Goal: Task Accomplishment & Management: Manage account settings

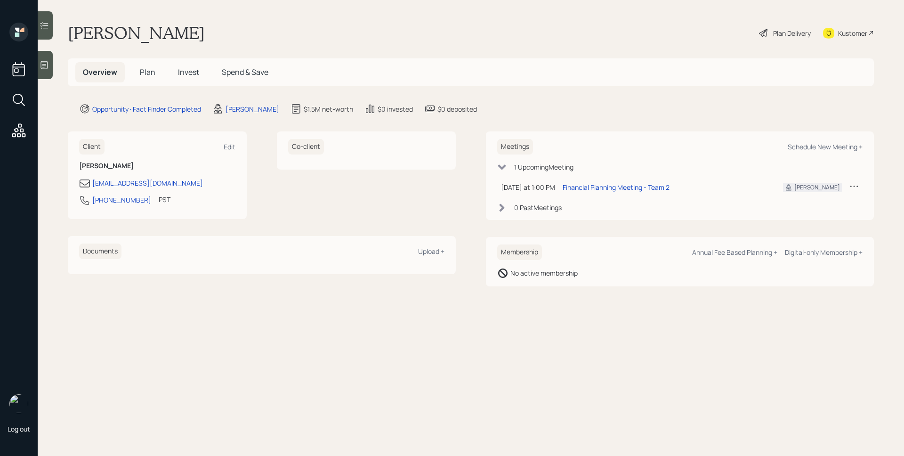
click at [48, 68] on icon at bounding box center [44, 64] width 9 height 9
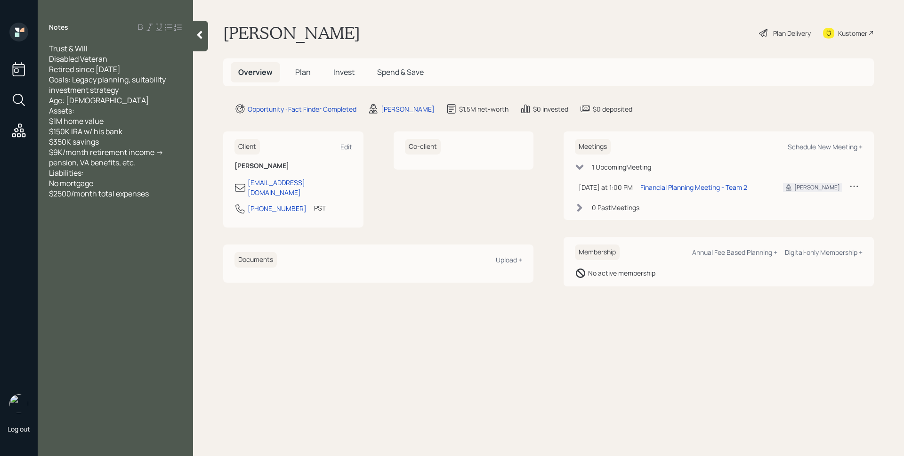
drag, startPoint x: 48, startPoint y: 49, endPoint x: 92, endPoint y: 56, distance: 43.9
click at [92, 56] on div "Trust & Will Disabled Veteran Retired since 2008 Goals: Legacy planning, suitab…" at bounding box center [115, 120] width 155 height 155
click at [88, 48] on div "Trust & Will Disabled Veteran Retired since 2008 Goals: Legacy planning, suitab…" at bounding box center [115, 120] width 133 height 155
drag, startPoint x: 92, startPoint y: 46, endPoint x: 49, endPoint y: 48, distance: 42.9
click at [49, 48] on div "Trust & Will Disabled Veteran Retired since 2008 Goals: Legacy planning, suitab…" at bounding box center [115, 120] width 133 height 155
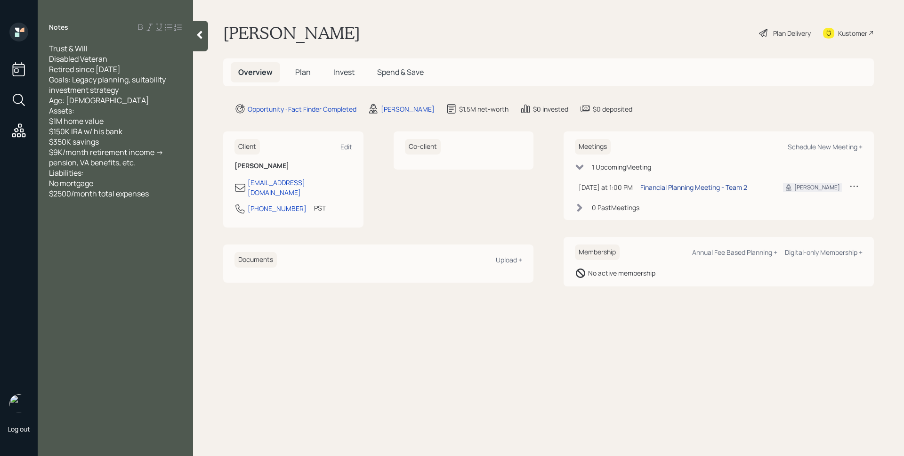
click at [698, 186] on div "Financial Planning Meeting - Team 2" at bounding box center [693, 187] width 107 height 10
drag, startPoint x: 291, startPoint y: 203, endPoint x: 231, endPoint y: 198, distance: 60.9
click at [231, 198] on div "Client Edit James Smith jameshsmith@verizon.net 562-505-5018 PST Currently 10:0…" at bounding box center [293, 179] width 140 height 96
copy div "562-505-5018"
click at [619, 369] on main "James Smith Plan Delivery Kustomer Overview Plan Invest Spend & Save Opportunit…" at bounding box center [548, 228] width 711 height 456
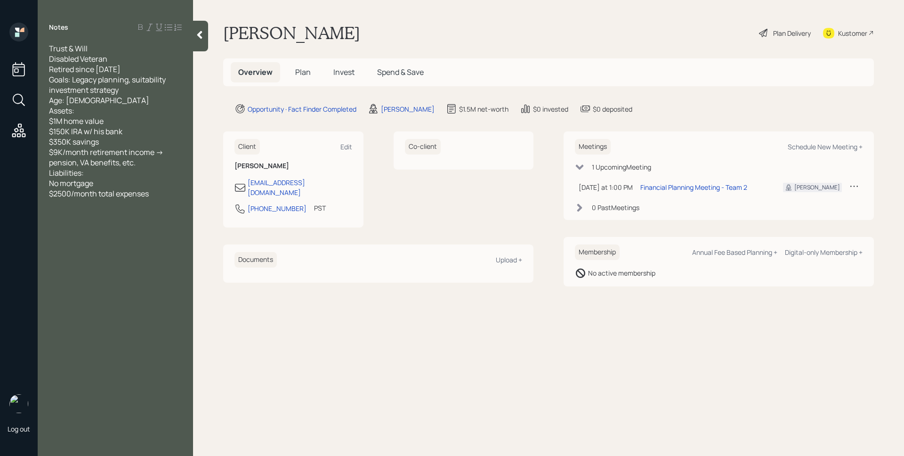
click at [594, 32] on div "James Smith Plan Delivery Kustomer" at bounding box center [548, 33] width 651 height 21
click at [302, 69] on span "Plan" at bounding box center [303, 72] width 16 height 10
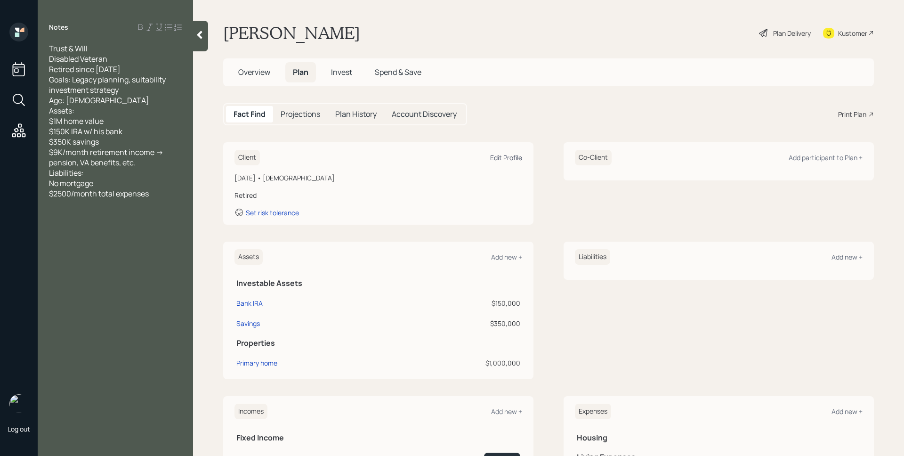
click at [510, 155] on div "Edit Profile" at bounding box center [506, 157] width 32 height 9
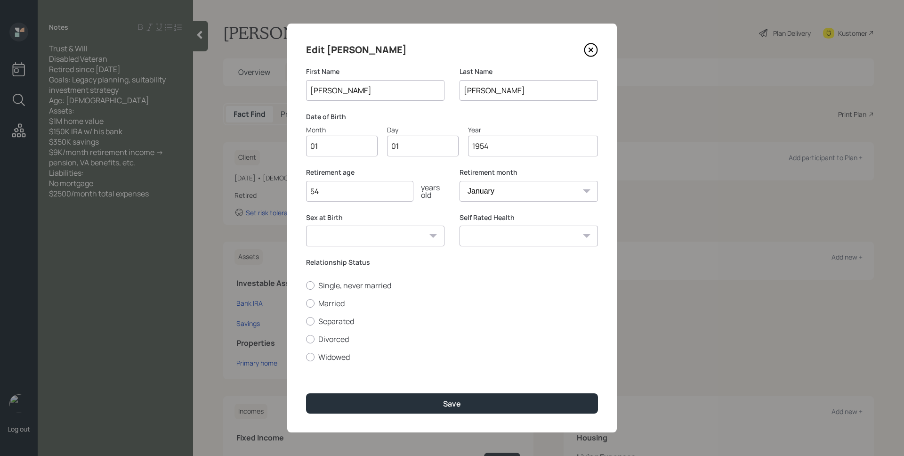
click at [346, 151] on input "01" at bounding box center [342, 146] width 72 height 21
type input "12"
type input "0"
type input "08"
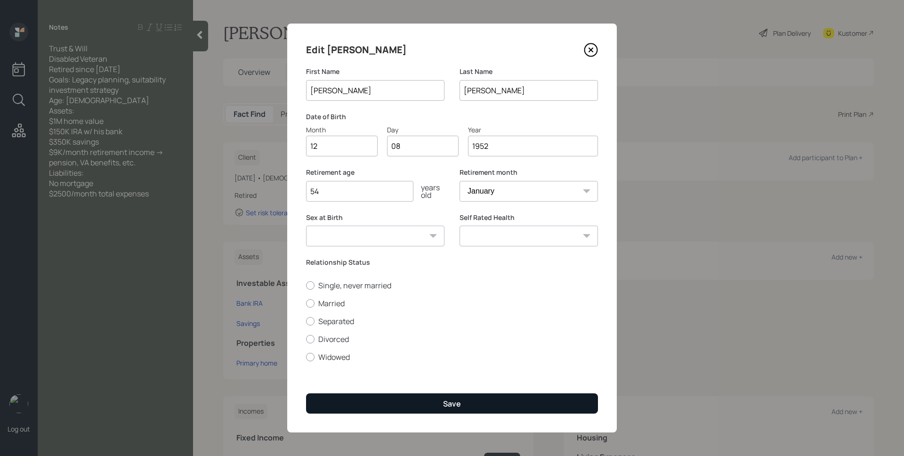
type input "1952"
click at [448, 410] on button "Save" at bounding box center [452, 403] width 292 height 20
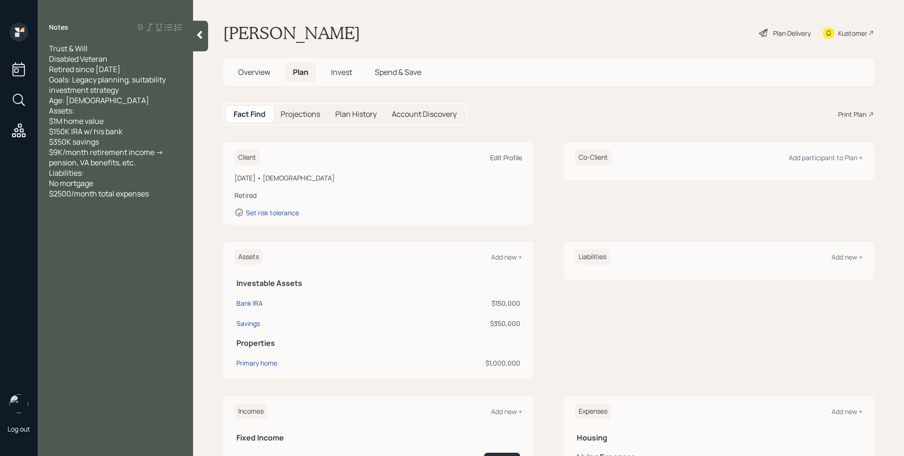
click at [505, 160] on div "Edit Profile" at bounding box center [506, 157] width 32 height 9
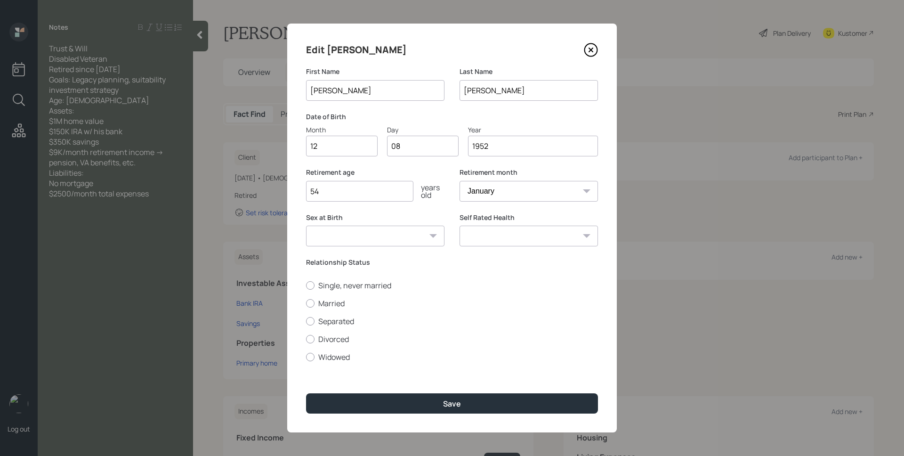
click at [458, 51] on div "Edit James" at bounding box center [452, 49] width 292 height 15
click at [593, 47] on icon at bounding box center [591, 50] width 14 height 14
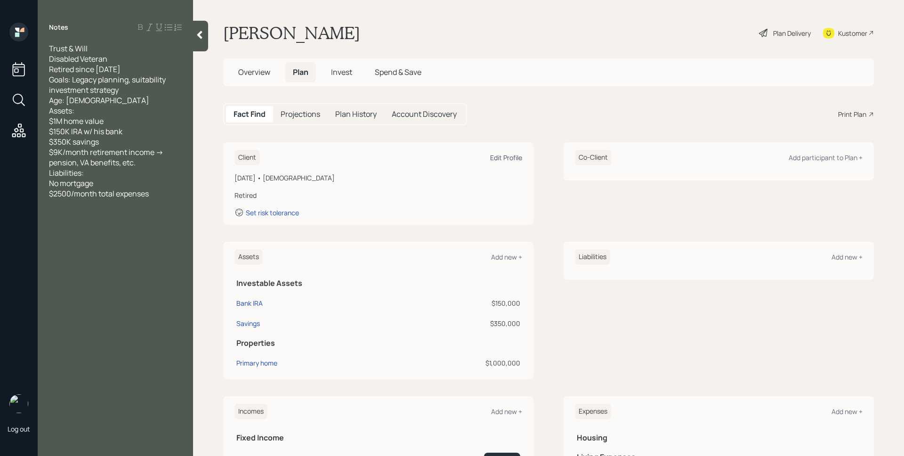
click at [503, 158] on div "Edit Profile" at bounding box center [506, 157] width 32 height 9
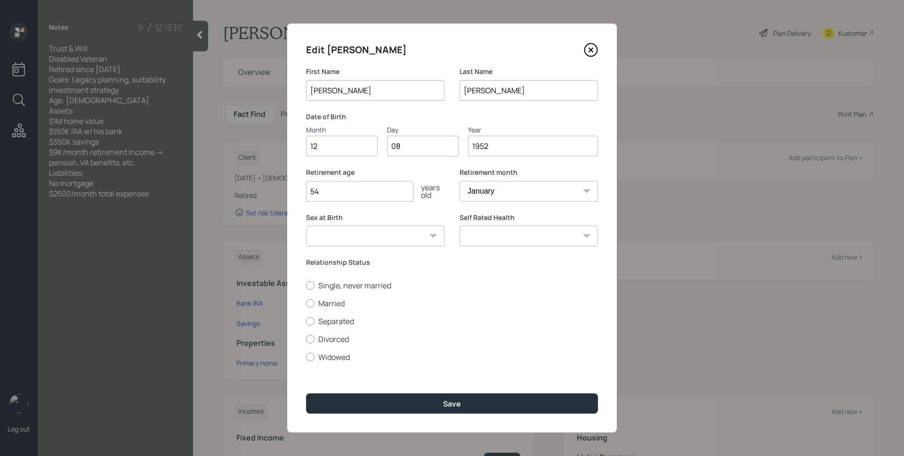
click at [497, 145] on input "1952" at bounding box center [533, 146] width 130 height 21
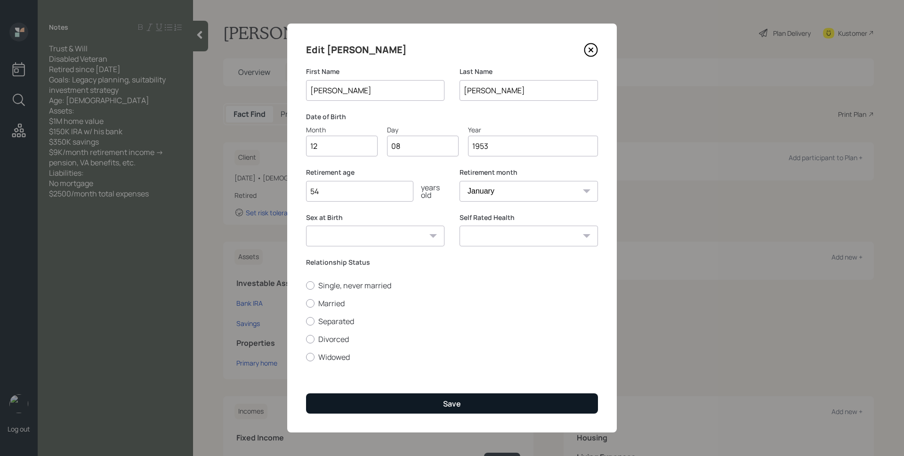
type input "1953"
click at [508, 394] on button "Save" at bounding box center [452, 403] width 292 height 20
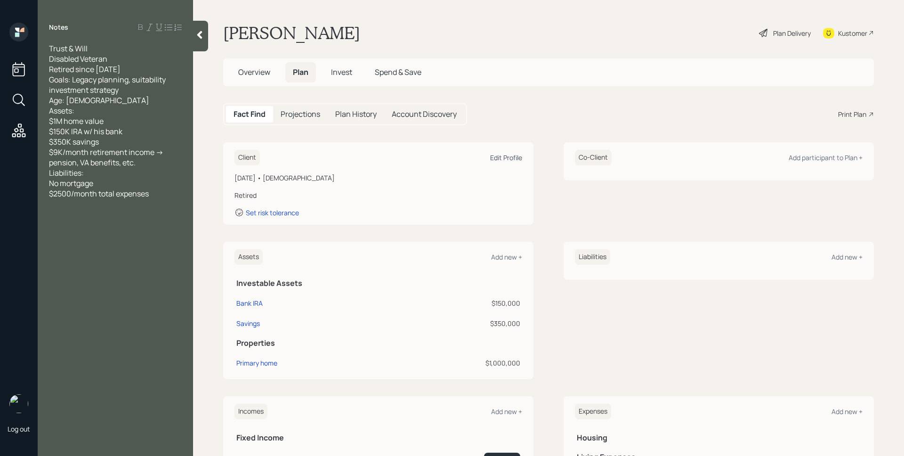
click at [493, 159] on div "Edit Profile" at bounding box center [506, 157] width 32 height 9
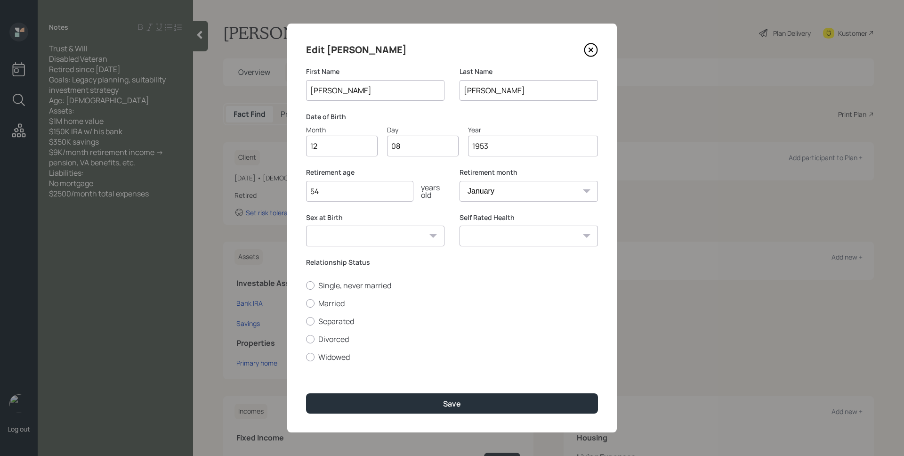
click at [426, 175] on label "Retirement age" at bounding box center [375, 172] width 138 height 9
click at [509, 194] on select "January February March April May June July August September October November De…" at bounding box center [528, 191] width 138 height 21
click at [515, 193] on select "January February March April May June July August September October November De…" at bounding box center [528, 191] width 138 height 21
click at [371, 192] on input "54" at bounding box center [359, 191] width 107 height 21
type input "55"
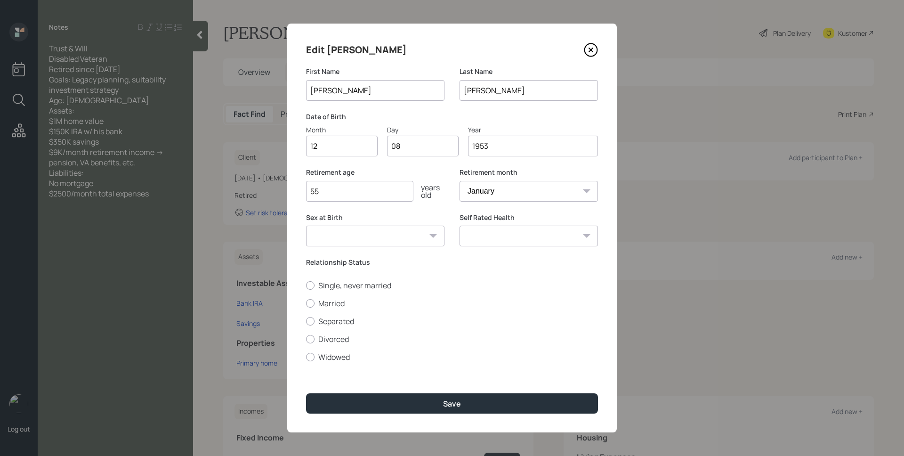
click at [306, 393] on button "Save" at bounding box center [452, 403] width 292 height 20
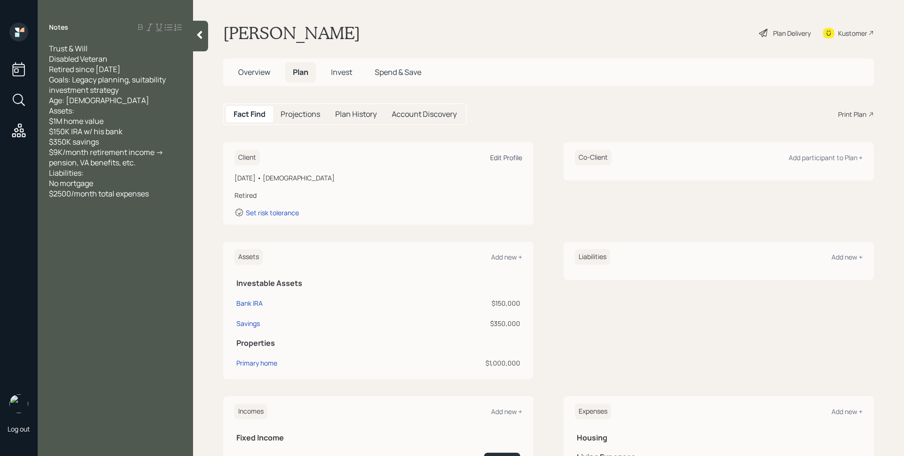
click at [511, 157] on div "Edit Profile" at bounding box center [506, 157] width 32 height 9
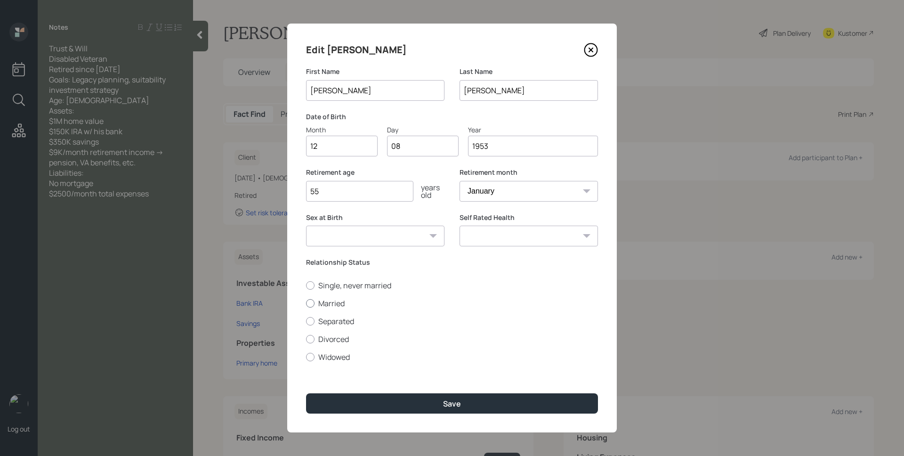
click at [325, 301] on label "Married" at bounding box center [452, 303] width 292 height 10
click at [306, 303] on input "Married" at bounding box center [305, 303] width 0 height 0
radio input "true"
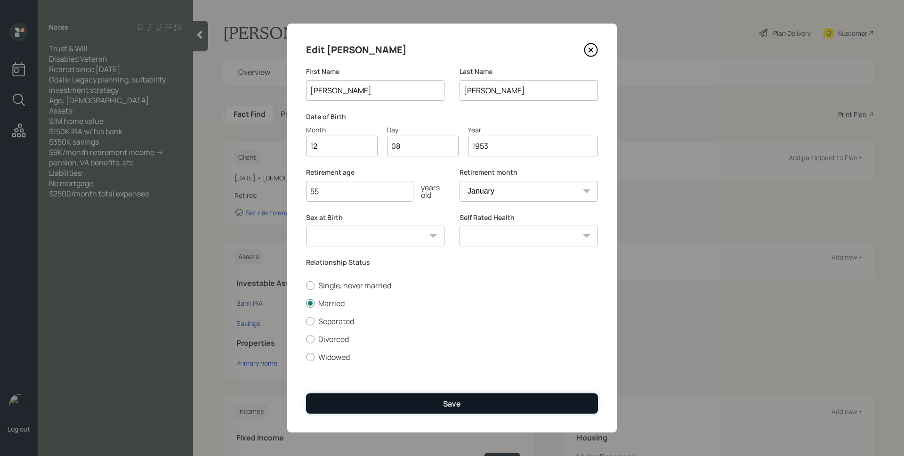
click at [466, 408] on button "Save" at bounding box center [452, 403] width 292 height 20
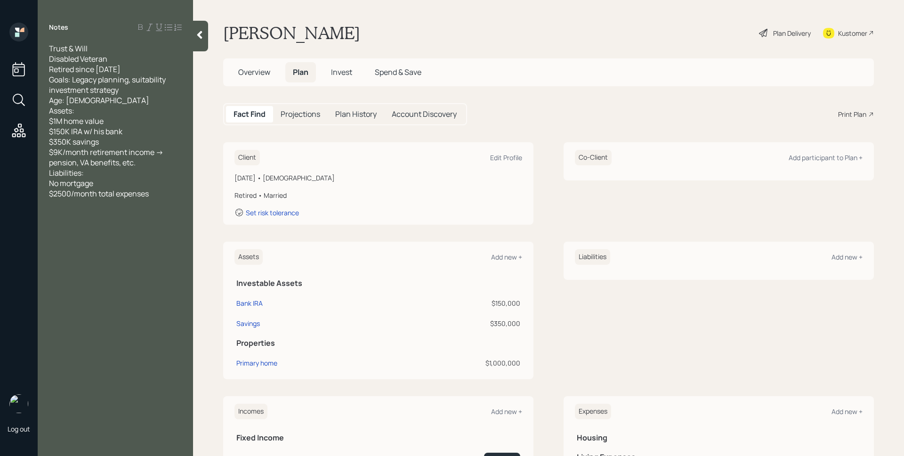
click at [683, 228] on div "Client Edit Profile December 8, 1953 • 71 years old Retired • Married Set risk …" at bounding box center [548, 358] width 651 height 433
click at [539, 170] on div "Client Edit Profile December 8, 1953 • 71 years old Retired • Married Set risk …" at bounding box center [548, 183] width 651 height 82
click at [553, 174] on div "Client Edit Profile December 8, 1953 • 71 years old Retired • Married Set risk …" at bounding box center [548, 183] width 651 height 82
click at [838, 156] on div "Add participant to Plan +" at bounding box center [825, 157] width 74 height 9
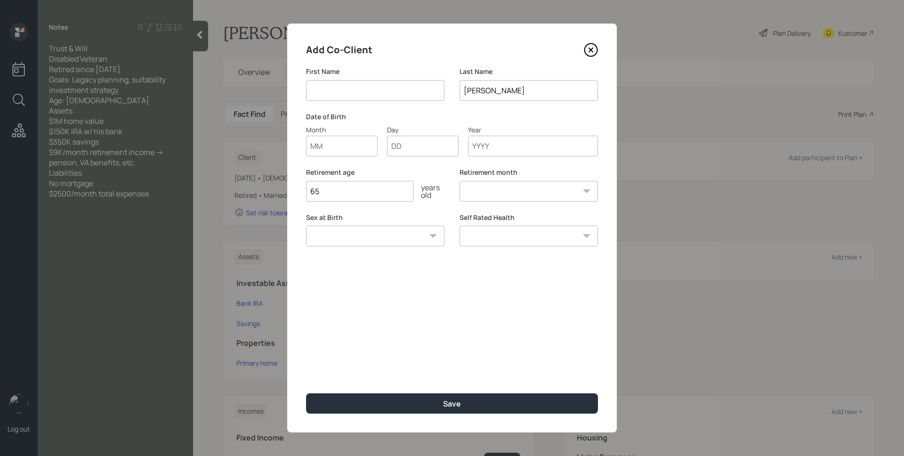
click at [394, 91] on input at bounding box center [375, 90] width 138 height 21
type input "Susie Ann"
click at [490, 110] on div "Last Name Smith" at bounding box center [528, 89] width 138 height 45
click at [344, 147] on input "Month" at bounding box center [342, 146] width 72 height 21
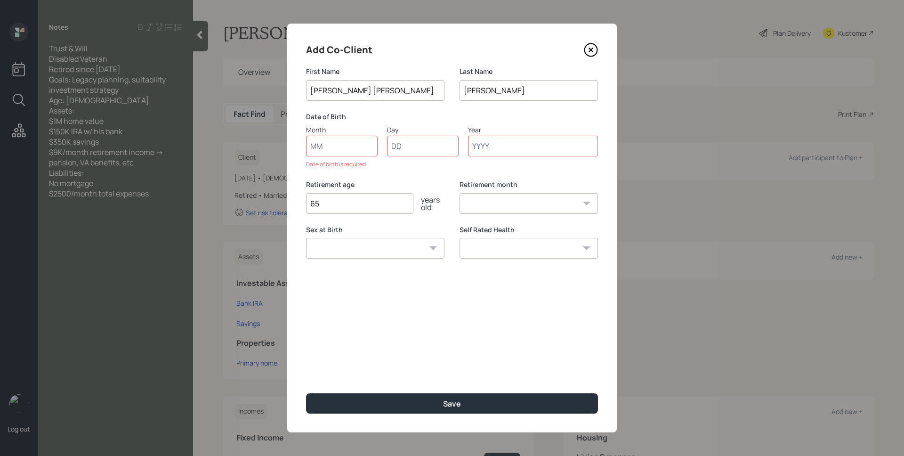
click at [363, 114] on label "Date of Birth" at bounding box center [452, 116] width 292 height 9
click at [372, 134] on div "Month" at bounding box center [342, 130] width 72 height 10
click at [372, 136] on input "Month" at bounding box center [342, 146] width 72 height 21
type input "08"
type input "16"
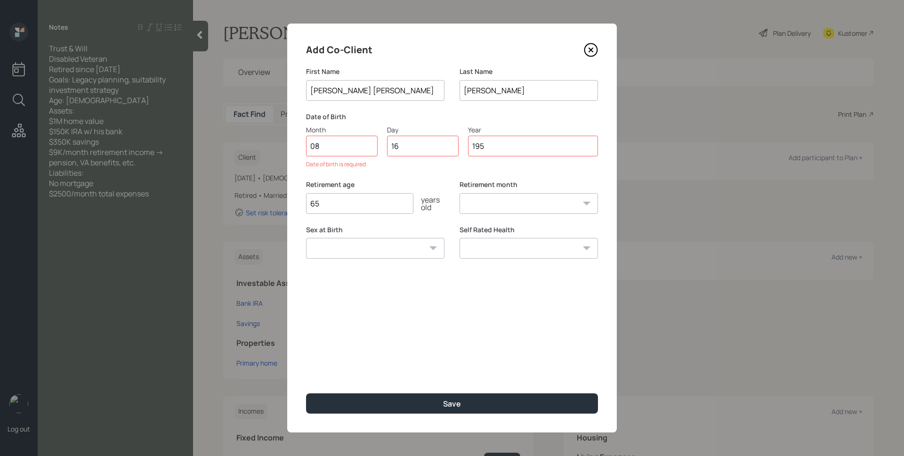
type input "1957"
select select "8"
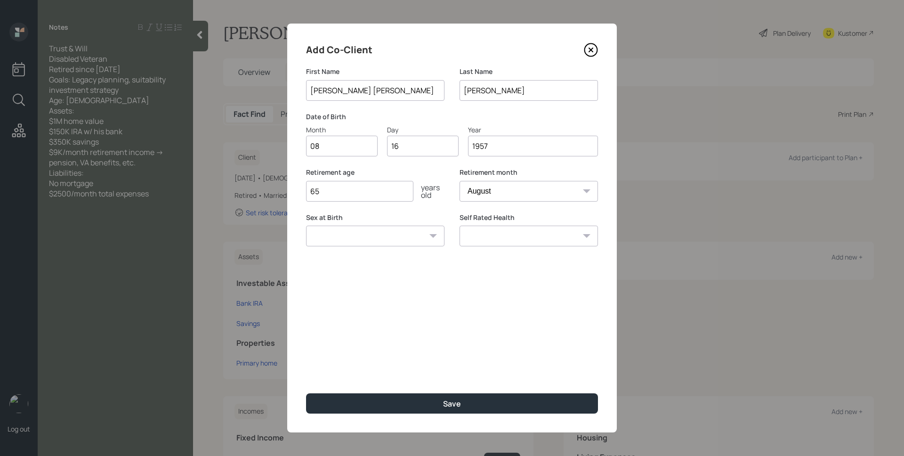
type input "1957"
click at [333, 195] on input "65" at bounding box center [359, 191] width 107 height 21
type input "55"
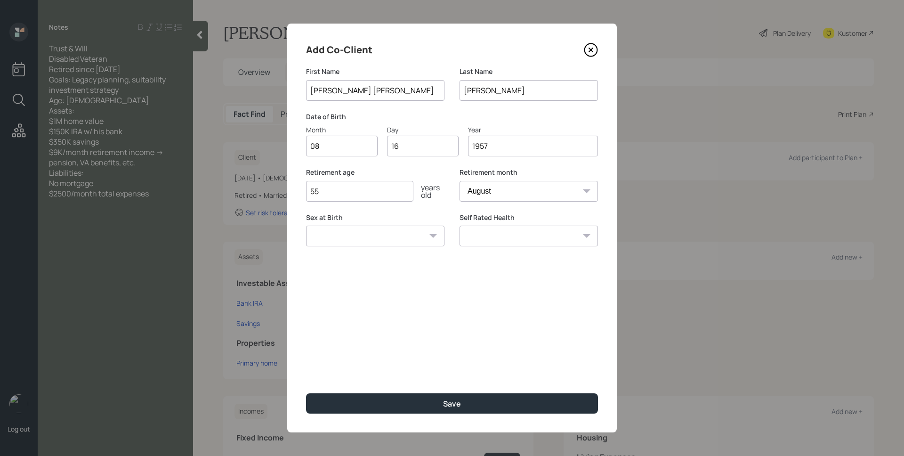
click at [306, 393] on button "Save" at bounding box center [452, 403] width 292 height 20
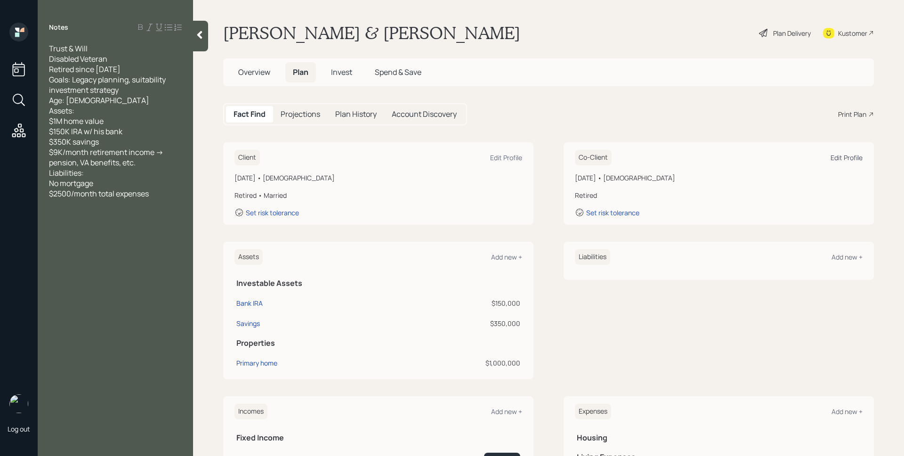
click at [849, 157] on div "Edit Profile" at bounding box center [846, 157] width 32 height 9
select select "8"
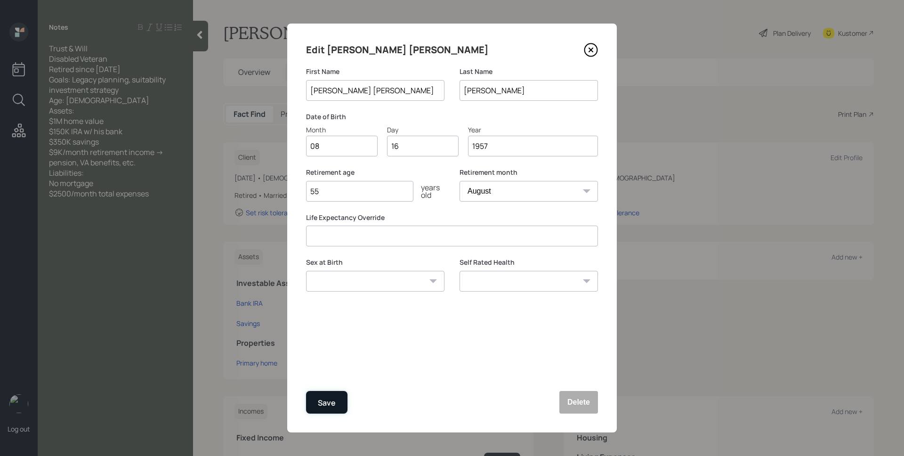
click at [316, 404] on button "Save" at bounding box center [326, 402] width 41 height 23
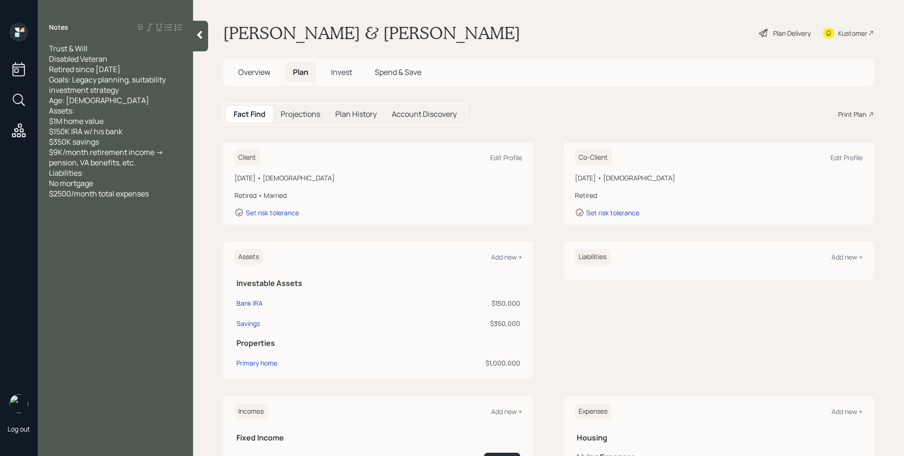
click at [784, 37] on div "Plan Delivery" at bounding box center [792, 33] width 38 height 10
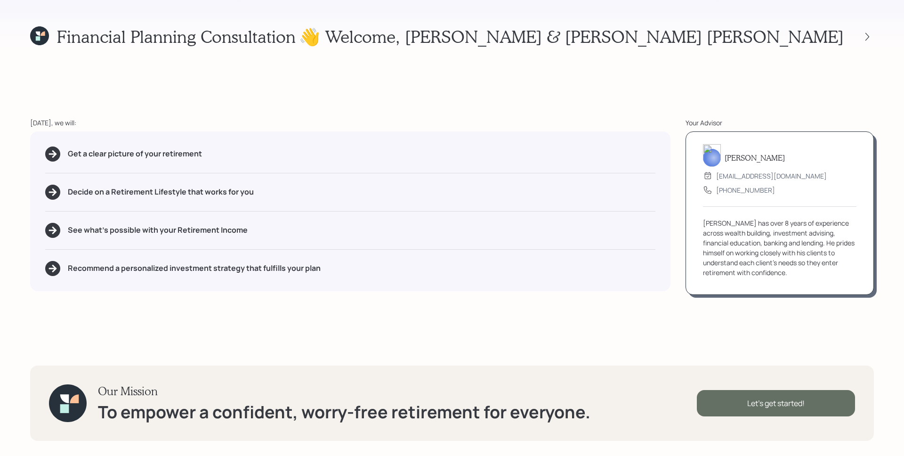
click at [796, 394] on div "Let's get started!" at bounding box center [776, 403] width 158 height 26
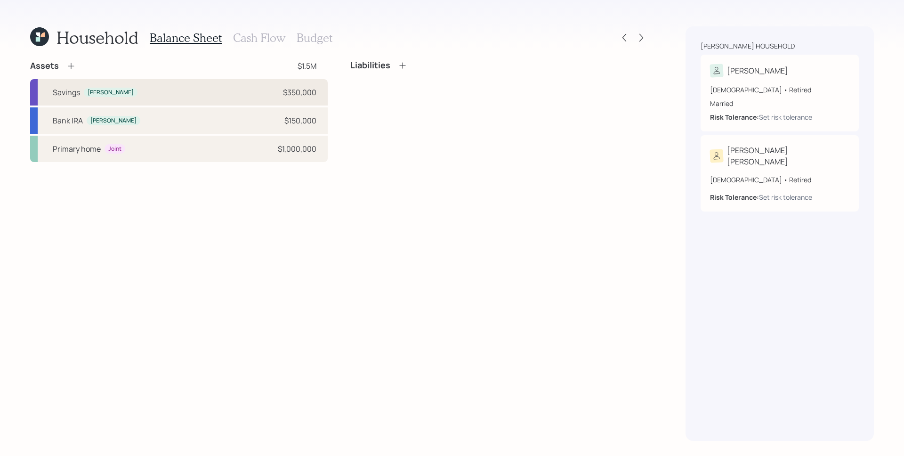
click at [306, 98] on div "Savings James $350,000" at bounding box center [178, 92] width 297 height 26
select select "cash"
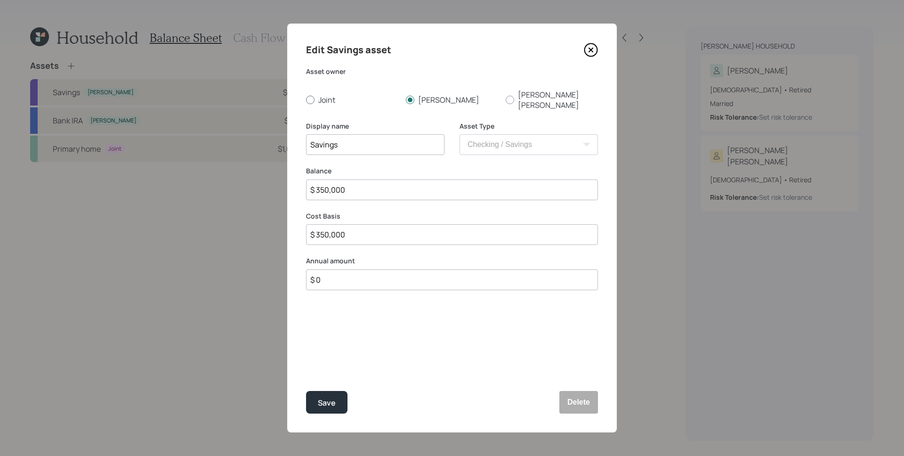
click at [324, 91] on label "Joint" at bounding box center [352, 99] width 92 height 21
click at [306, 99] on input "Joint" at bounding box center [305, 99] width 0 height 0
radio input "true"
click at [325, 394] on button "Save" at bounding box center [326, 402] width 41 height 23
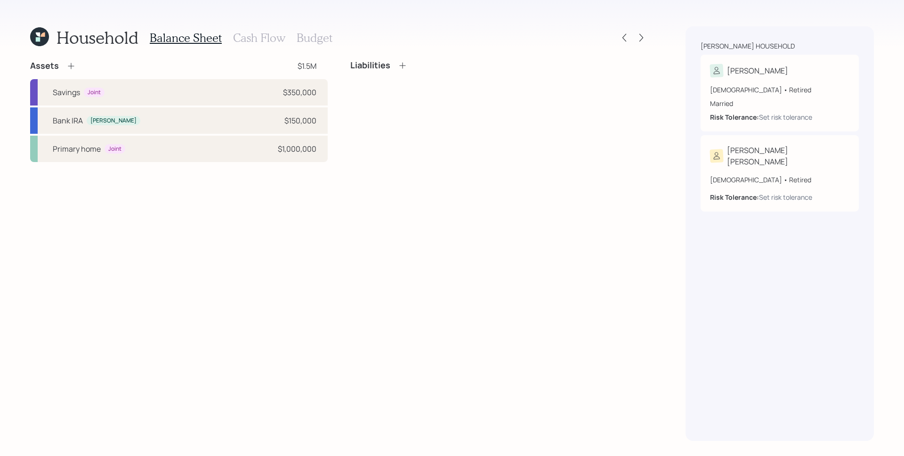
click at [70, 67] on icon at bounding box center [71, 66] width 6 height 6
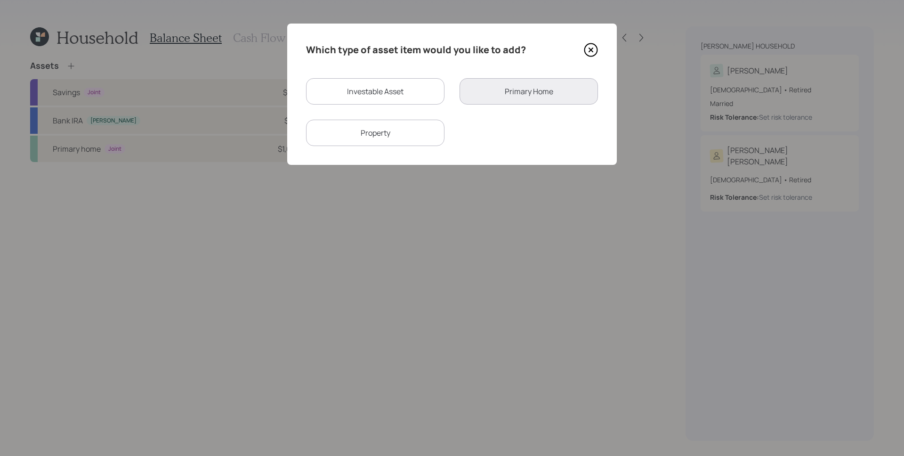
click at [370, 85] on div "Investable Asset" at bounding box center [375, 91] width 138 height 26
select select "taxable"
select select "balanced"
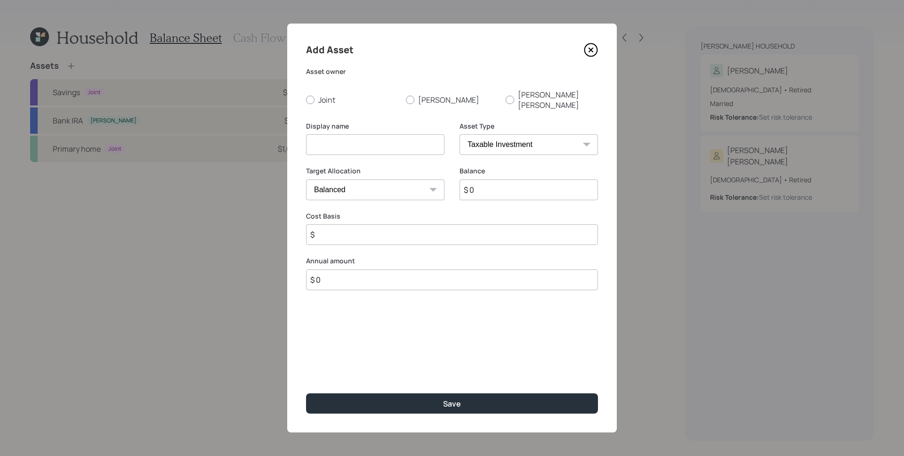
click at [370, 141] on input at bounding box center [375, 144] width 138 height 21
type input "Chase Brokerage"
click at [503, 182] on input "$ 0" at bounding box center [528, 189] width 138 height 21
type input "$ 85,000"
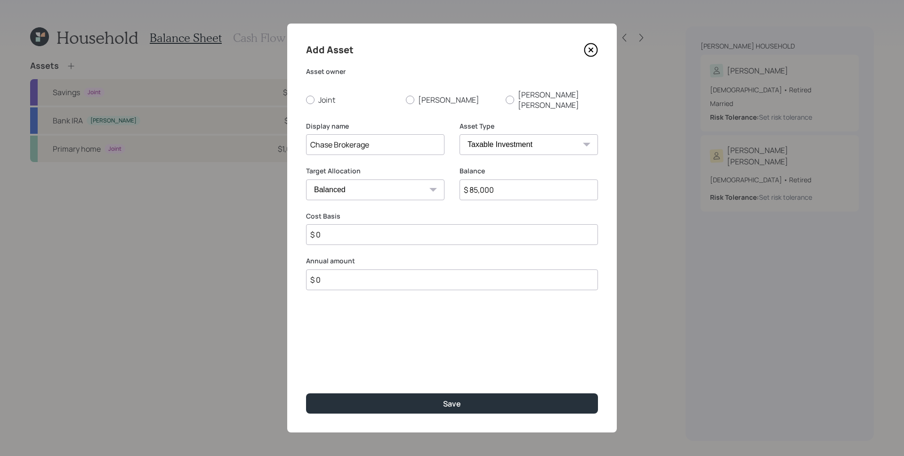
type input "$ 0"
click at [306, 393] on button "Save" at bounding box center [452, 403] width 292 height 20
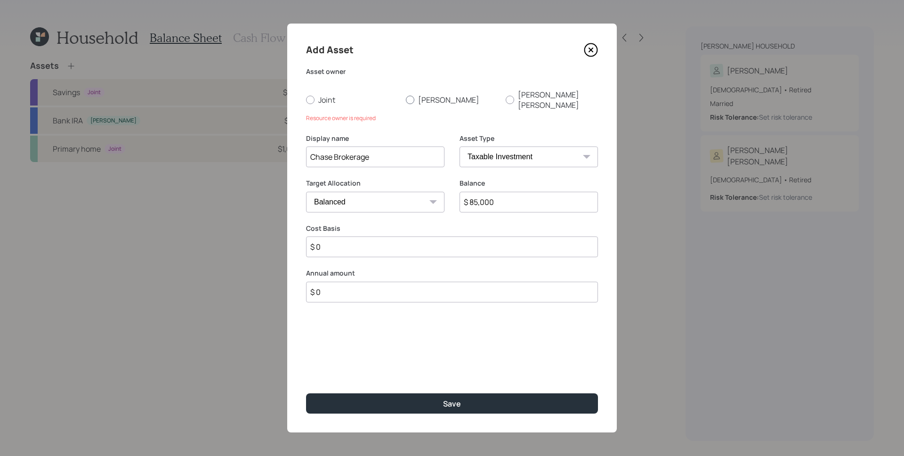
click at [421, 95] on label "James" at bounding box center [452, 99] width 92 height 21
click at [406, 99] on input "James" at bounding box center [405, 99] width 0 height 0
radio input "true"
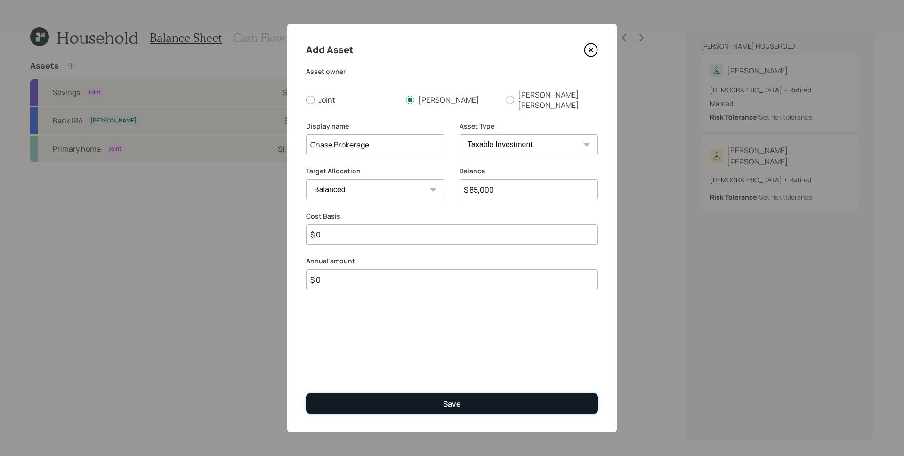
click at [480, 411] on button "Save" at bounding box center [452, 403] width 292 height 20
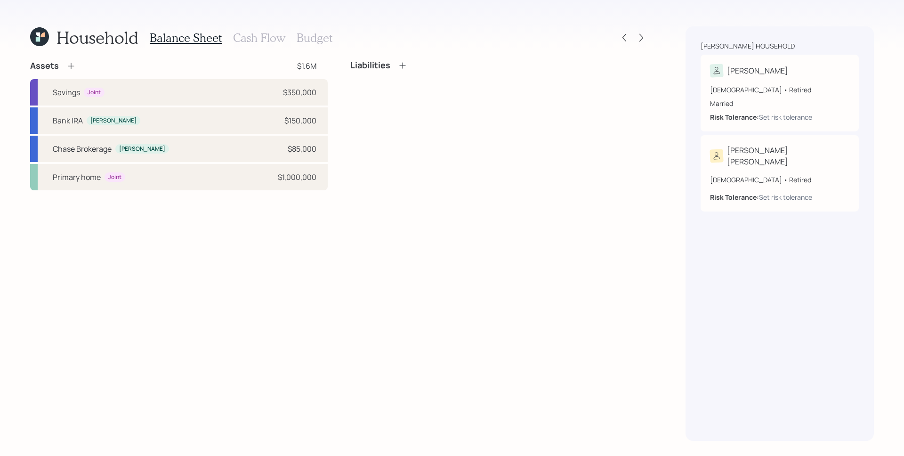
click at [64, 64] on div "Assets" at bounding box center [53, 65] width 46 height 11
click at [69, 67] on icon at bounding box center [70, 65] width 9 height 9
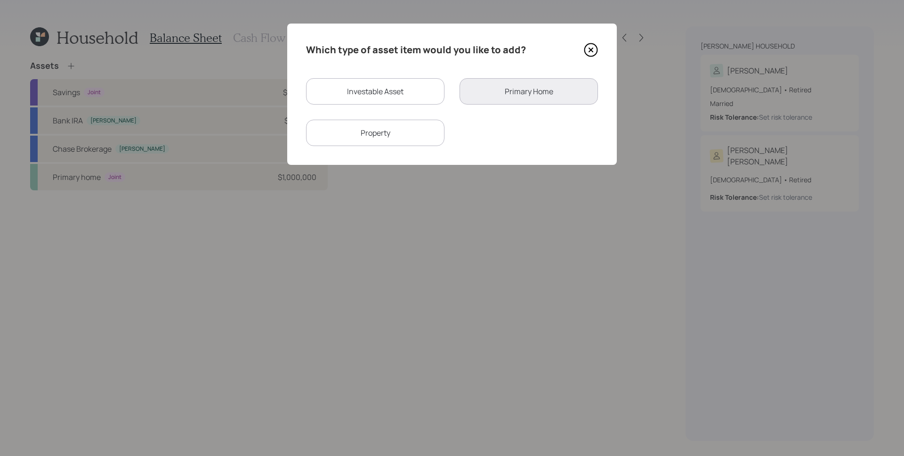
click at [408, 83] on div "Investable Asset" at bounding box center [375, 91] width 138 height 26
select select "taxable"
select select "balanced"
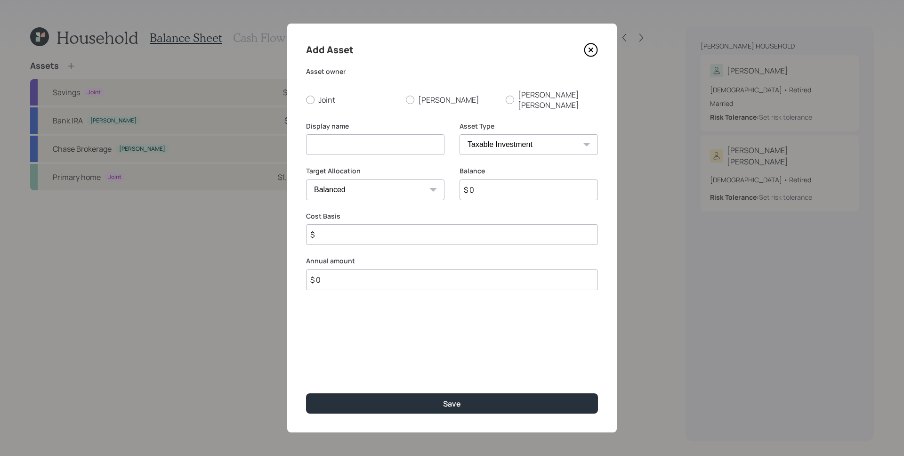
click at [391, 93] on label "Joint" at bounding box center [352, 99] width 92 height 21
click at [306, 99] on input "Joint" at bounding box center [305, 99] width 0 height 0
radio input "true"
click at [406, 96] on div at bounding box center [410, 100] width 8 height 8
click at [406, 99] on input "James" at bounding box center [405, 99] width 0 height 0
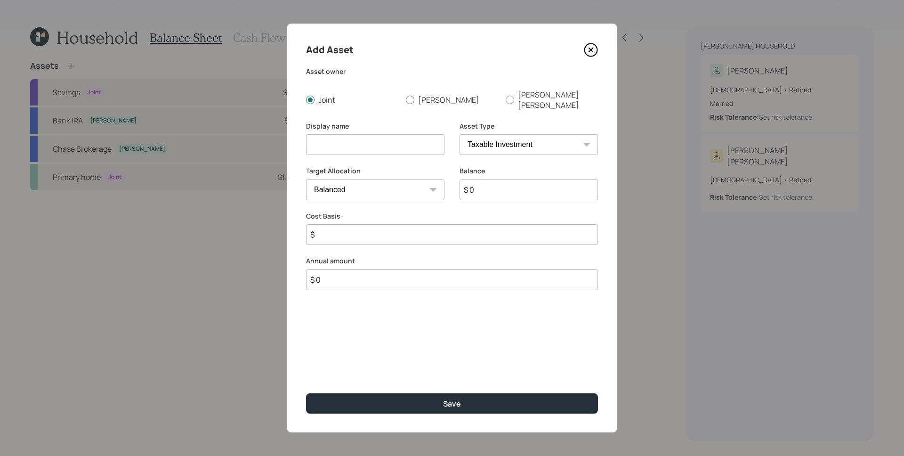
radio input "true"
click at [390, 137] on input at bounding box center [375, 144] width 138 height 21
click at [379, 135] on input "Wells Fargo Brokergae" at bounding box center [375, 144] width 138 height 21
type input "Wells Fargo Brokerage"
click at [509, 186] on input "$ 0" at bounding box center [528, 189] width 138 height 21
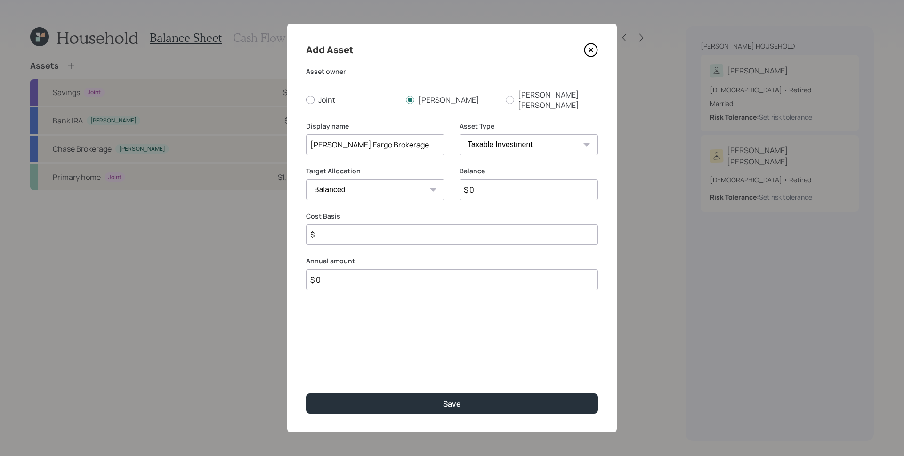
click at [509, 186] on input "$ 0" at bounding box center [528, 189] width 138 height 21
type input "$ 71,000"
type input "$ 0"
click at [306, 393] on button "Save" at bounding box center [452, 403] width 292 height 20
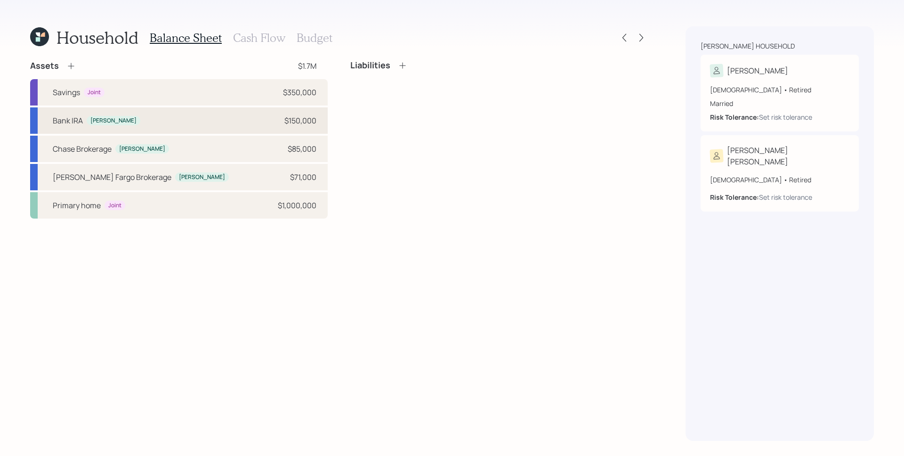
click at [160, 126] on div "Bank IRA James $150,000" at bounding box center [178, 120] width 297 height 26
select select "ira"
select select "balanced"
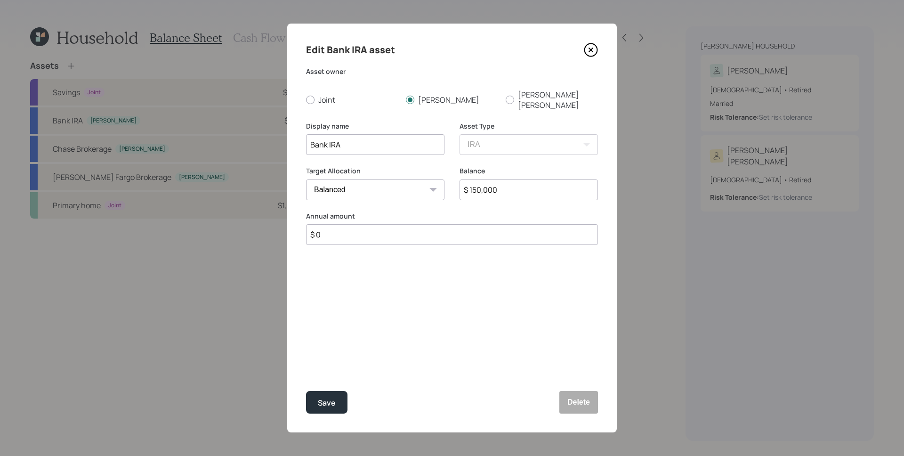
click at [576, 413] on div "Edit Bank IRA asset Asset owner Joint James Susie ann Display name Bank IRA Ass…" at bounding box center [452, 228] width 330 height 409
click at [581, 405] on button "Delete" at bounding box center [578, 402] width 39 height 23
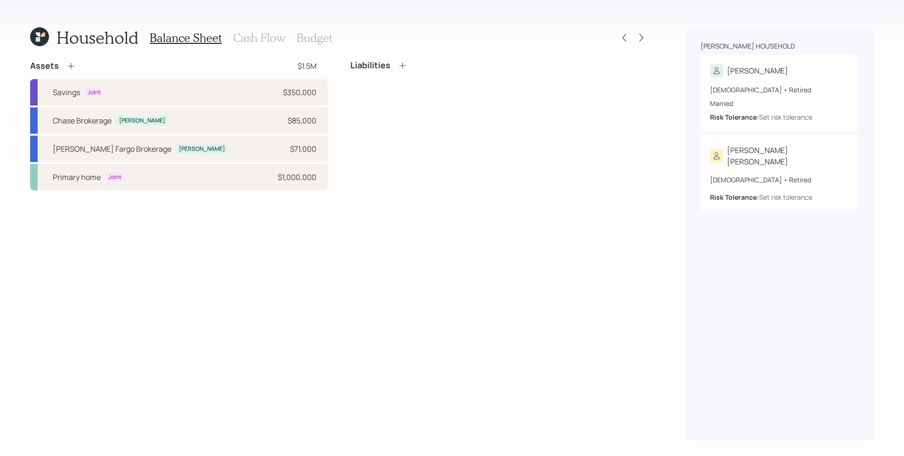
click at [80, 68] on div "Assets $1.5M" at bounding box center [178, 65] width 297 height 11
click at [76, 67] on div "Assets $1.5M" at bounding box center [178, 65] width 297 height 11
click at [73, 65] on icon at bounding box center [70, 65] width 9 height 9
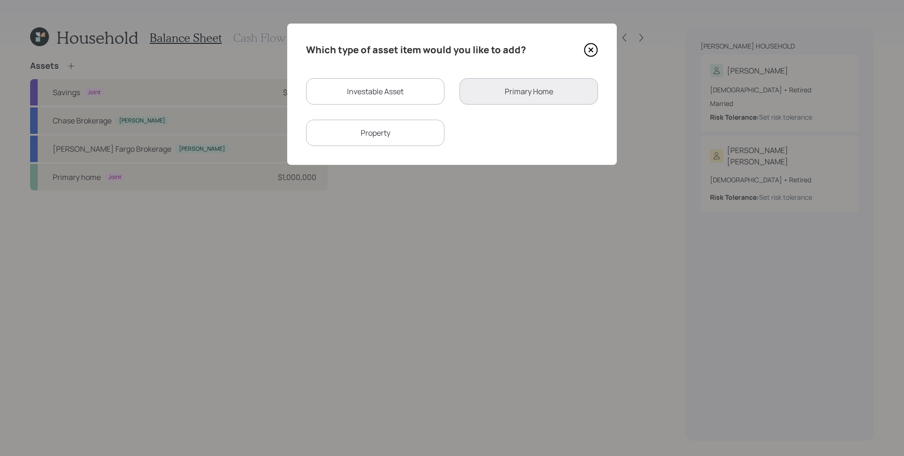
click at [386, 87] on div "Investable Asset" at bounding box center [375, 91] width 138 height 26
select select "taxable"
select select "balanced"
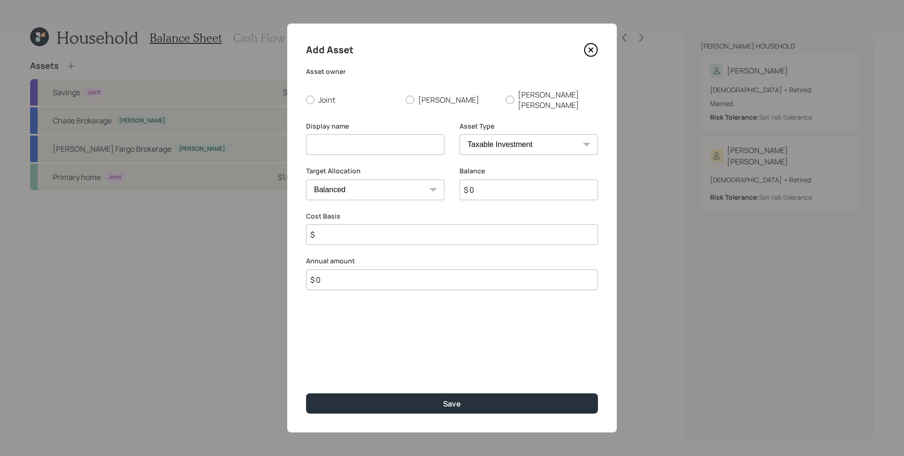
click at [385, 88] on div "Asset owner Joint James Susie ann" at bounding box center [452, 88] width 292 height 43
click at [328, 86] on div "Asset owner Joint James Susie ann" at bounding box center [452, 88] width 292 height 43
click at [332, 95] on label "Joint" at bounding box center [352, 99] width 92 height 21
click at [306, 99] on input "Joint" at bounding box center [305, 99] width 0 height 0
radio input "true"
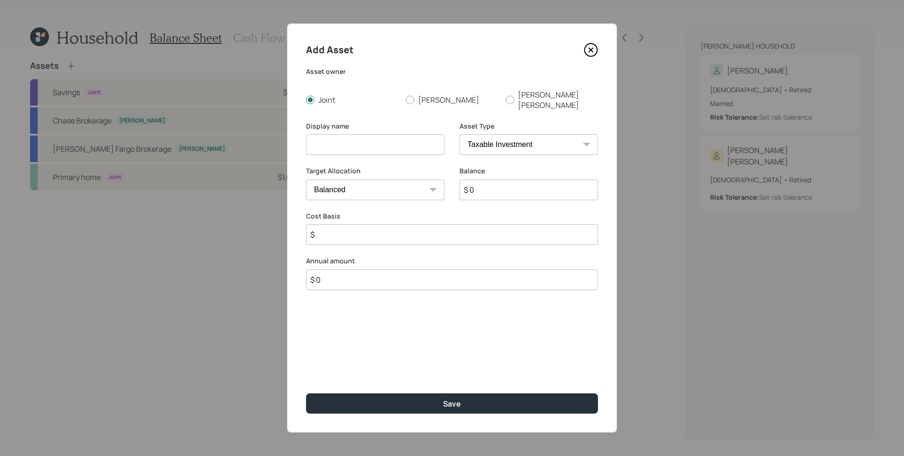
click at [346, 134] on input at bounding box center [375, 144] width 138 height 21
type input "Everbank"
click at [510, 134] on select "SEP IRA IRA Roth IRA 401(k) Roth 401(k) 403(b) Roth 403(b) 457(b) Roth 457(b) H…" at bounding box center [528, 144] width 138 height 21
click at [343, 179] on select "Cash Conservative Balanced Aggressive" at bounding box center [375, 189] width 138 height 21
select select "uninvested"
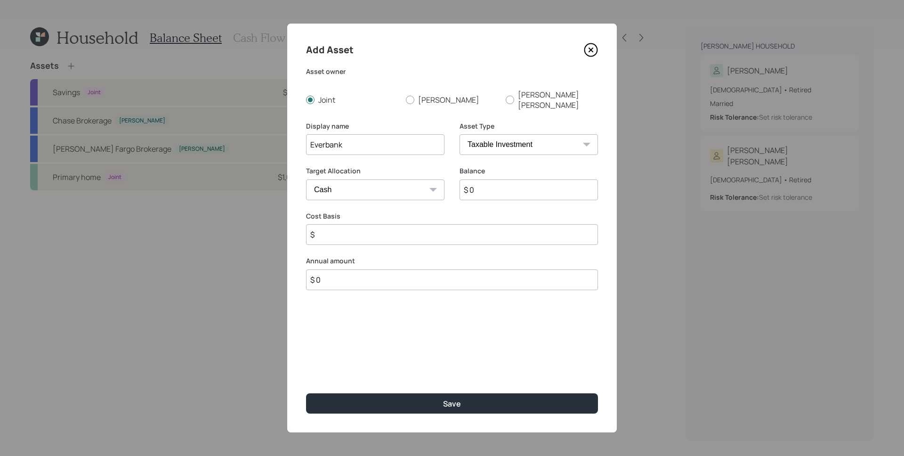
click at [522, 179] on input "$ 0" at bounding box center [528, 189] width 138 height 21
type input "$ 5"
type input "$ 55"
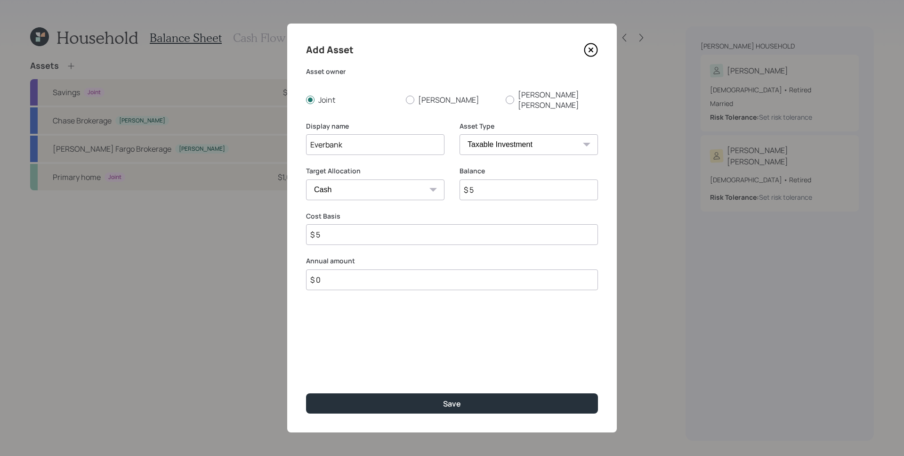
type input "$ 55"
type input "$ 550"
type input "$ 5,500"
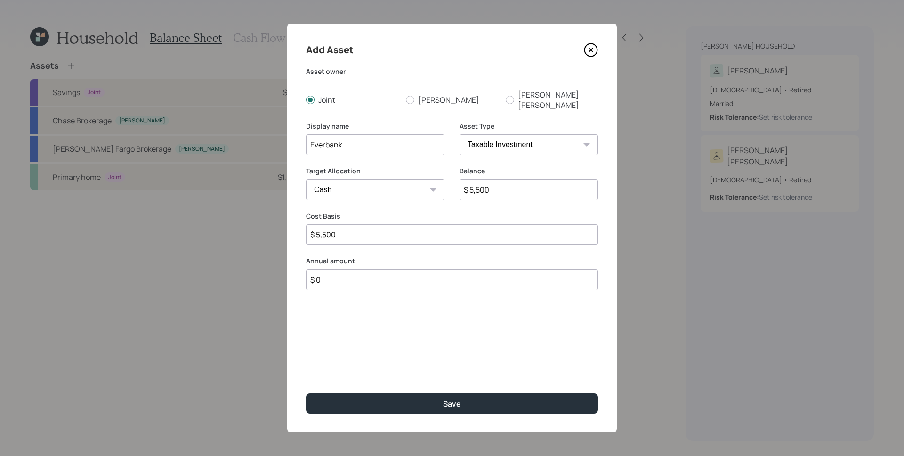
type input "$ 55,000"
click at [306, 393] on button "Save" at bounding box center [452, 403] width 292 height 20
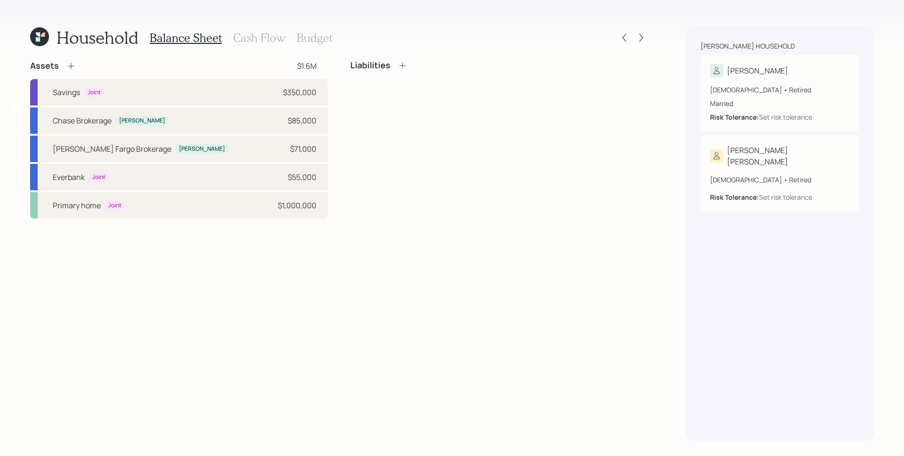
click at [70, 68] on icon at bounding box center [70, 65] width 9 height 9
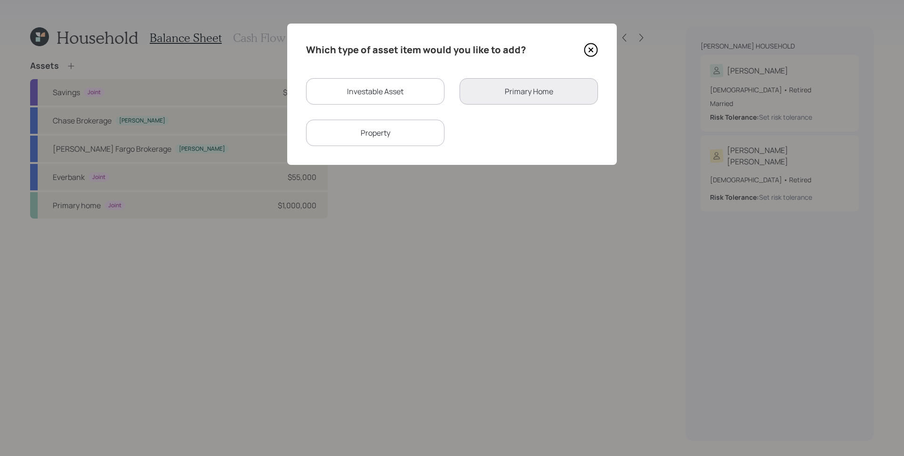
click at [352, 80] on div "Investable Asset" at bounding box center [375, 91] width 138 height 26
select select "taxable"
select select "balanced"
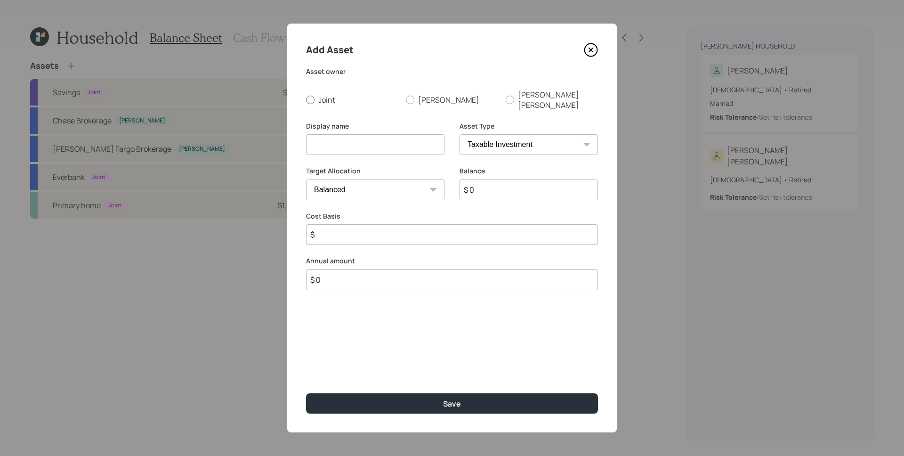
click at [314, 96] on div at bounding box center [310, 100] width 8 height 8
click at [306, 99] on input "Joint" at bounding box center [305, 99] width 0 height 0
radio input "true"
click at [499, 184] on input "$ 0" at bounding box center [528, 189] width 138 height 21
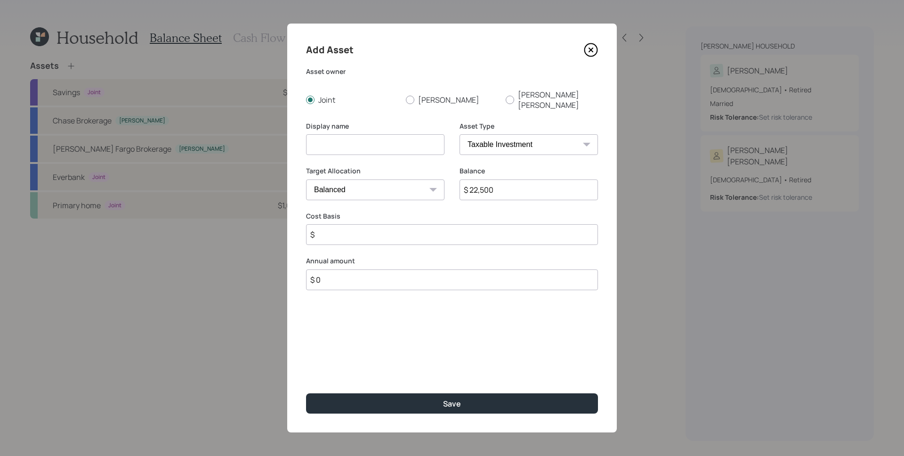
type input "$ 22,500"
click at [341, 180] on select "Cash Conservative Balanced Aggressive" at bounding box center [375, 189] width 138 height 21
select select "uninvested"
click at [350, 134] on input at bounding box center [375, 144] width 138 height 21
type input "LA Federal Savings CD"
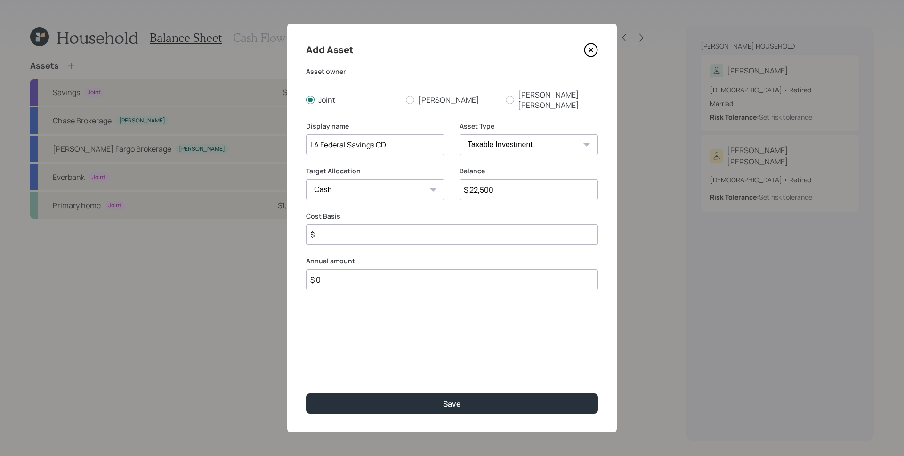
click at [414, 230] on input "$" at bounding box center [452, 234] width 292 height 21
type input "$ 22,500"
click at [306, 393] on button "Save" at bounding box center [452, 403] width 292 height 20
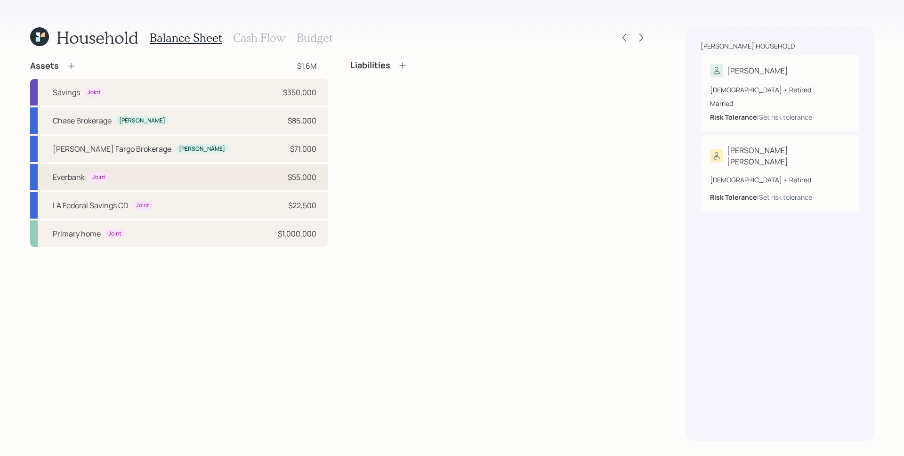
click at [183, 175] on div "Everbank Joint $55,000" at bounding box center [178, 177] width 297 height 26
select select "taxable"
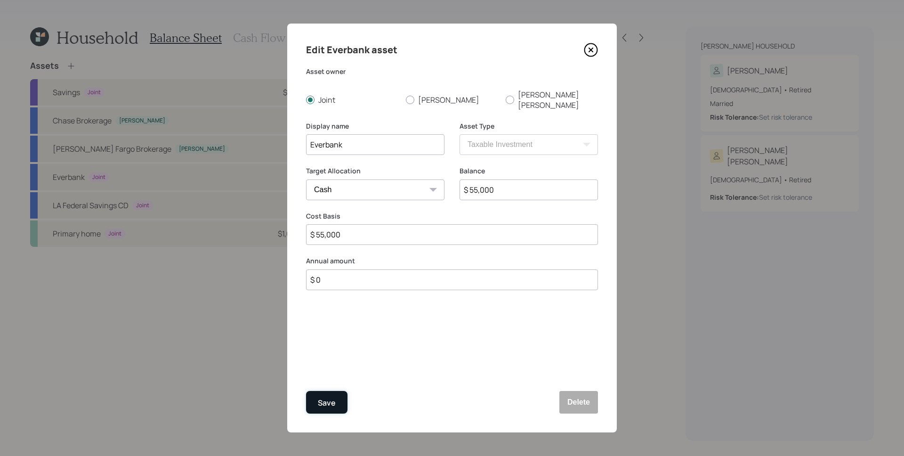
click at [324, 410] on button "Save" at bounding box center [326, 402] width 41 height 23
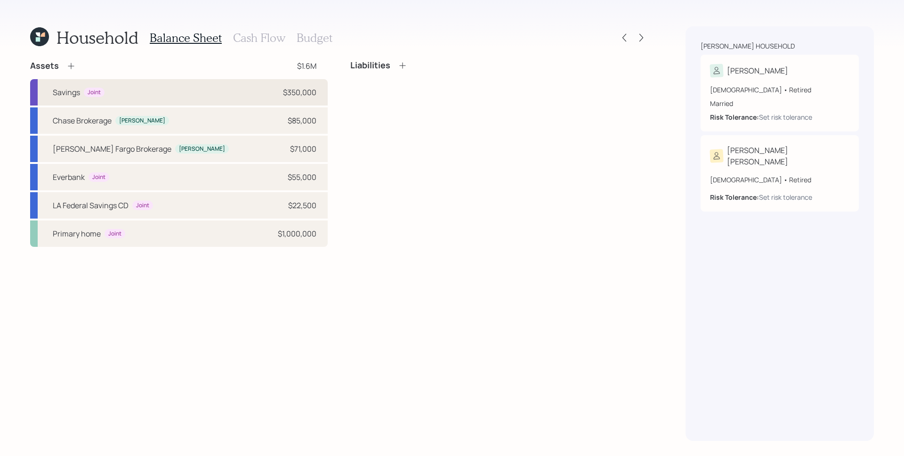
click at [198, 98] on div "Savings Joint $350,000" at bounding box center [178, 92] width 297 height 26
select select "cash"
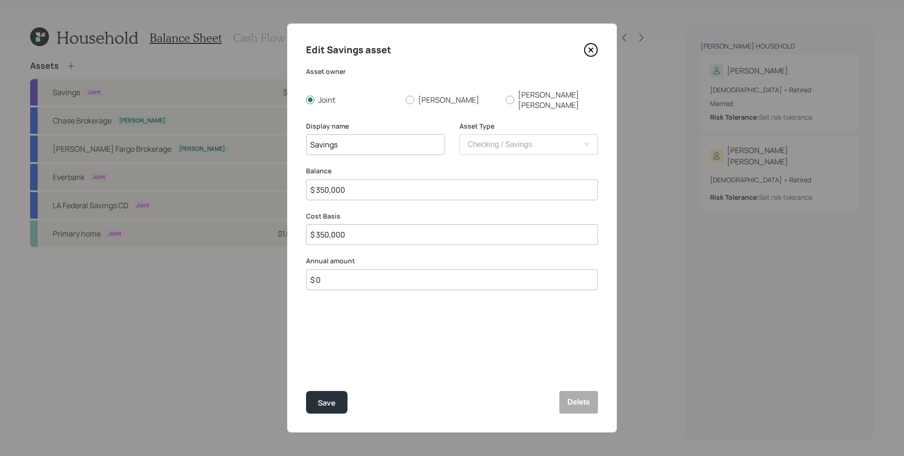
click at [307, 134] on input "Savings" at bounding box center [375, 144] width 138 height 21
type input "Wells Fargo Savings"
click at [332, 397] on div "Save" at bounding box center [327, 402] width 18 height 13
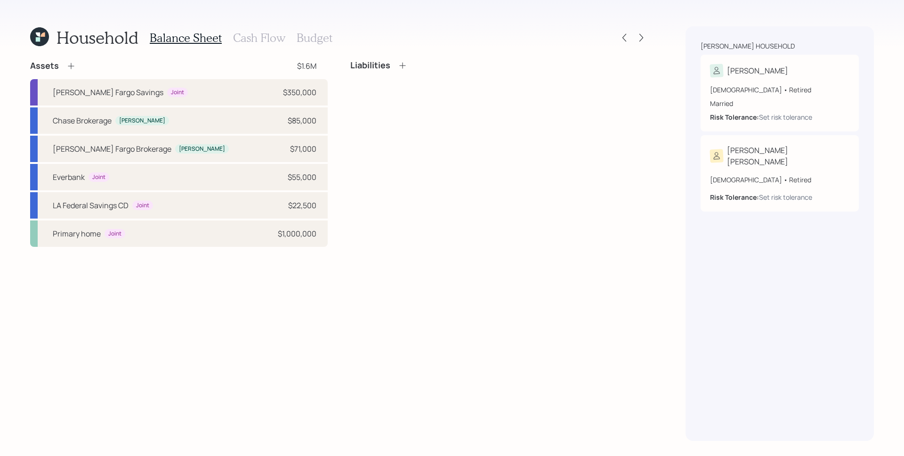
click at [74, 66] on icon at bounding box center [70, 65] width 9 height 9
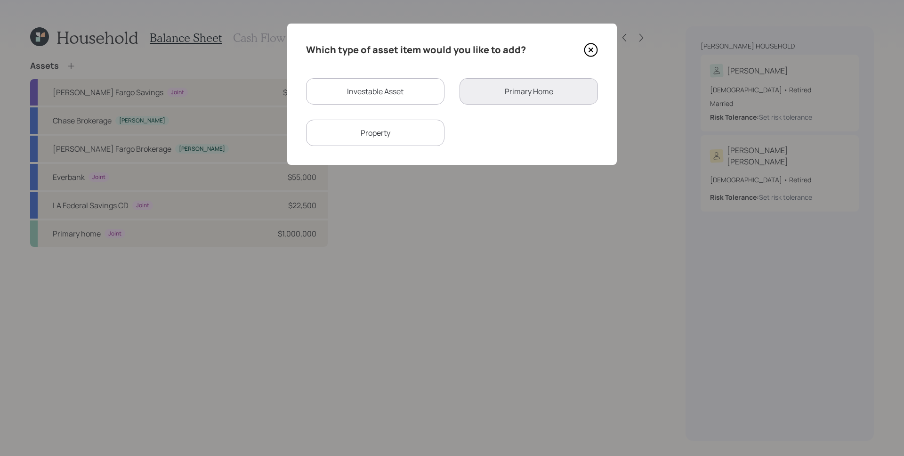
click at [376, 87] on div "Investable Asset" at bounding box center [375, 91] width 138 height 26
select select "taxable"
select select "balanced"
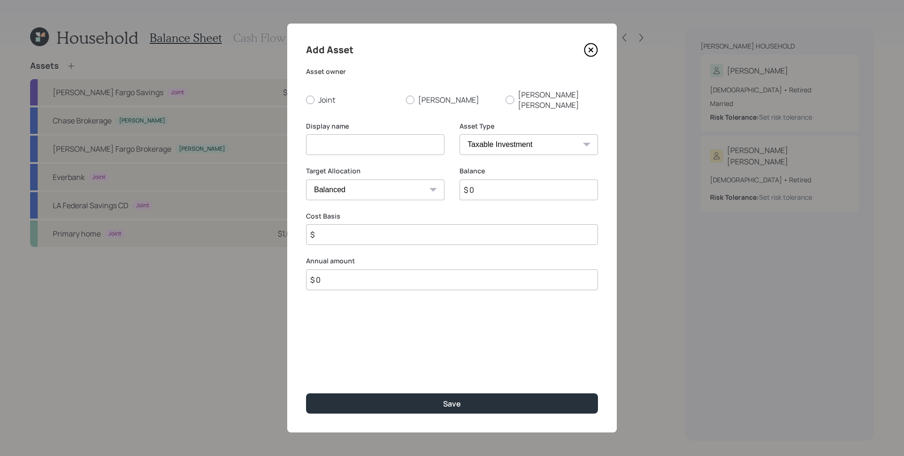
click at [322, 87] on div "Asset owner Joint James Susie ann" at bounding box center [452, 88] width 292 height 43
click at [326, 96] on label "Joint" at bounding box center [352, 99] width 92 height 21
click at [306, 99] on input "Joint" at bounding box center [305, 99] width 0 height 0
radio input "true"
click at [340, 134] on input at bounding box center [375, 144] width 138 height 21
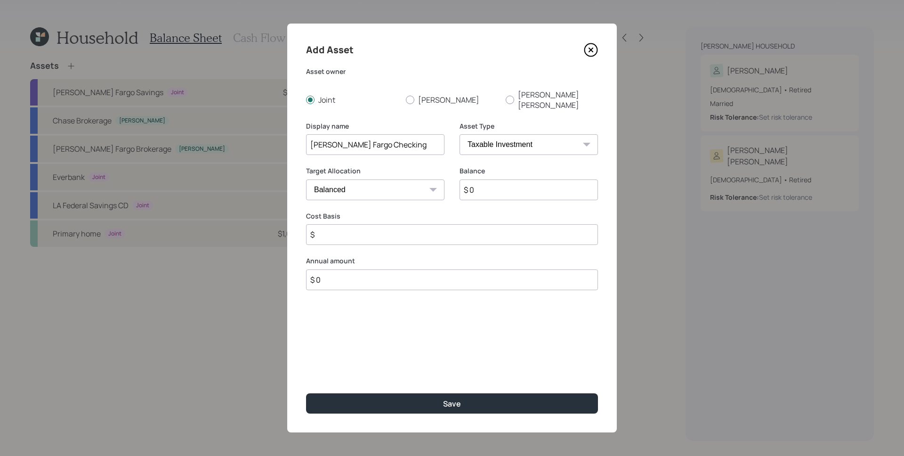
type input "Wells Fargo Checking"
click at [477, 134] on select "SEP IRA IRA Roth IRA 401(k) Roth 401(k) 403(b) Roth 403(b) 457(b) Roth 457(b) H…" at bounding box center [528, 144] width 138 height 21
select select "cash"
type input "$"
click at [414, 179] on input "$ 0" at bounding box center [452, 189] width 292 height 21
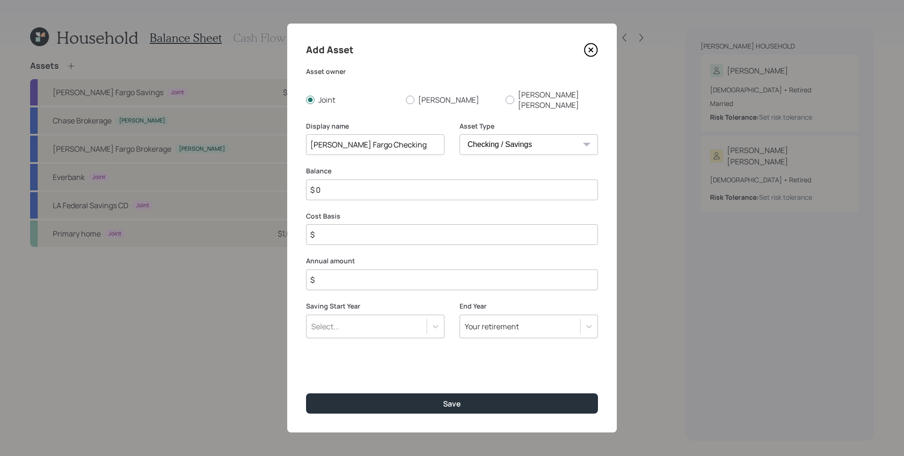
type input "$ 3"
type input "$ 31"
type input "$ 310"
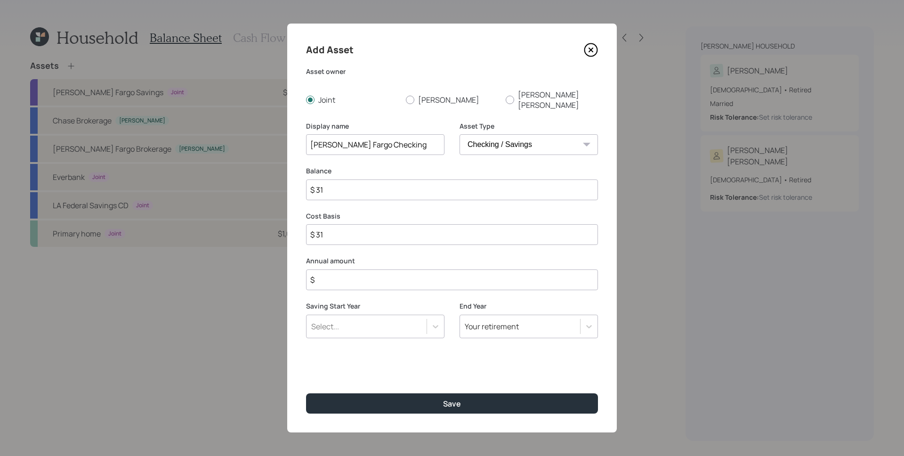
type input "$ 310"
type input "$ 3,100"
type input "$ 31,000"
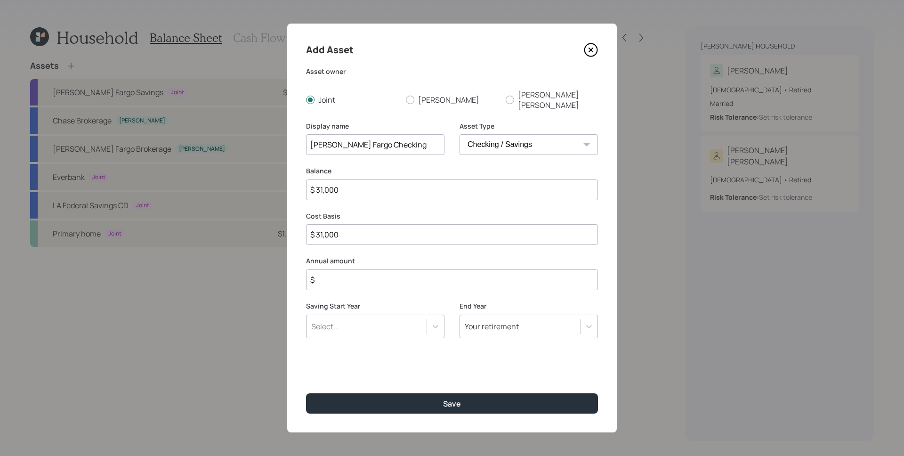
click at [306, 393] on button "Save" at bounding box center [452, 403] width 292 height 20
type input "$ 0"
click at [306, 393] on button "Save" at bounding box center [452, 403] width 292 height 20
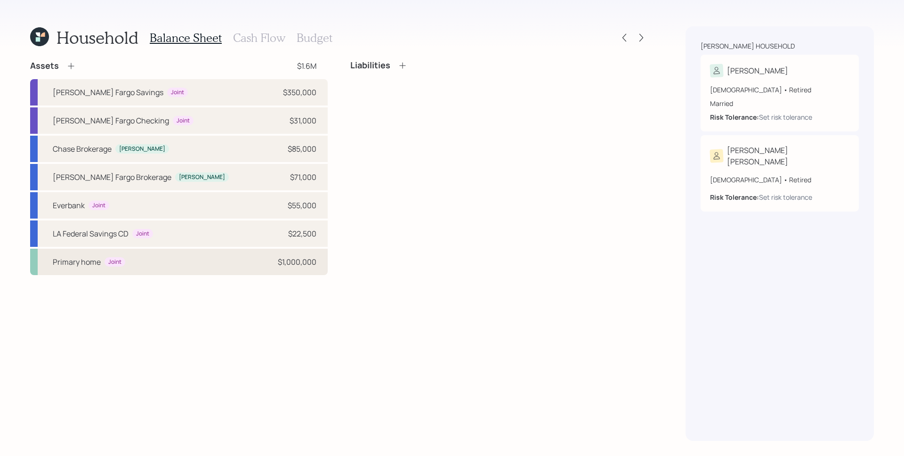
click at [289, 268] on div "Primary home Joint $1,000,000" at bounding box center [178, 262] width 297 height 26
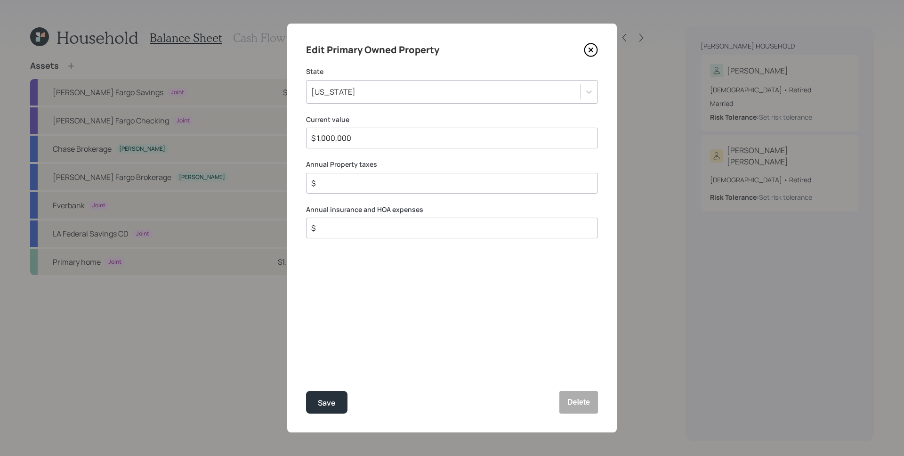
click at [388, 135] on input "$ 1,000,000" at bounding box center [448, 137] width 276 height 11
click at [368, 178] on input "$" at bounding box center [448, 182] width 276 height 11
type input "$ 2,000"
type input "$ 1,100"
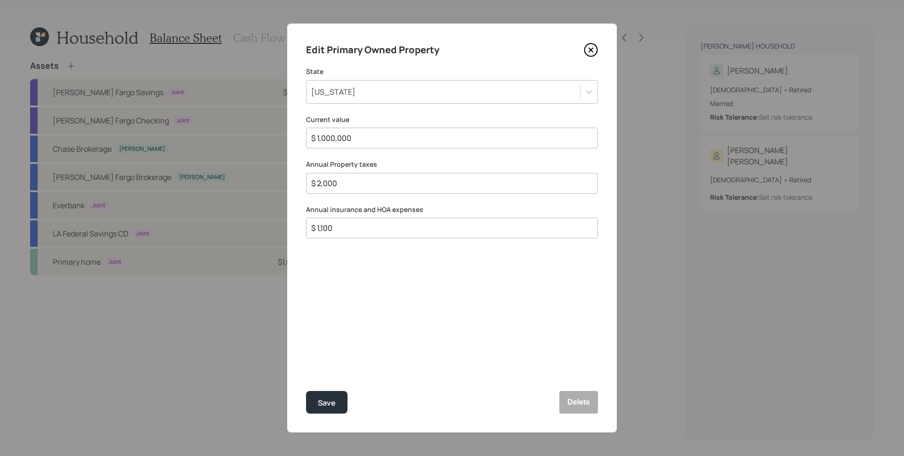
click at [306, 391] on button "Save" at bounding box center [326, 402] width 41 height 23
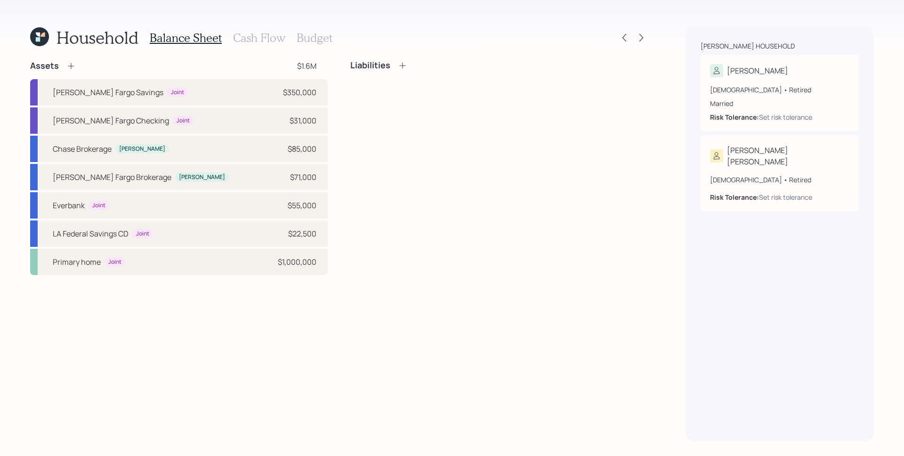
click at [379, 132] on div "Liabilities" at bounding box center [498, 167] width 297 height 215
click at [404, 66] on icon at bounding box center [402, 65] width 9 height 9
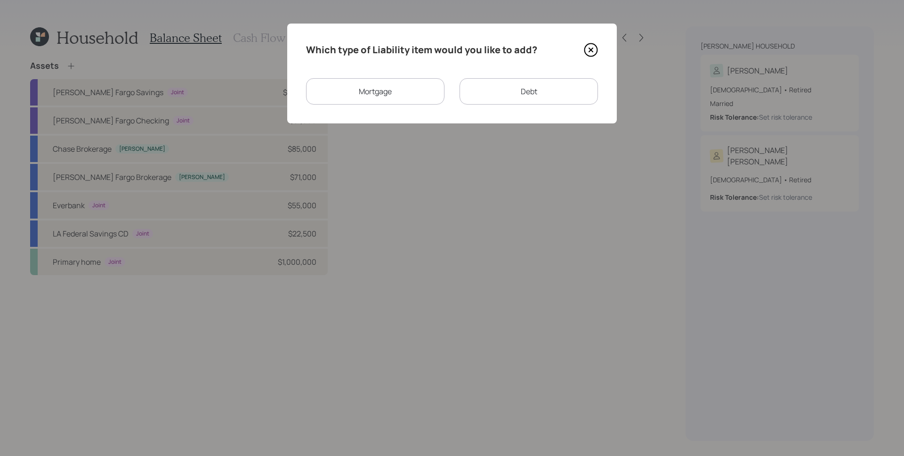
click at [538, 96] on div "Debt" at bounding box center [528, 91] width 138 height 26
select select "credit_card"
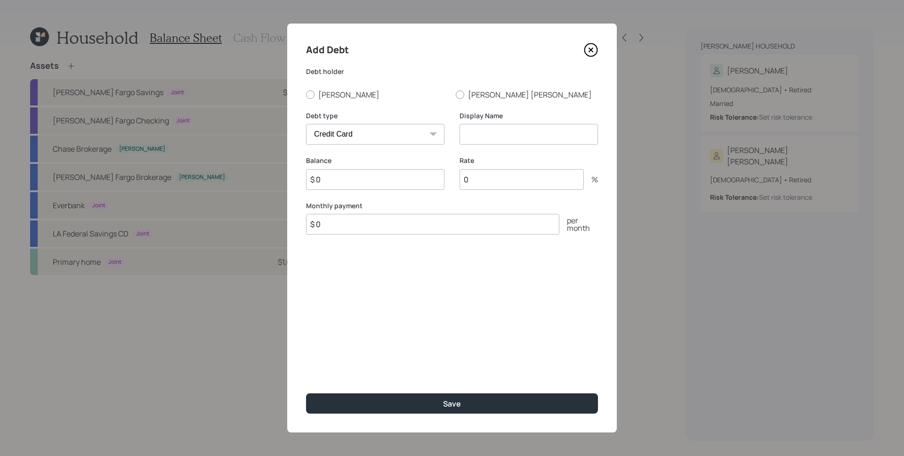
drag, startPoint x: 316, startPoint y: 94, endPoint x: 348, endPoint y: 130, distance: 48.7
click at [315, 94] on label "James" at bounding box center [377, 94] width 142 height 10
click at [306, 94] on input "James" at bounding box center [305, 94] width 0 height 0
radio input "true"
click at [355, 137] on select "Car Credit Card Medical Student Other" at bounding box center [375, 134] width 138 height 21
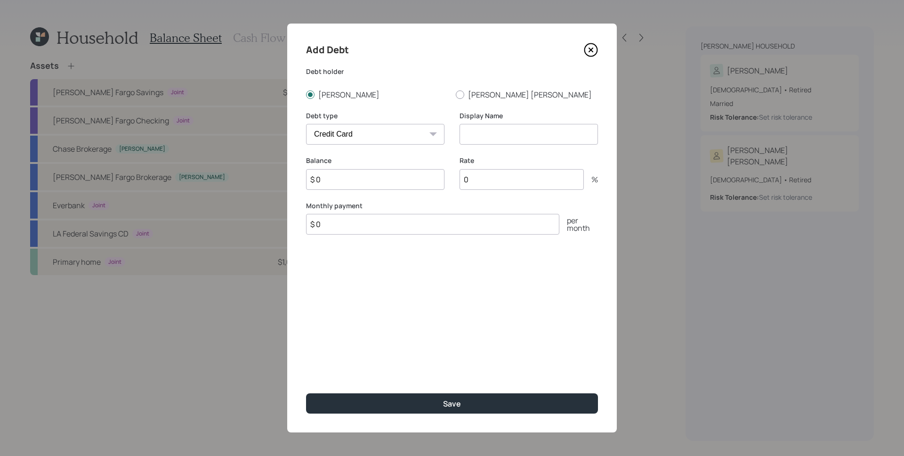
select select "other"
click at [497, 137] on input at bounding box center [528, 134] width 138 height 21
click at [481, 136] on input "Rn" at bounding box center [528, 134] width 138 height 21
type input "Rn"
click at [548, 106] on div "Add Debt Debt holder James Susie ann Debt type Car Credit Card Medical Student …" at bounding box center [452, 228] width 330 height 409
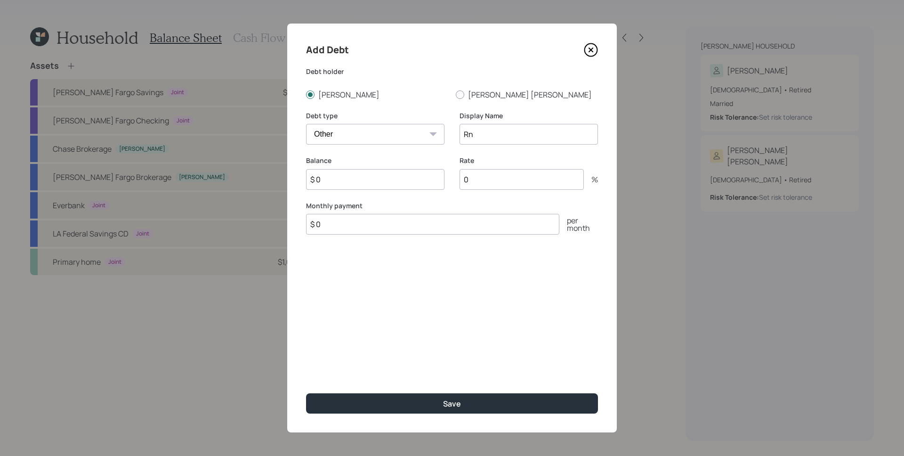
click at [489, 134] on input "Rn" at bounding box center [528, 134] width 138 height 21
click at [587, 48] on icon at bounding box center [591, 50] width 14 height 14
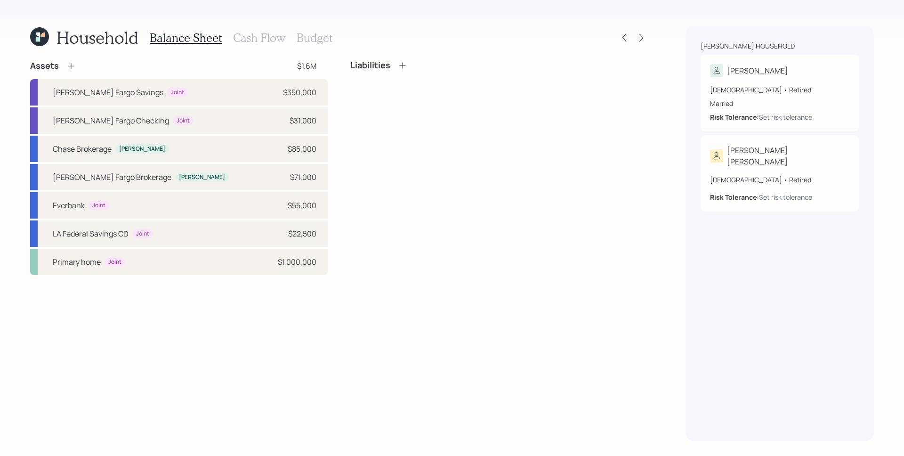
click at [41, 39] on icon at bounding box center [39, 36] width 19 height 19
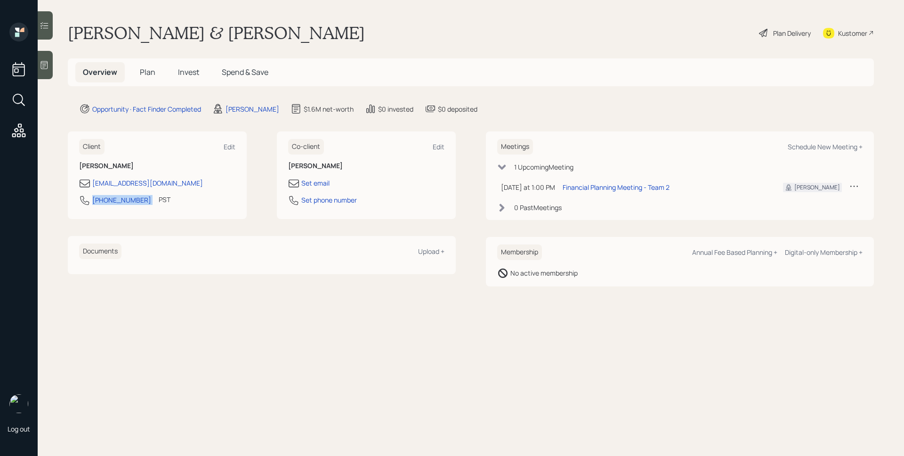
drag, startPoint x: 139, startPoint y: 201, endPoint x: 87, endPoint y: 201, distance: 52.2
click at [87, 201] on div "562-505-5018 PST Currently 10:24 AM" at bounding box center [157, 202] width 156 height 17
copy div "562-505-5018"
click at [785, 34] on div "Plan Delivery" at bounding box center [792, 33] width 38 height 10
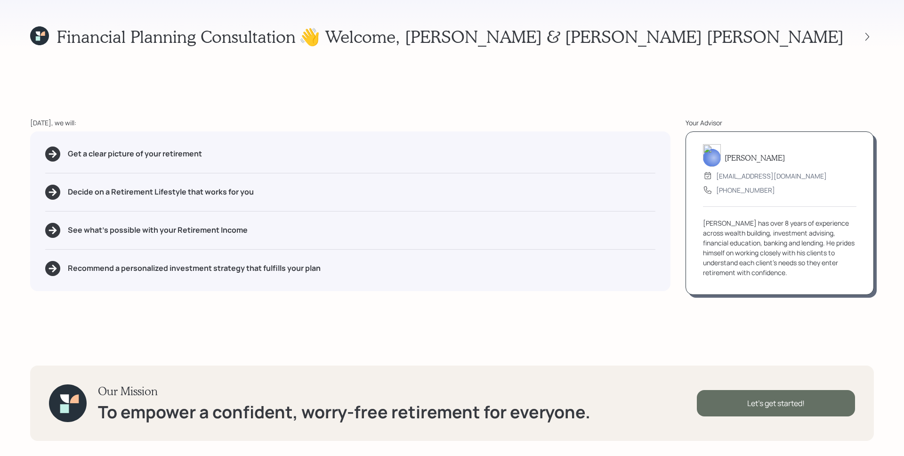
click at [763, 402] on div "Let's get started!" at bounding box center [776, 403] width 158 height 26
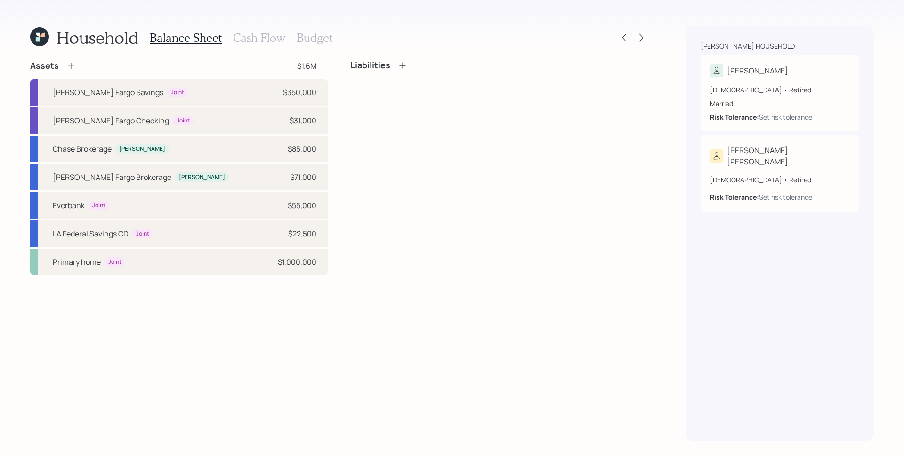
click at [528, 137] on div "Liabilities" at bounding box center [498, 167] width 297 height 215
click at [398, 61] on icon at bounding box center [402, 65] width 9 height 9
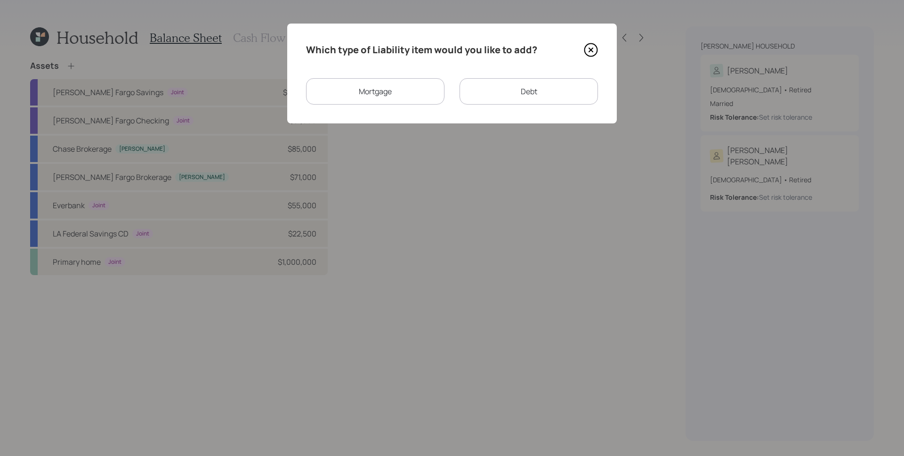
click at [532, 101] on div "Debt" at bounding box center [528, 91] width 138 height 26
select select "credit_card"
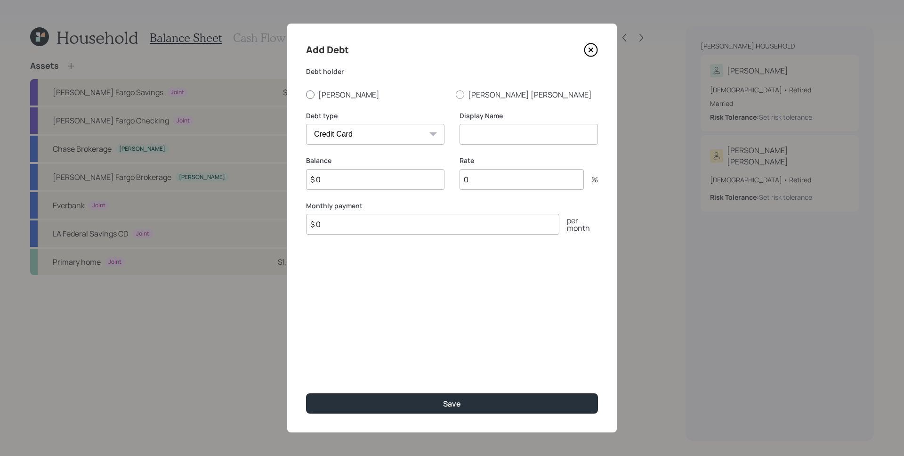
click at [334, 90] on label "James" at bounding box center [377, 94] width 142 height 10
click at [306, 94] on input "James" at bounding box center [305, 94] width 0 height 0
radio input "true"
click at [363, 129] on select "Car Credit Card Medical Student Other" at bounding box center [375, 134] width 138 height 21
click at [382, 128] on select "Car Credit Card Medical Student Other" at bounding box center [375, 134] width 138 height 21
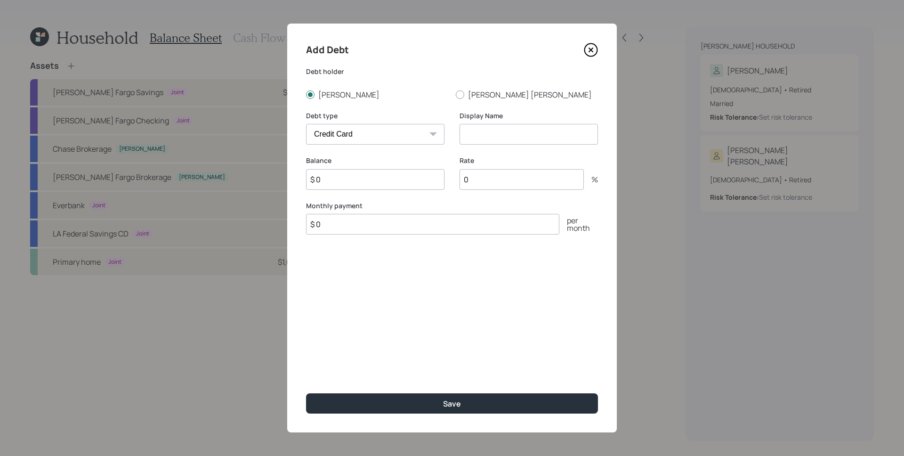
select select "other"
click at [510, 135] on input at bounding box center [528, 134] width 138 height 21
click at [335, 180] on input "$ 0" at bounding box center [375, 179] width 138 height 21
click at [459, 134] on div "Debt type Car Credit Card Medical Student Other Display Name Roof Loan" at bounding box center [452, 133] width 292 height 45
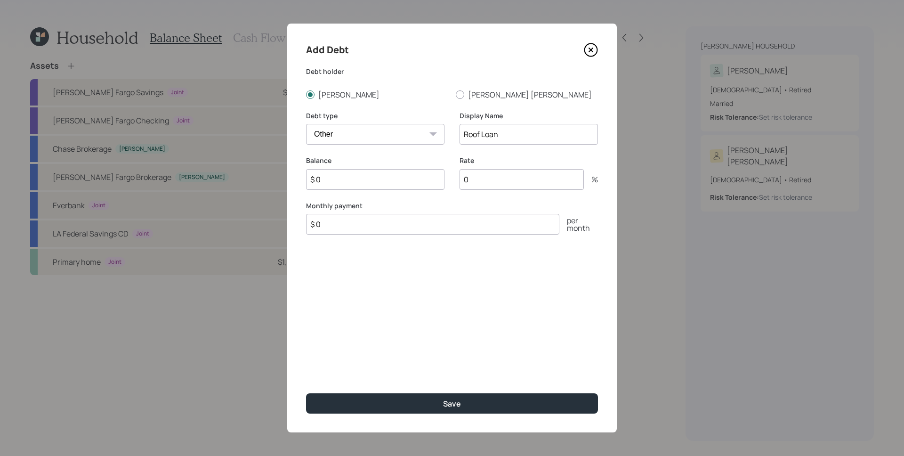
click at [462, 133] on input "Roof Loan" at bounding box center [528, 134] width 138 height 21
type input "LAFCU Roof Loan"
click at [377, 175] on input "$ 0" at bounding box center [375, 179] width 138 height 21
type input "$ 20,000"
click at [414, 232] on input "$ 0" at bounding box center [432, 224] width 253 height 21
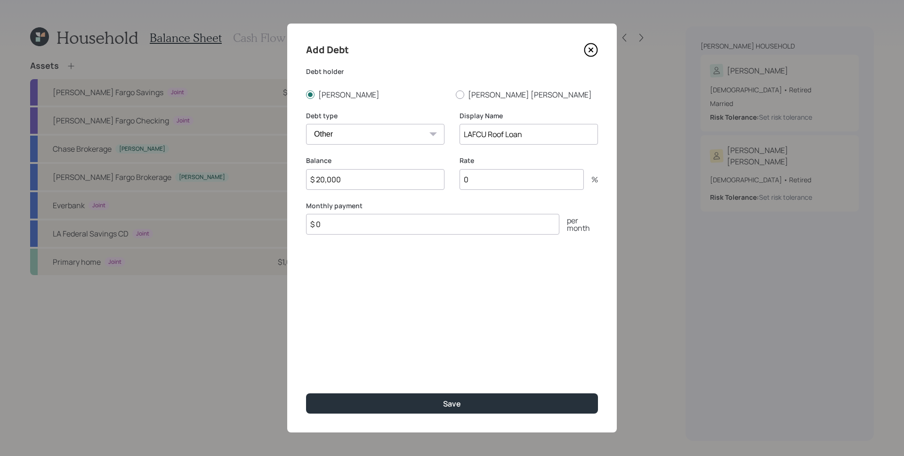
click at [414, 232] on input "$ 0" at bounding box center [432, 224] width 253 height 21
drag, startPoint x: 487, startPoint y: 137, endPoint x: 444, endPoint y: 136, distance: 42.9
click at [444, 136] on div "Debt type Car Credit Card Medical Student Other Display Name LAFCU Roof Loan" at bounding box center [452, 133] width 292 height 45
type input "Roof Loan"
click at [366, 232] on input "$ 0" at bounding box center [432, 224] width 253 height 21
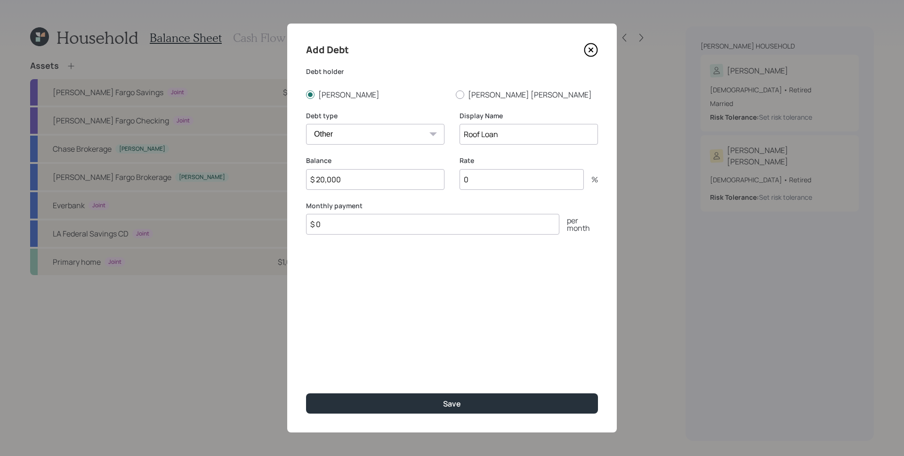
click at [366, 232] on input "$ 0" at bounding box center [432, 224] width 253 height 21
type input "$ 2,000"
click at [306, 393] on button "Save" at bounding box center [452, 403] width 292 height 20
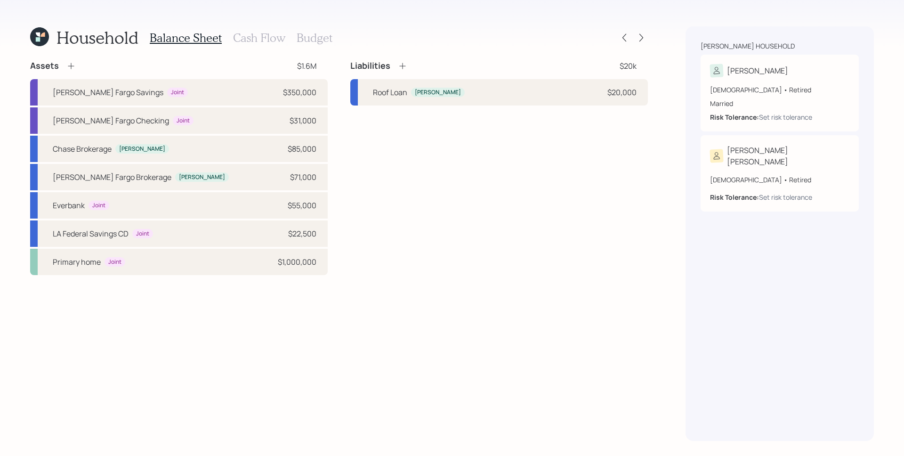
click at [523, 137] on div "Liabilities $20k Roof Loan James $20,000" at bounding box center [498, 167] width 297 height 215
click at [640, 39] on icon at bounding box center [640, 37] width 9 height 9
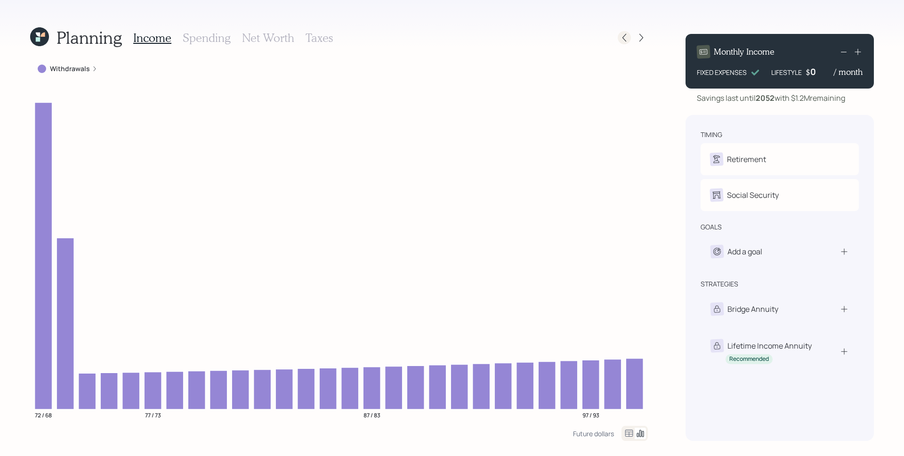
click at [627, 38] on icon at bounding box center [623, 37] width 9 height 9
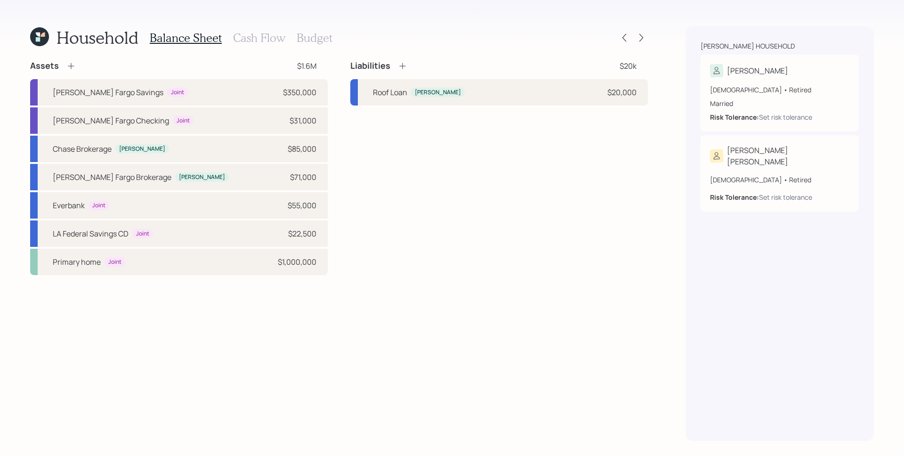
click at [263, 33] on h3 "Cash Flow" at bounding box center [259, 38] width 52 height 14
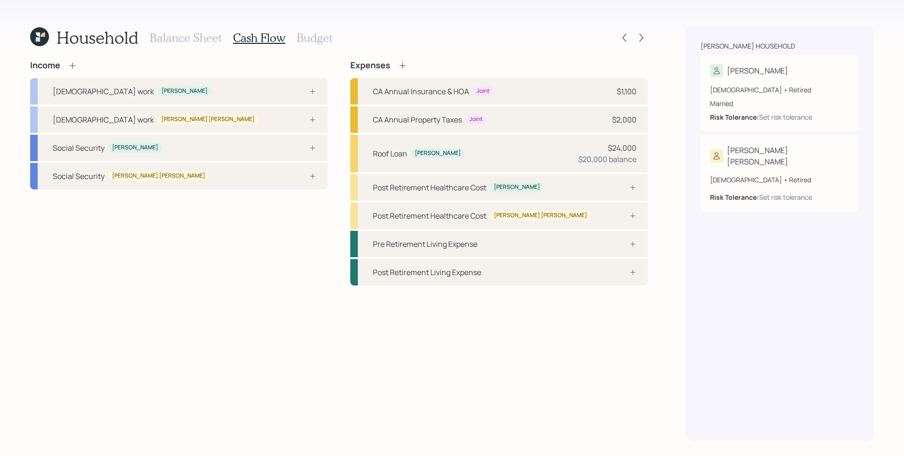
click at [294, 235] on div "Income Full-time work James Full-time work Susie ann Social Security James Soci…" at bounding box center [178, 172] width 297 height 225
click at [72, 65] on icon at bounding box center [72, 65] width 6 height 6
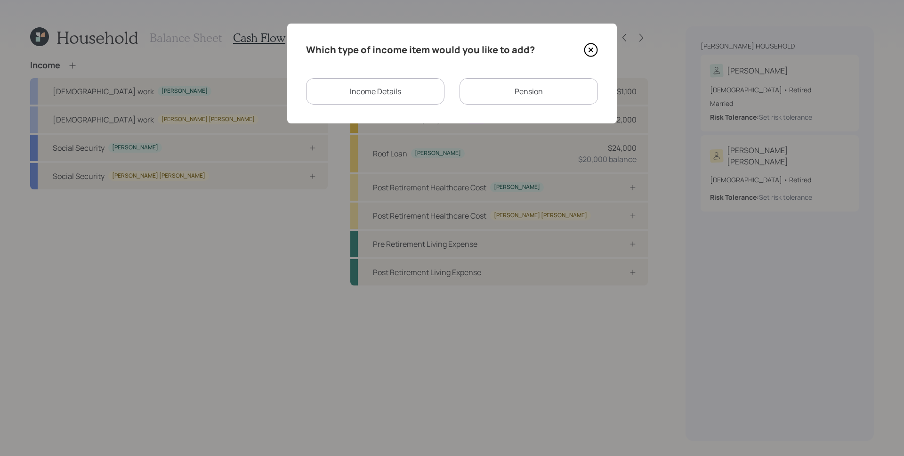
click at [358, 101] on div "Income Details" at bounding box center [375, 91] width 138 height 26
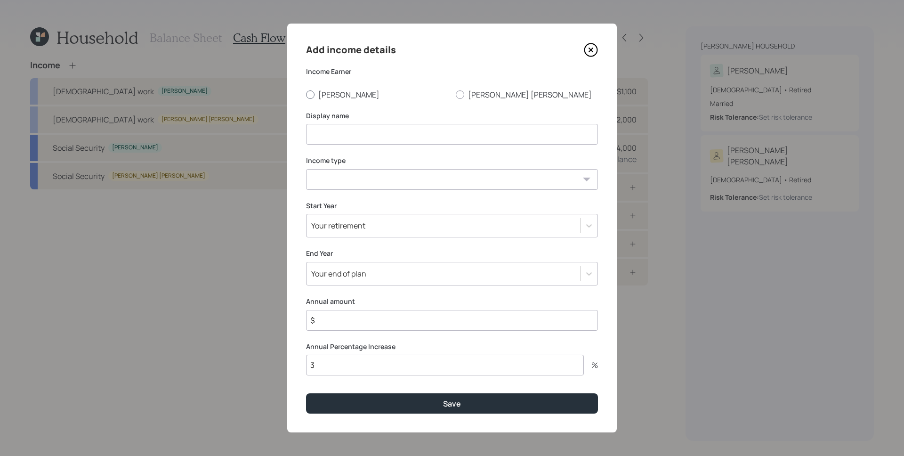
click at [326, 96] on label "James" at bounding box center [377, 94] width 142 height 10
click at [306, 95] on input "James" at bounding box center [305, 94] width 0 height 0
radio input "true"
click at [349, 139] on input at bounding box center [452, 134] width 292 height 21
type input "VA Benefits"
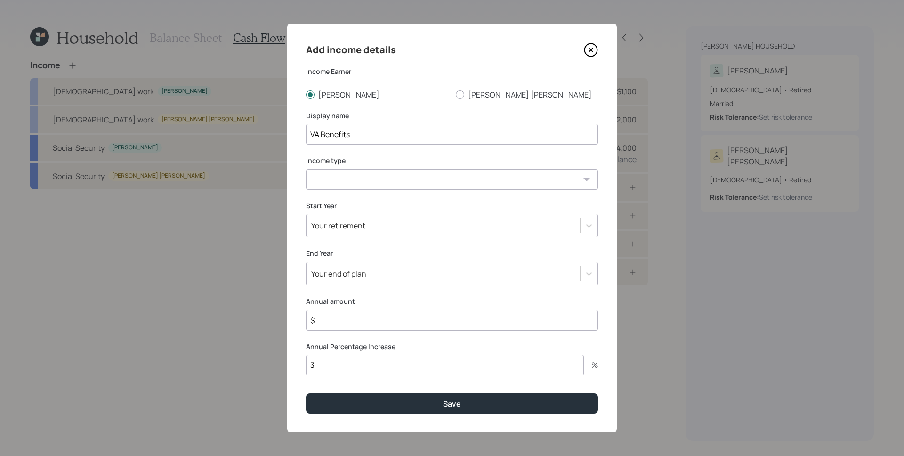
click at [379, 185] on select "Full-time work Part-time work Self employment Other" at bounding box center [452, 179] width 292 height 21
select select "other"
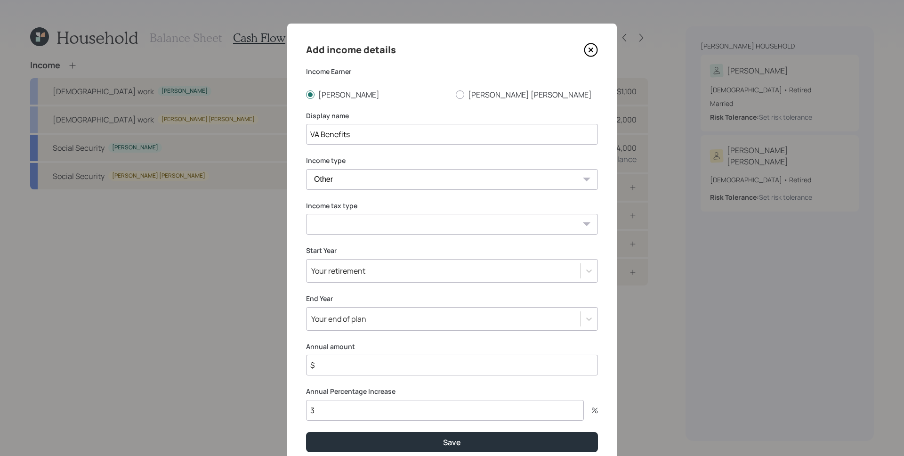
click at [362, 224] on select "Tax-free Earned Self Employment Alimony Royalties Pension / Annuity Interest Di…" at bounding box center [452, 224] width 292 height 21
select select "tax_free"
click at [353, 366] on input "$" at bounding box center [452, 364] width 292 height 21
type input "$ 54,000"
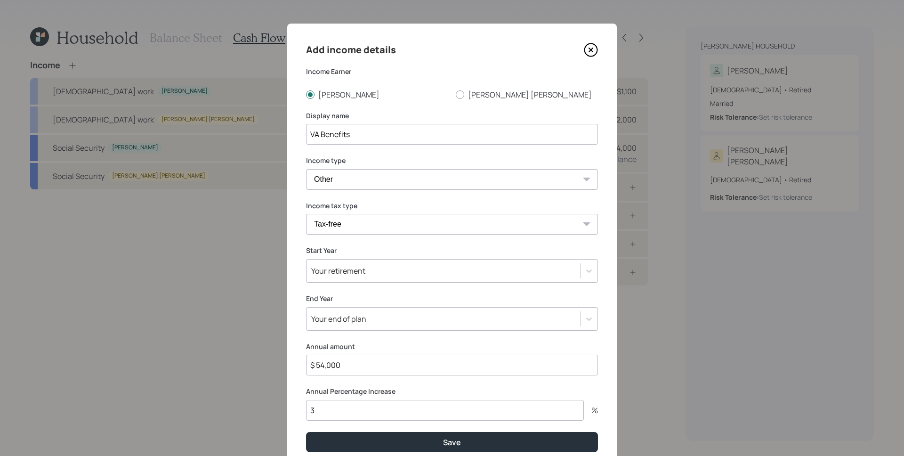
click at [306, 432] on button "Save" at bounding box center [452, 442] width 292 height 20
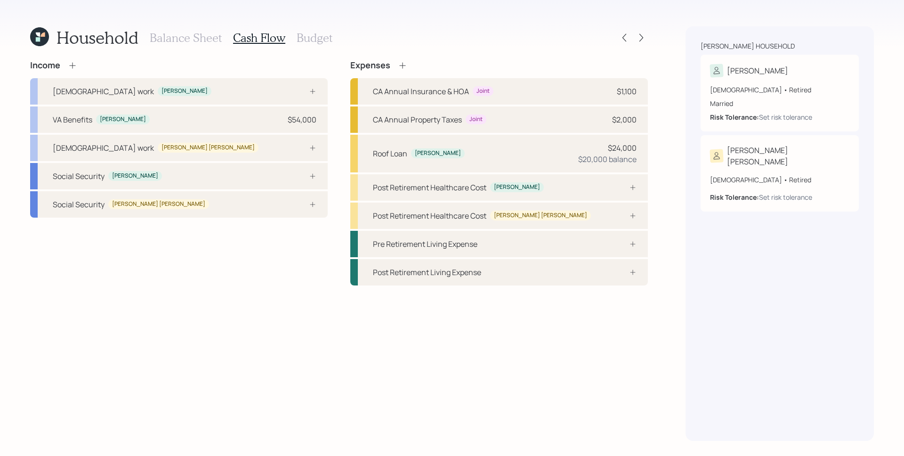
click at [76, 65] on icon at bounding box center [72, 65] width 9 height 9
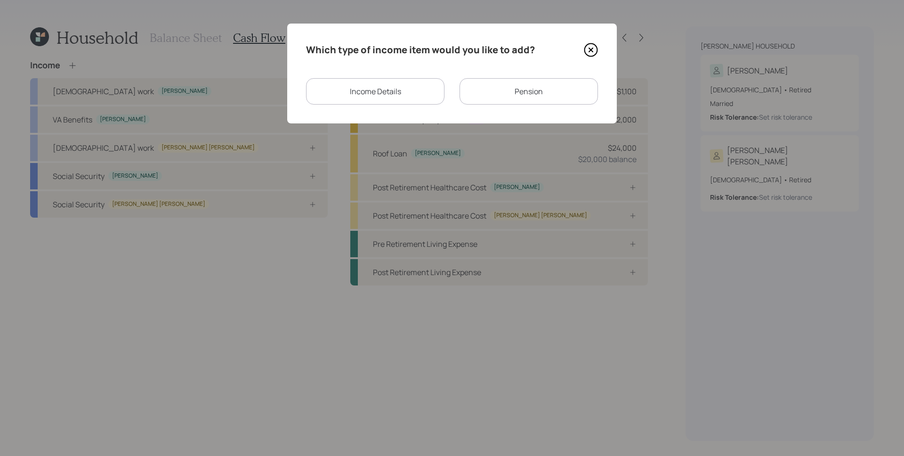
click at [550, 96] on div "Pension" at bounding box center [528, 91] width 138 height 26
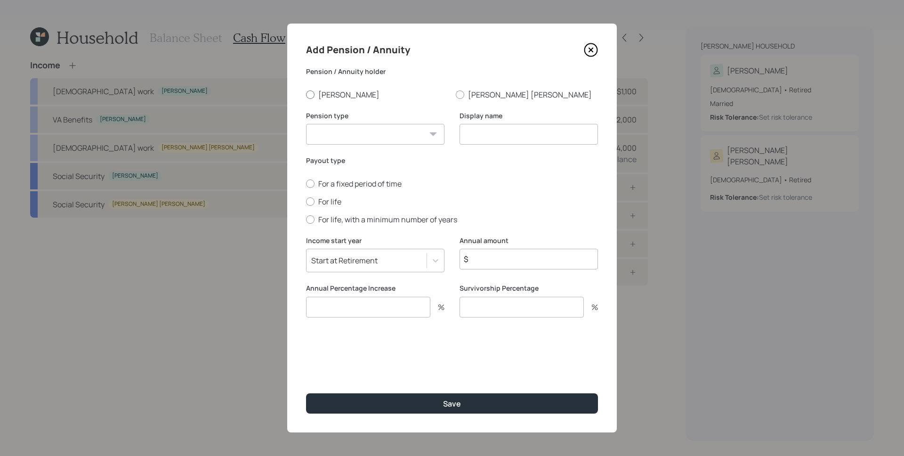
click at [335, 94] on label "James" at bounding box center [377, 94] width 142 height 10
click at [306, 94] on input "James" at bounding box center [305, 94] width 0 height 0
radio input "true"
click at [426, 137] on select "Pension Annuity" at bounding box center [375, 134] width 138 height 21
select select "pension"
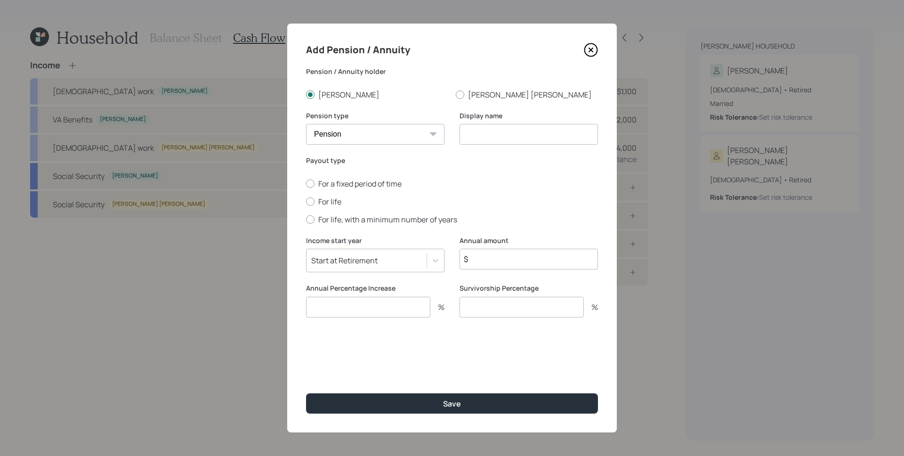
click at [510, 136] on input at bounding box center [528, 134] width 138 height 21
type input "P"
type input "James' Pension"
click at [321, 202] on label "For life" at bounding box center [452, 201] width 292 height 10
click at [306, 201] on input "For life" at bounding box center [305, 201] width 0 height 0
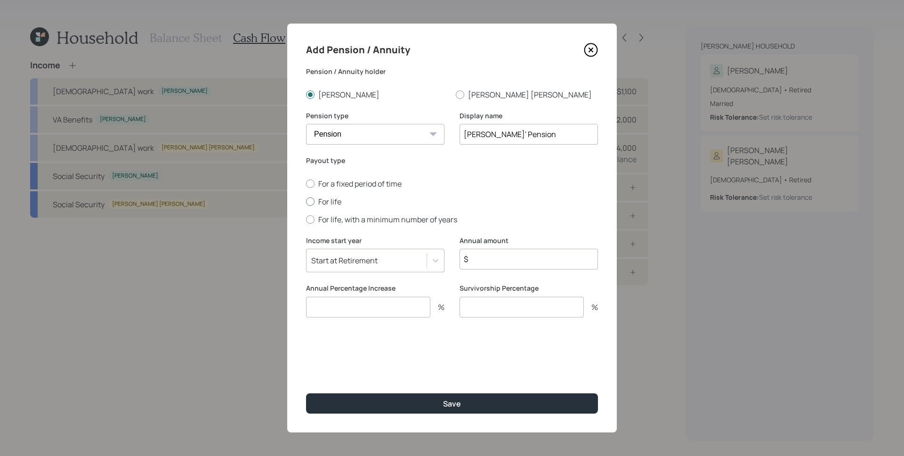
radio input "true"
click at [565, 257] on input "$" at bounding box center [528, 259] width 138 height 21
type input "$ 54,000"
type input "0"
type input "3"
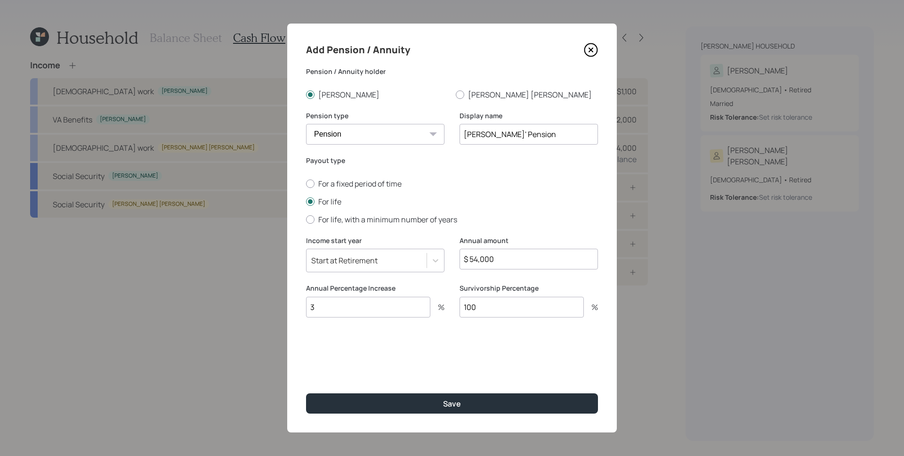
type input "100"
click at [306, 393] on button "Save" at bounding box center [452, 403] width 292 height 20
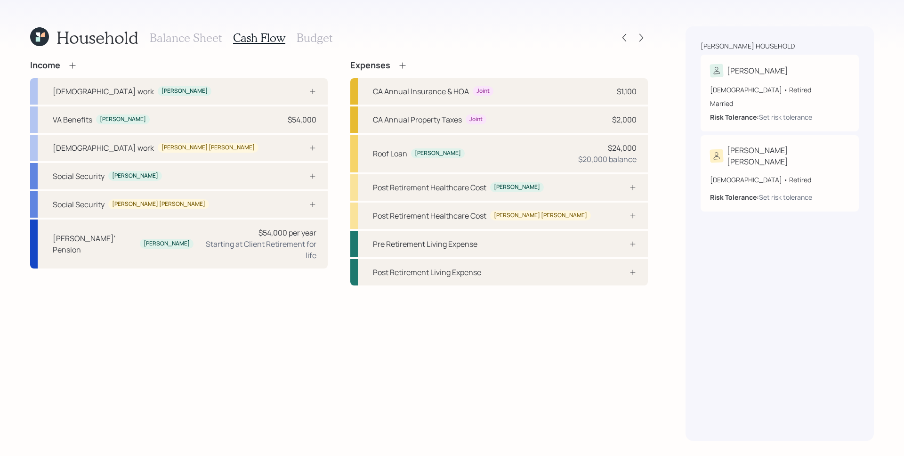
click at [181, 35] on h3 "Balance Sheet" at bounding box center [186, 38] width 72 height 14
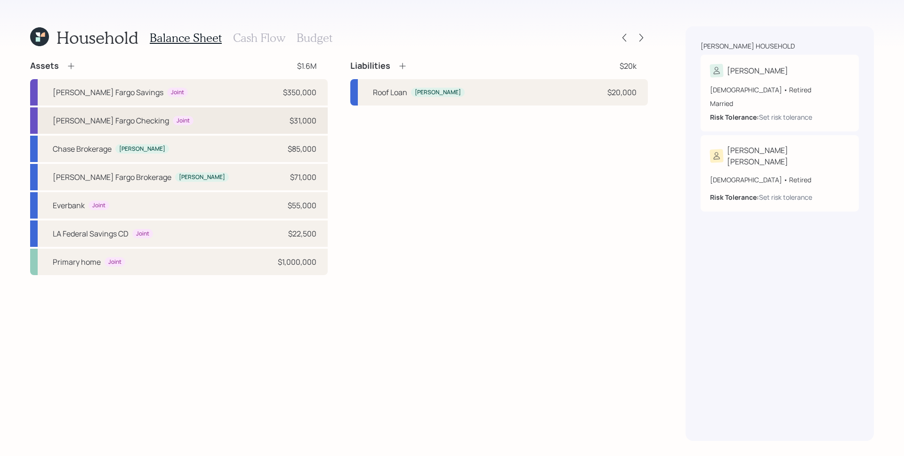
click at [216, 127] on div "Wells Fargo Checking Joint $31,000" at bounding box center [178, 120] width 297 height 26
select select "cash"
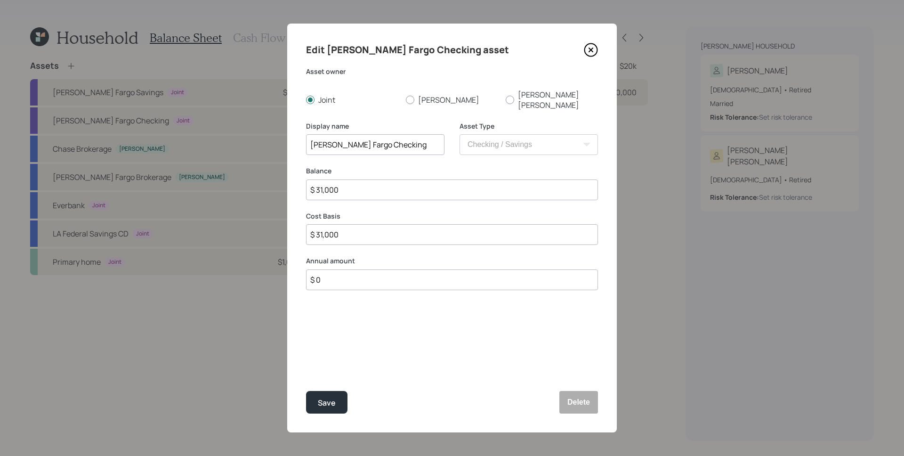
click at [390, 182] on input "$ 31,000" at bounding box center [452, 189] width 292 height 21
click at [391, 182] on input "$ 31,000" at bounding box center [452, 189] width 292 height 21
type input "$ 3"
type input "$ 38"
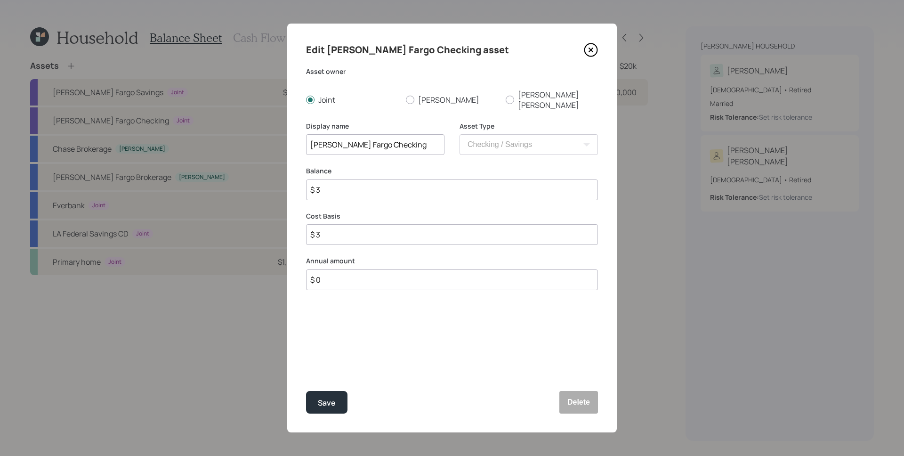
type input "$ 38"
type input "$ 386"
type input "$ 3,860"
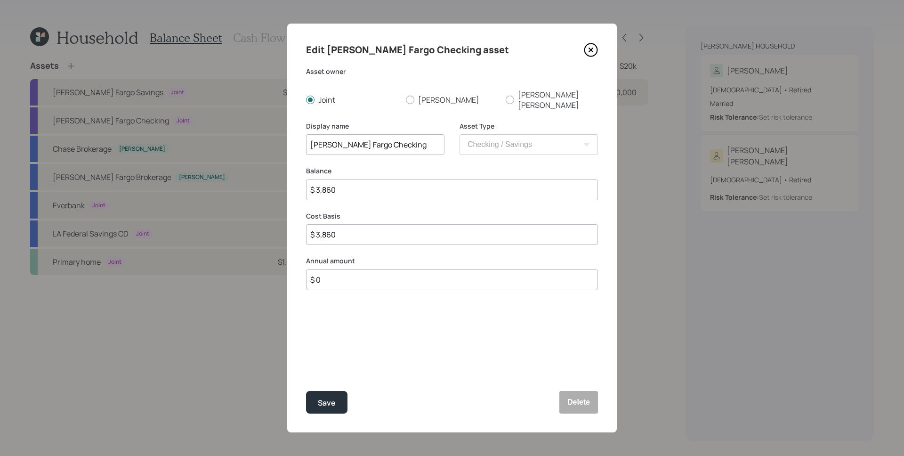
type input "$ 38,600"
click at [306, 391] on button "Save" at bounding box center [326, 402] width 41 height 23
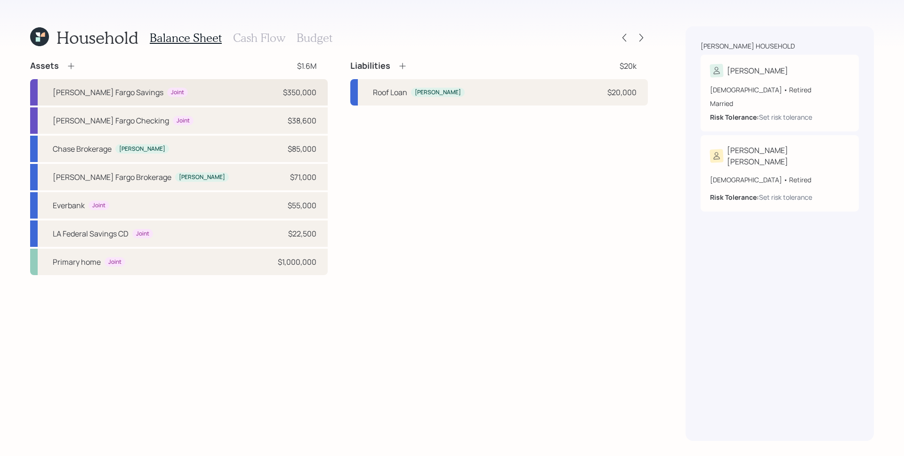
click at [286, 92] on div "$350,000" at bounding box center [299, 92] width 33 height 11
select select "cash"
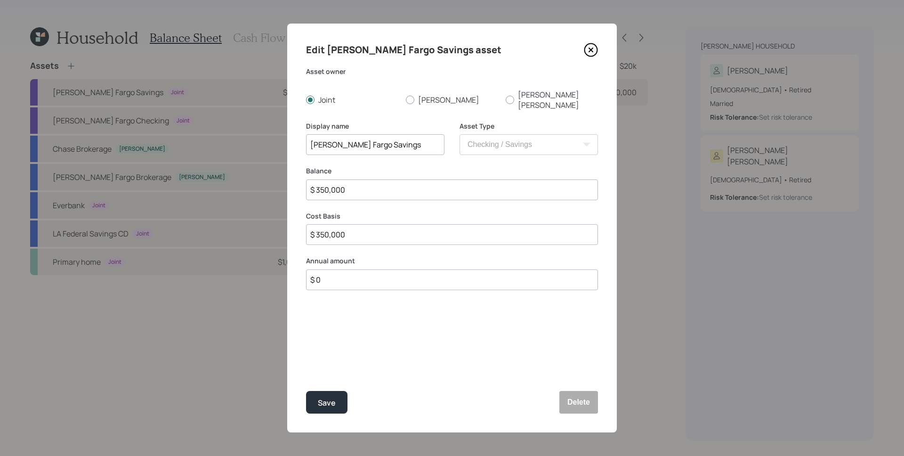
click at [372, 179] on input "$ 350,000" at bounding box center [452, 189] width 292 height 21
type input "$ 3"
type input "$ 34"
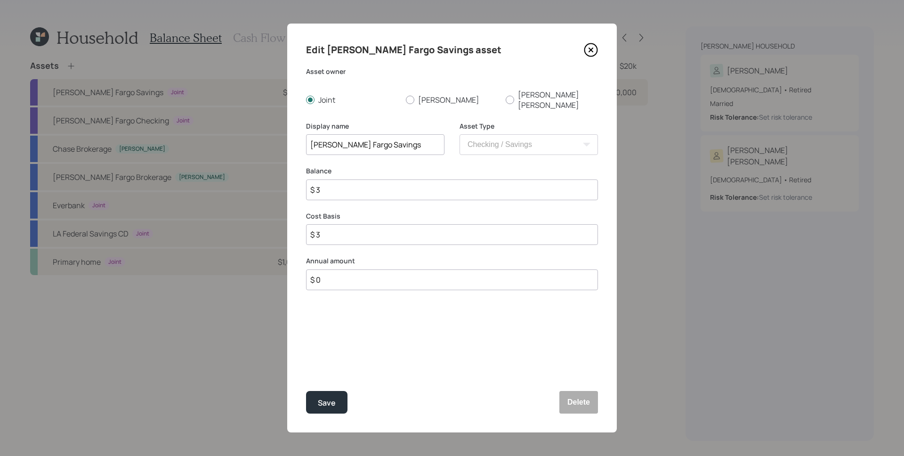
type input "$ 34"
type input "$ 345"
type input "$ 3,450"
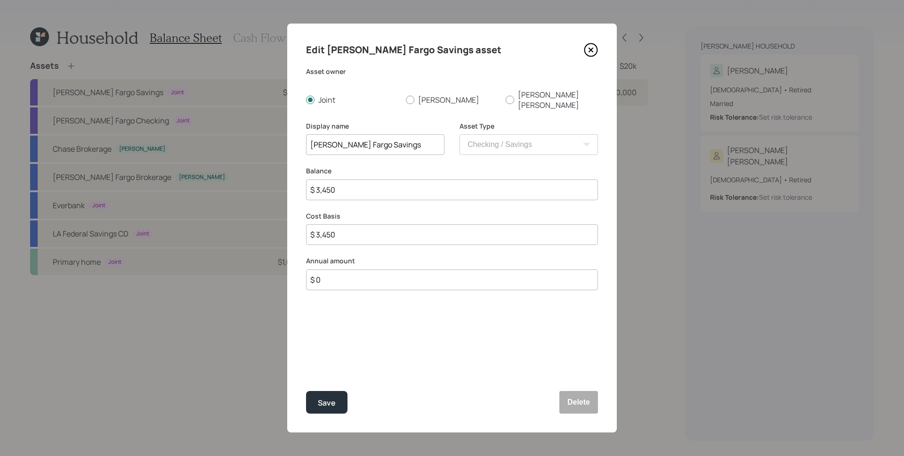
type input "$ 34,500"
type input "$ 345,000"
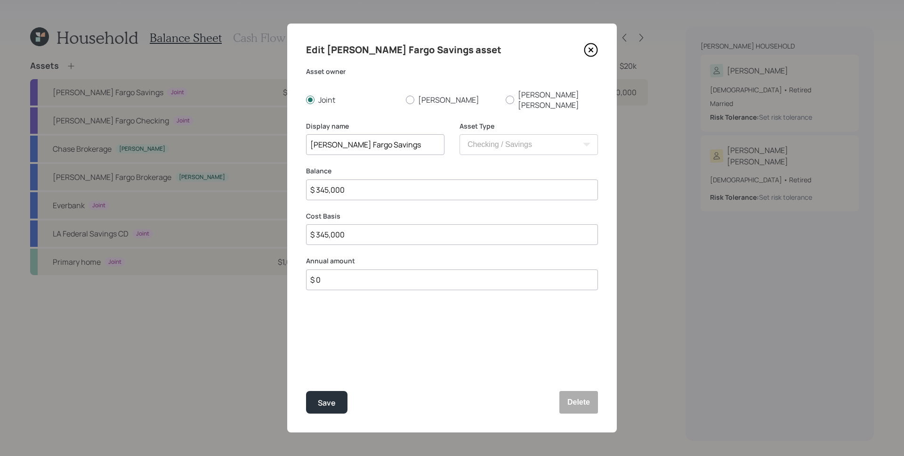
click at [306, 391] on button "Save" at bounding box center [326, 402] width 41 height 23
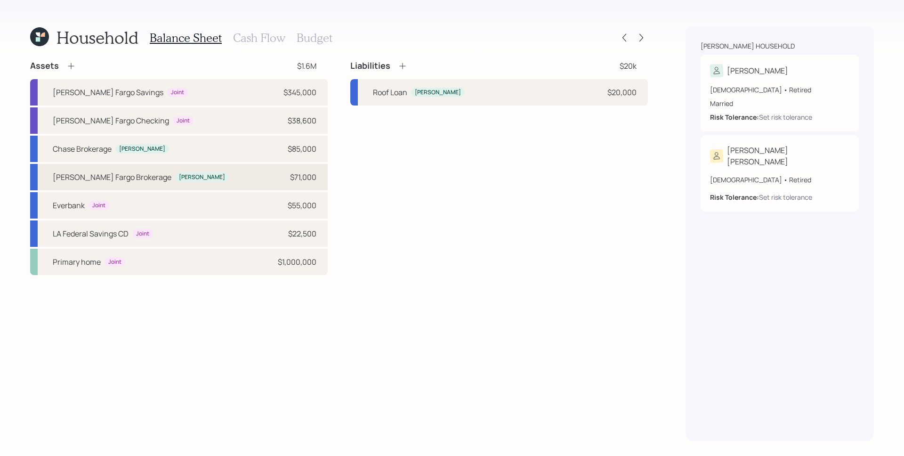
click at [286, 184] on div "Wells Fargo Brokerage James $71,000" at bounding box center [178, 177] width 297 height 26
select select "taxable"
select select "balanced"
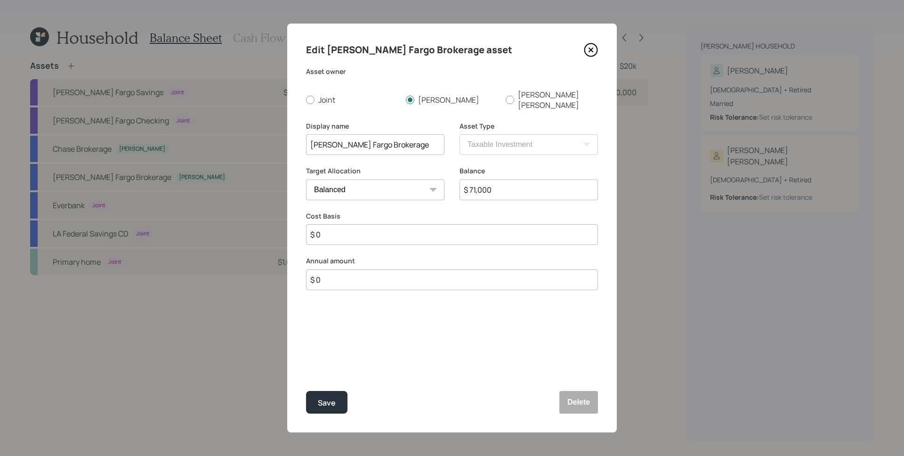
click at [481, 183] on input "$ 71,000" at bounding box center [528, 189] width 138 height 21
type input "$ 74,900"
click at [306, 391] on button "Save" at bounding box center [326, 402] width 41 height 23
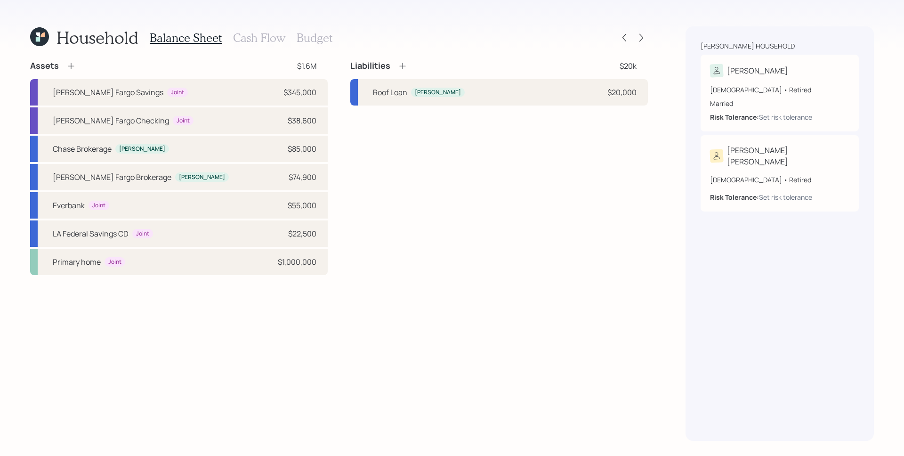
click at [247, 43] on h3 "Cash Flow" at bounding box center [259, 38] width 52 height 14
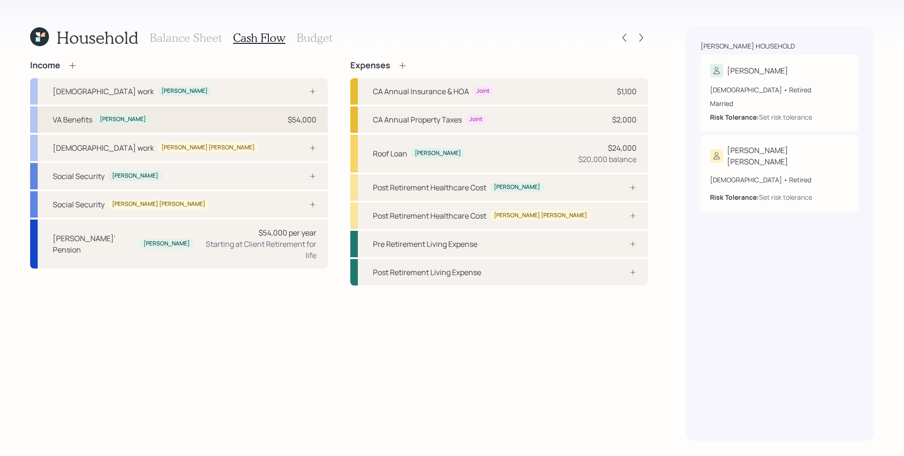
click at [187, 121] on div "VA Benefits James $54,000" at bounding box center [178, 119] width 297 height 26
select select "other"
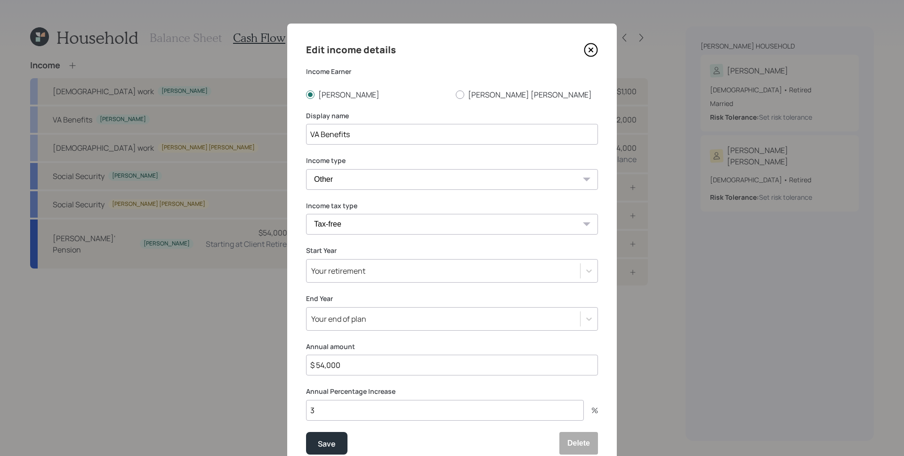
click at [383, 370] on input "$ 54,000" at bounding box center [452, 364] width 292 height 21
type input "$ 54,024"
click at [306, 432] on button "Save" at bounding box center [326, 443] width 41 height 23
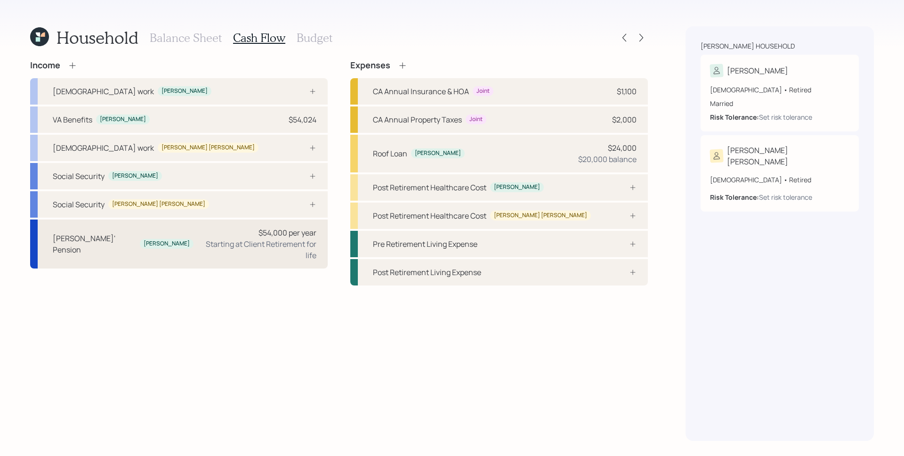
click at [229, 249] on div "Starting at Client Retirement for life" at bounding box center [258, 249] width 115 height 23
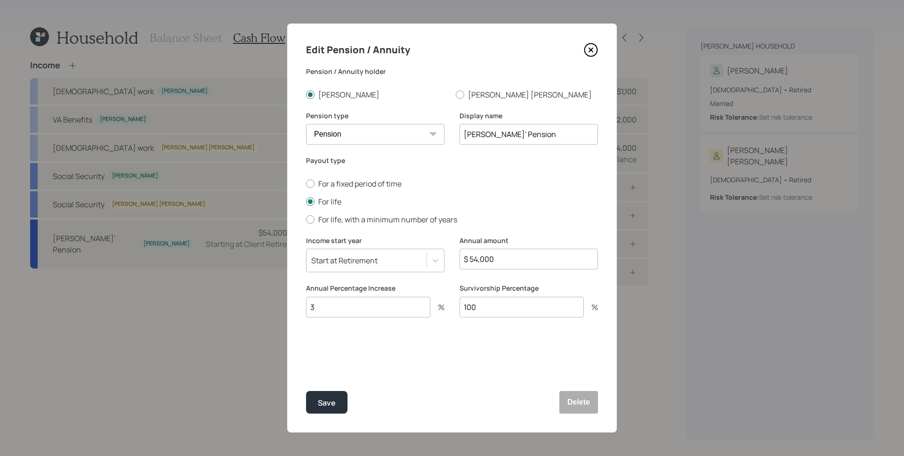
click at [512, 257] on input "$ 54,000" at bounding box center [528, 259] width 138 height 21
type input "$ 57,228"
click at [428, 347] on div "Edit Pension / Annuity Pension / Annuity holder James Susie ann Pension type Pe…" at bounding box center [452, 228] width 330 height 409
click at [402, 309] on input "3" at bounding box center [368, 307] width 124 height 21
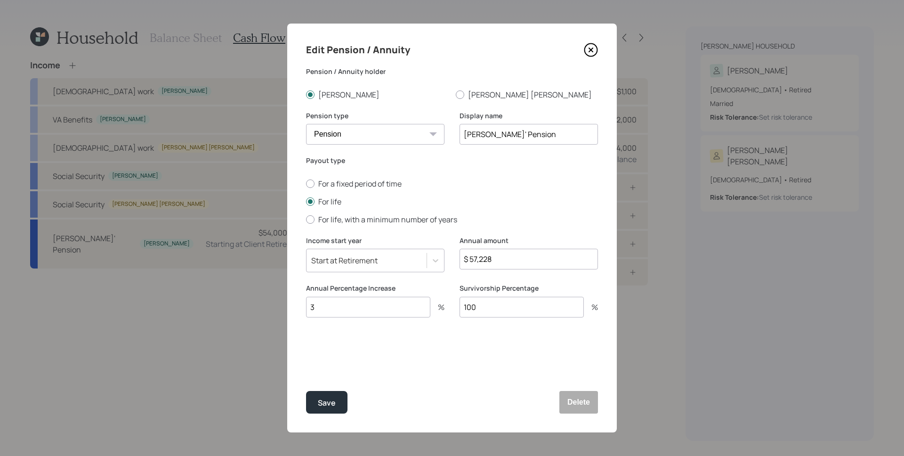
click at [402, 309] on input "3" at bounding box center [368, 307] width 124 height 21
type input "2"
click at [306, 391] on button "Save" at bounding box center [326, 402] width 41 height 23
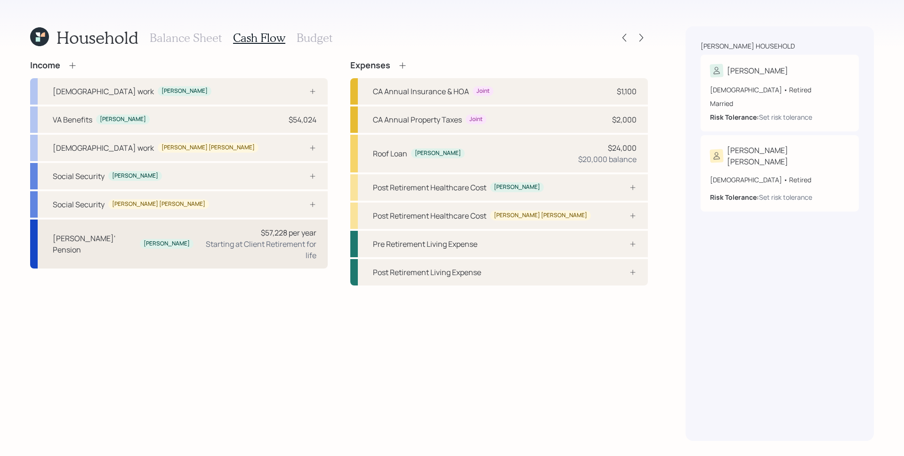
click at [283, 241] on div "Starting at Client Retirement for life" at bounding box center [258, 249] width 115 height 23
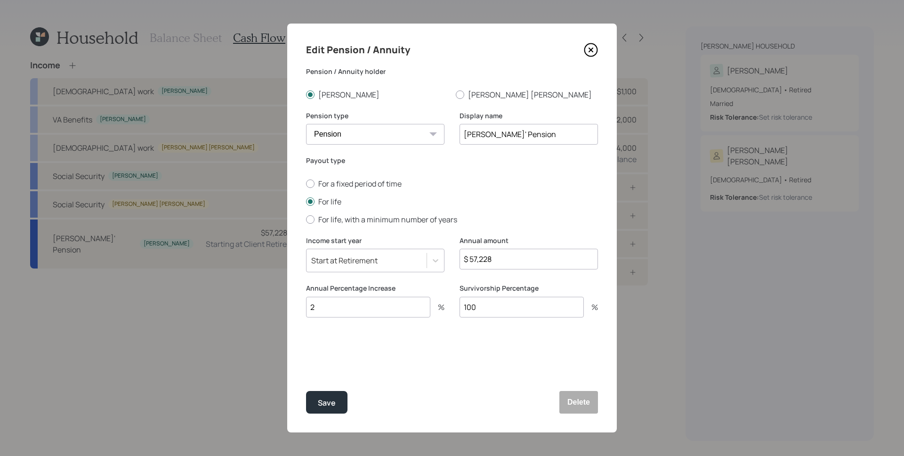
click at [491, 318] on div "Survivorship Percentage 100 %" at bounding box center [528, 305] width 138 height 45
click at [494, 313] on input "100" at bounding box center [521, 307] width 124 height 21
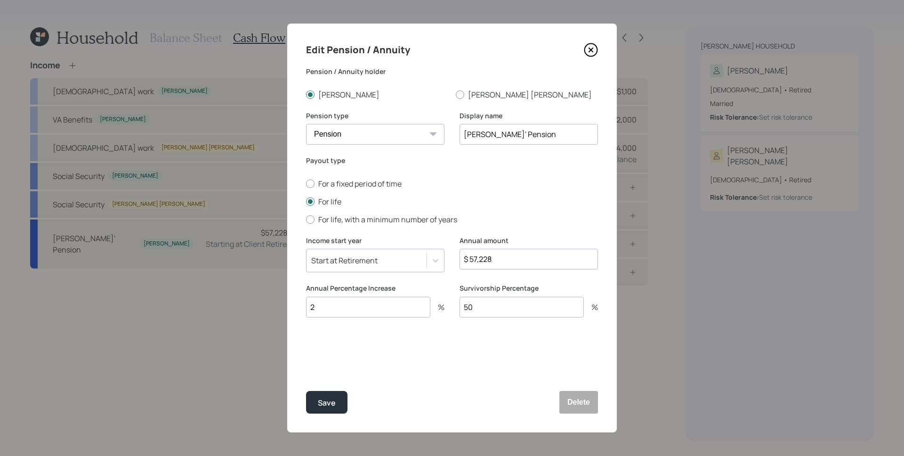
type input "50"
click at [306, 391] on button "Save" at bounding box center [326, 402] width 41 height 23
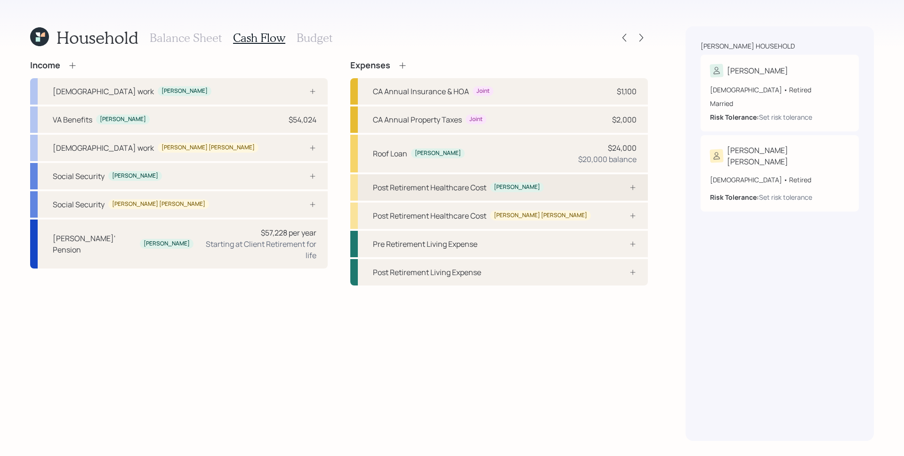
click at [624, 190] on div at bounding box center [622, 188] width 28 height 8
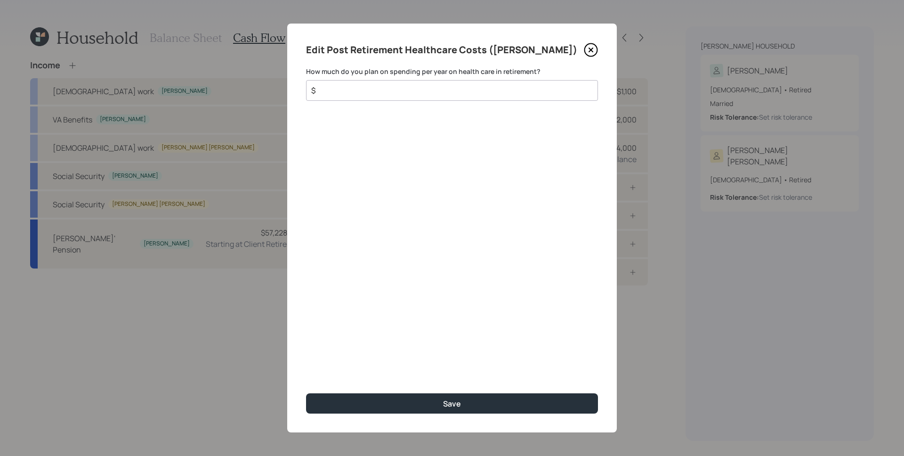
click at [513, 90] on input "$" at bounding box center [448, 90] width 276 height 11
type input "$ 4,620"
click at [306, 393] on button "Save" at bounding box center [452, 403] width 292 height 20
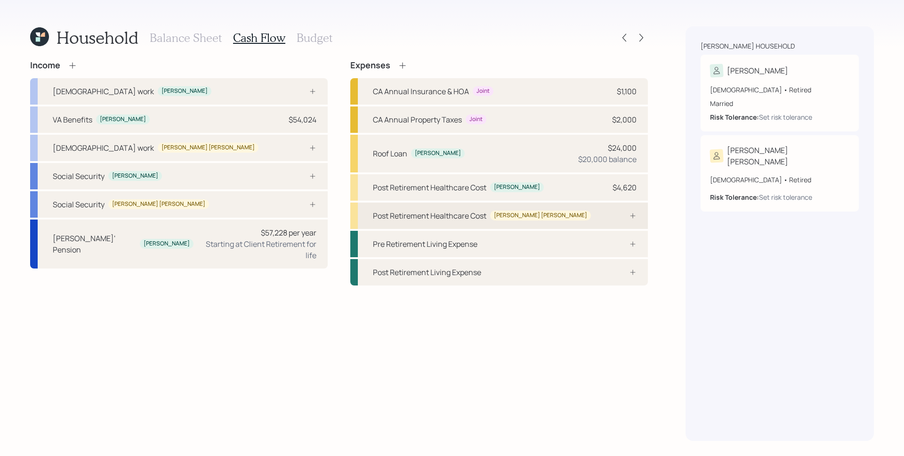
click at [605, 217] on div "Post Retirement Healthcare Cost Susie ann" at bounding box center [498, 215] width 297 height 26
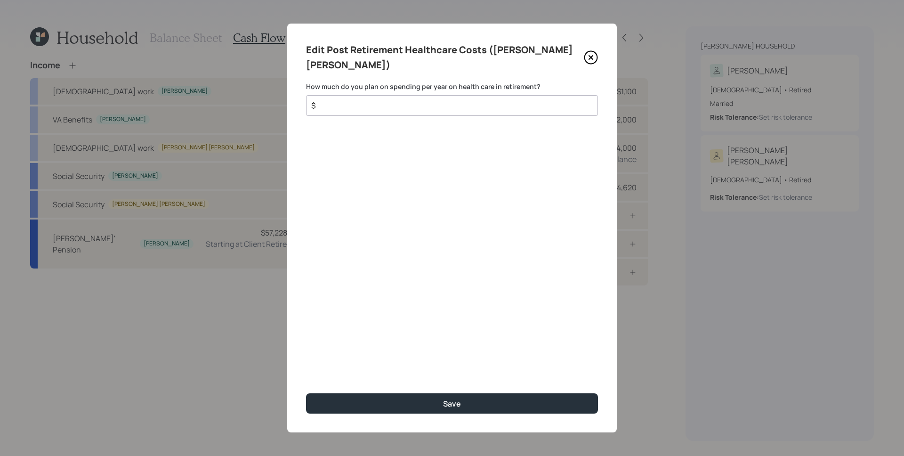
click at [431, 100] on input "$" at bounding box center [448, 105] width 276 height 11
type input "$ 4,620"
click at [306, 393] on button "Save" at bounding box center [452, 403] width 292 height 20
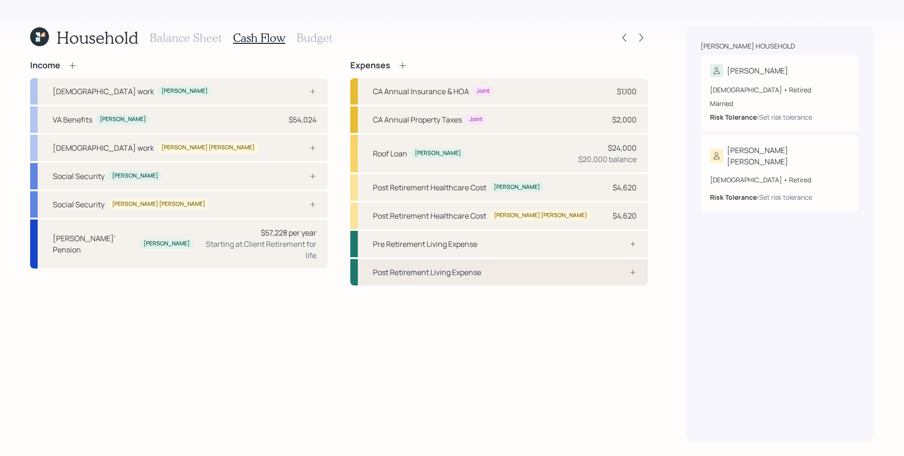
click at [636, 277] on div "Post Retirement Living Expense" at bounding box center [498, 272] width 297 height 26
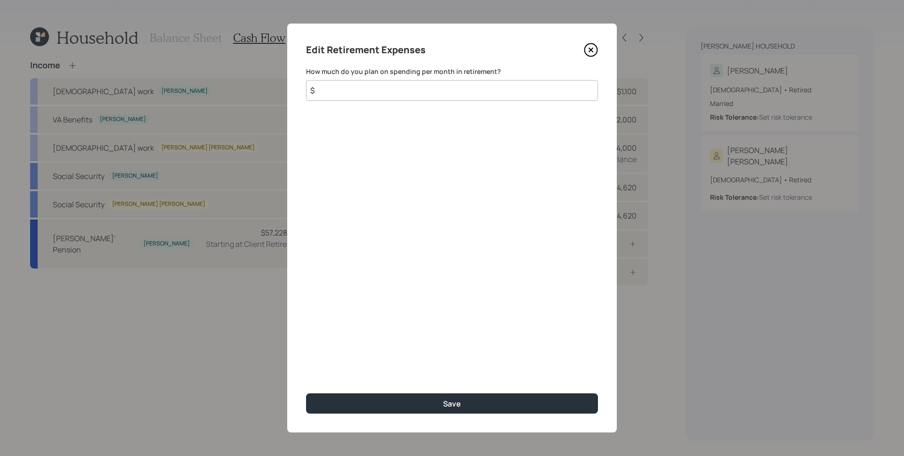
click at [434, 86] on input "$" at bounding box center [452, 90] width 292 height 21
type input "$ 1,500"
click at [306, 393] on button "Save" at bounding box center [452, 403] width 292 height 20
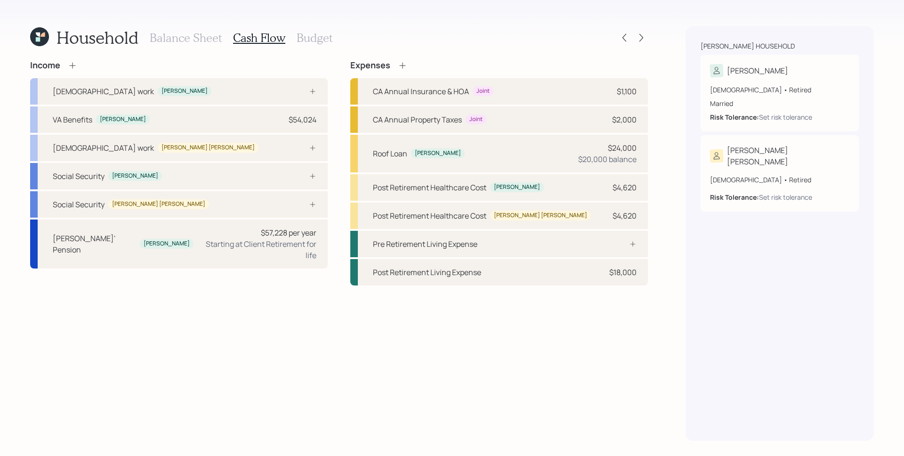
click at [309, 42] on h3 "Budget" at bounding box center [315, 38] width 36 height 14
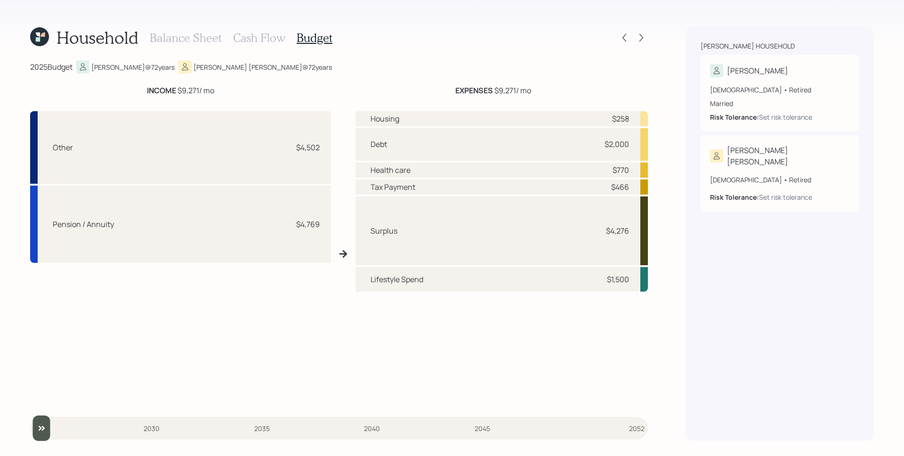
click at [204, 40] on h3 "Balance Sheet" at bounding box center [186, 38] width 72 height 14
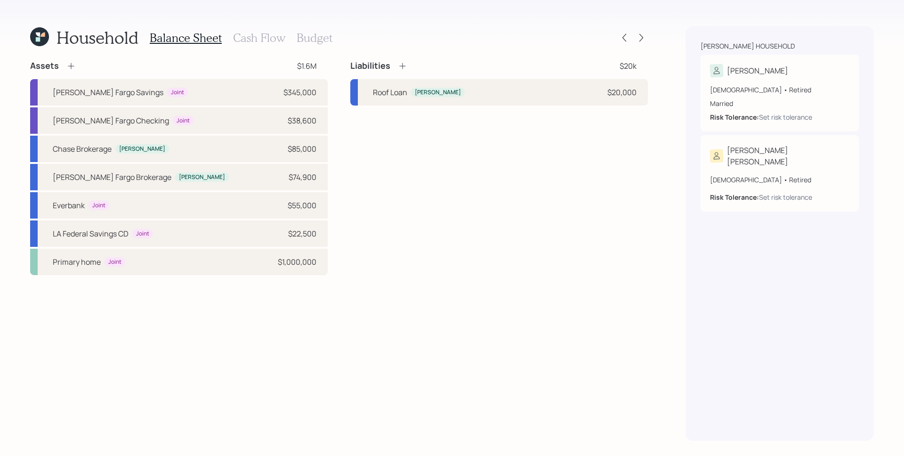
click at [315, 34] on h3 "Budget" at bounding box center [315, 38] width 36 height 14
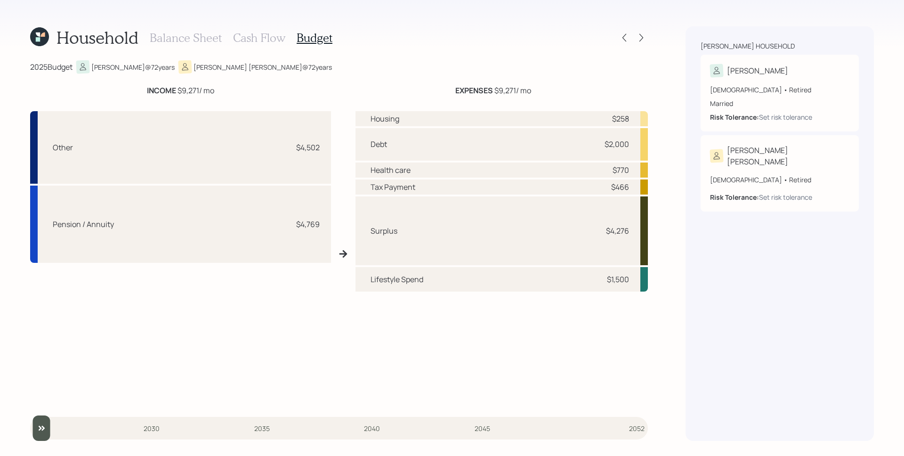
click at [209, 37] on h3 "Balance Sheet" at bounding box center [186, 38] width 72 height 14
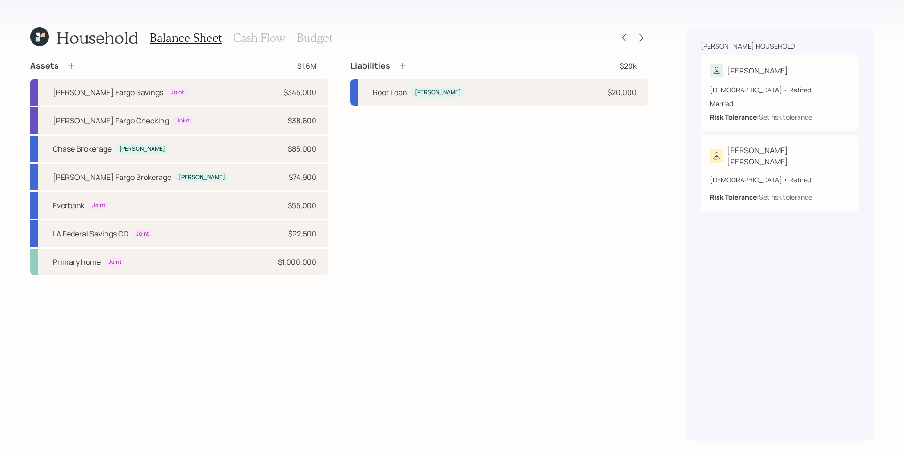
click at [322, 42] on h3 "Budget" at bounding box center [315, 38] width 36 height 14
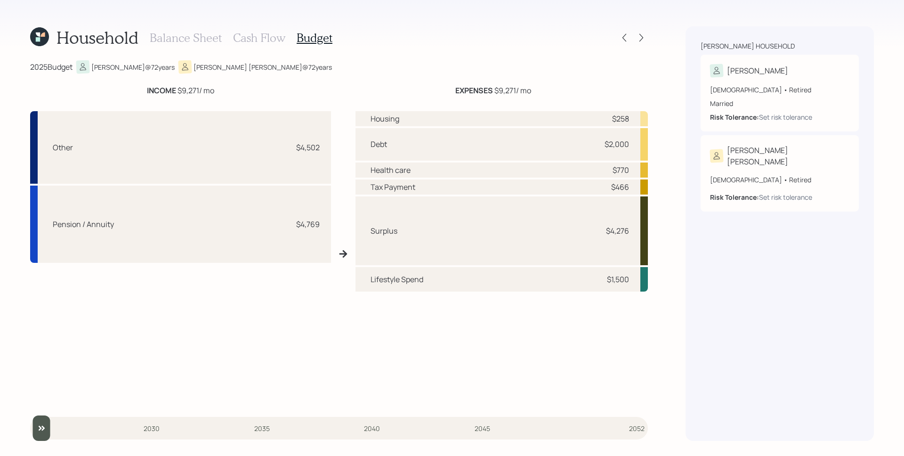
click at [258, 40] on h3 "Cash Flow" at bounding box center [259, 38] width 52 height 14
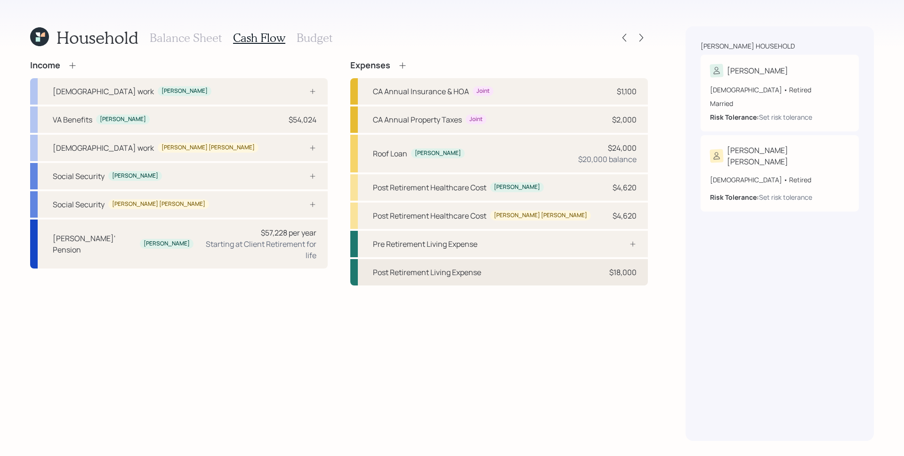
click at [615, 269] on div "$18,000" at bounding box center [622, 271] width 27 height 11
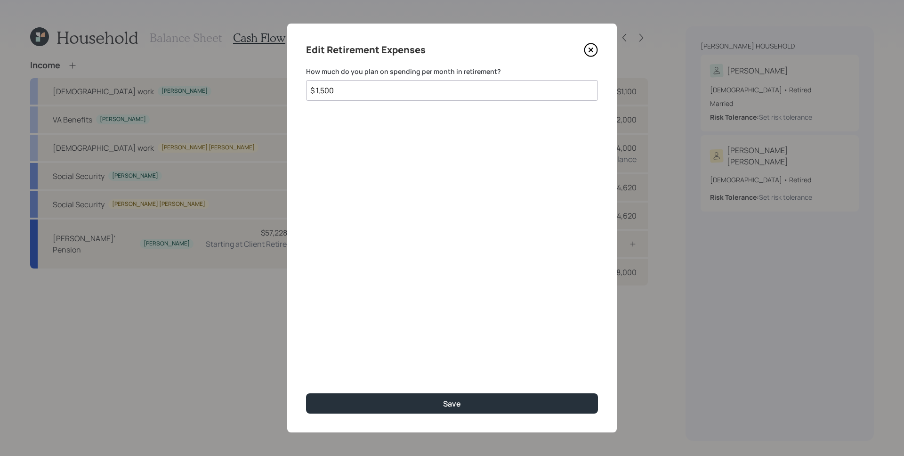
click at [316, 88] on input "$ 1,500" at bounding box center [452, 90] width 292 height 21
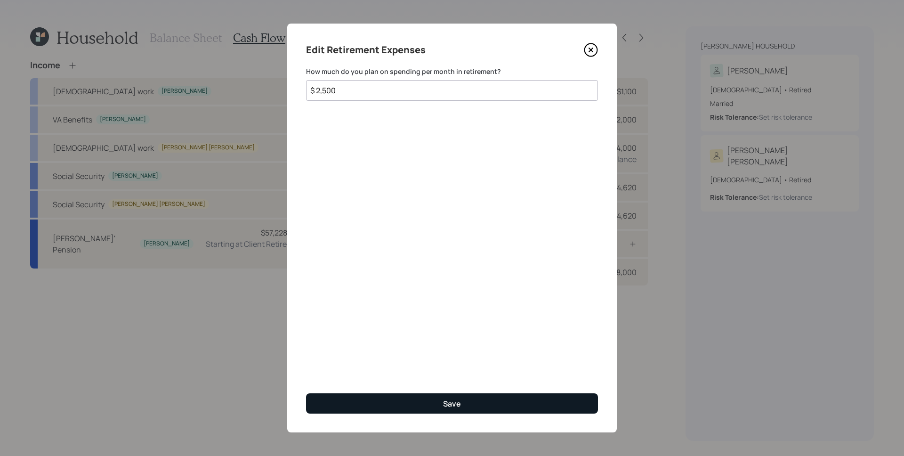
type input "$ 2,500"
click at [498, 409] on button "Save" at bounding box center [452, 403] width 292 height 20
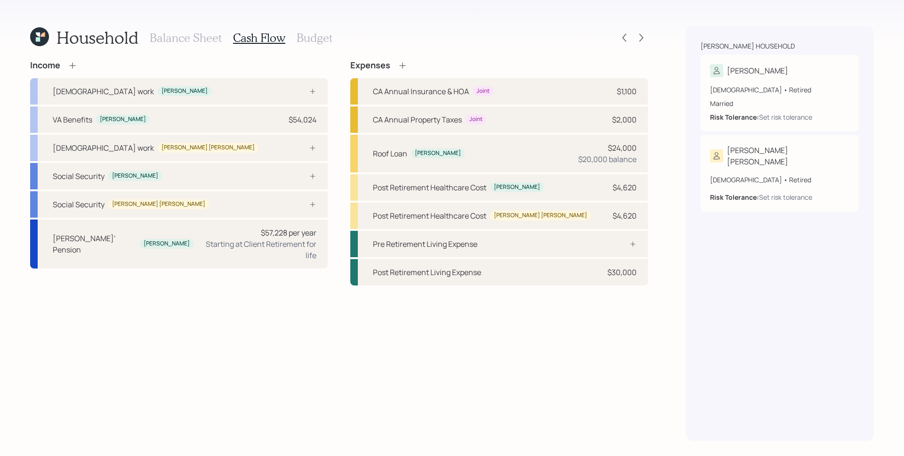
click at [308, 35] on h3 "Budget" at bounding box center [315, 38] width 36 height 14
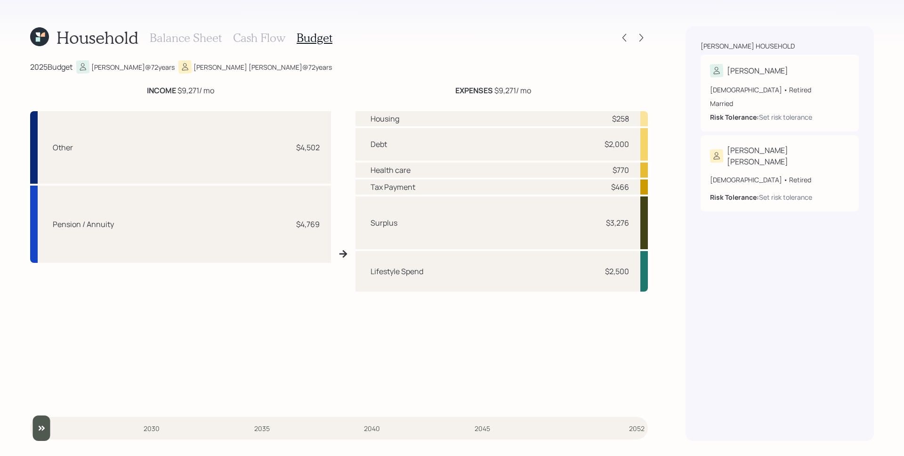
click at [257, 44] on div "Balance Sheet Cash Flow Budget" at bounding box center [241, 37] width 183 height 23
click at [252, 37] on h3 "Cash Flow" at bounding box center [259, 38] width 52 height 14
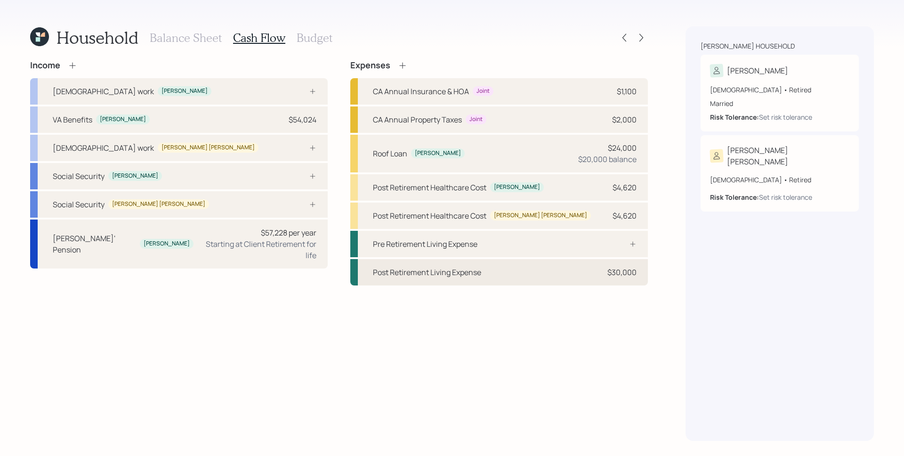
click at [617, 281] on div "Post Retirement Living Expense $30,000" at bounding box center [498, 272] width 297 height 26
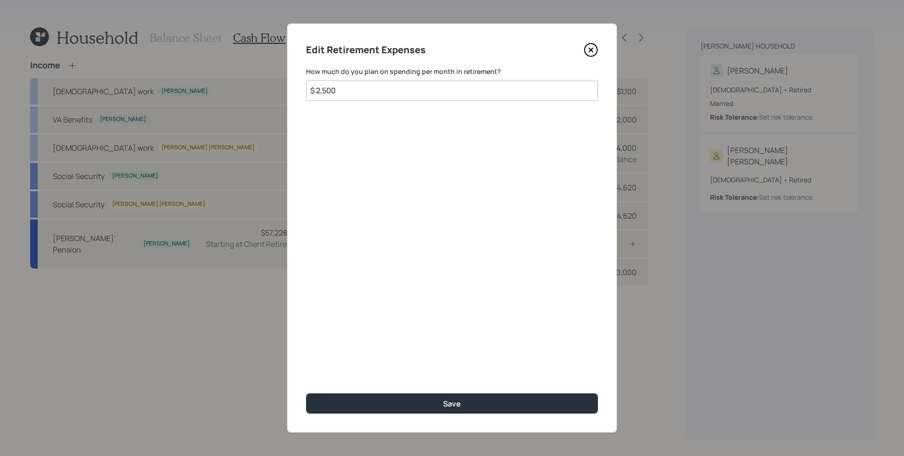
click at [348, 88] on input "$ 2,500" at bounding box center [452, 90] width 292 height 21
type input "$ 4,500"
click at [306, 393] on button "Save" at bounding box center [452, 403] width 292 height 20
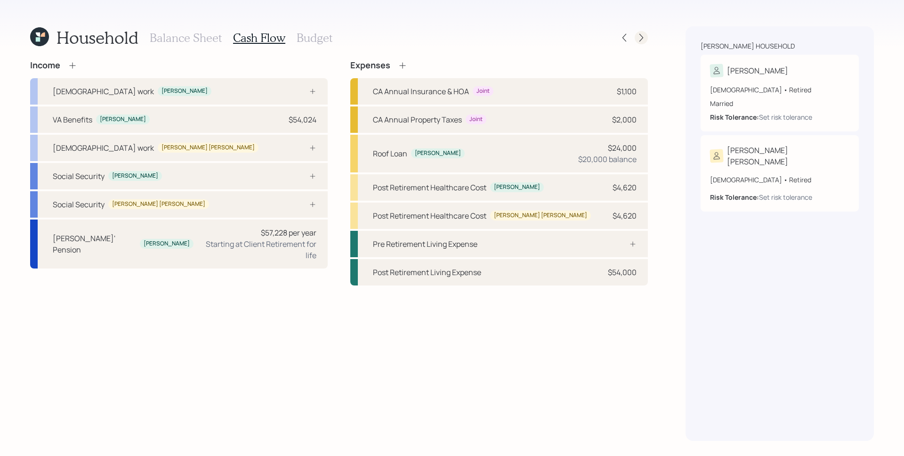
click at [645, 38] on div at bounding box center [641, 37] width 13 height 13
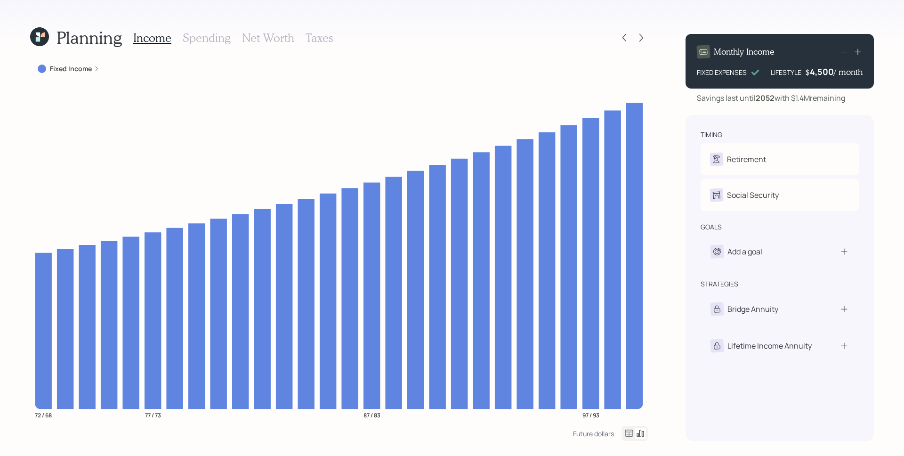
click at [201, 39] on h3 "Spending" at bounding box center [207, 38] width 48 height 14
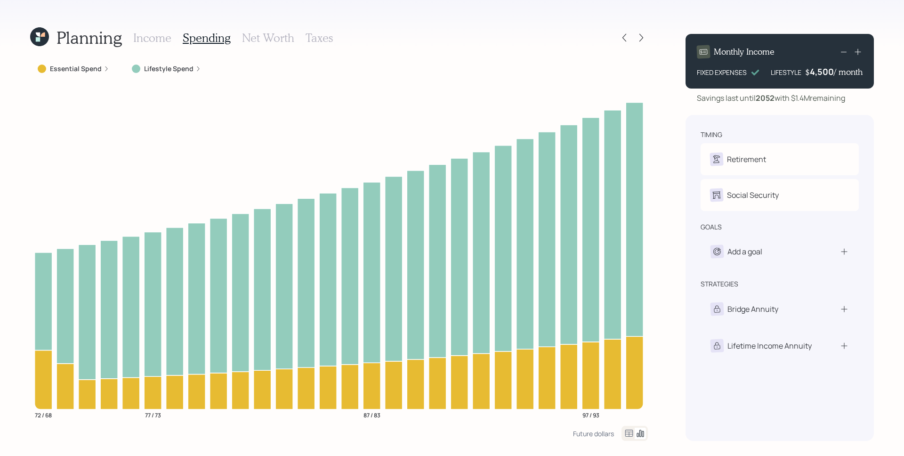
click at [246, 38] on h3 "Net Worth" at bounding box center [268, 38] width 52 height 14
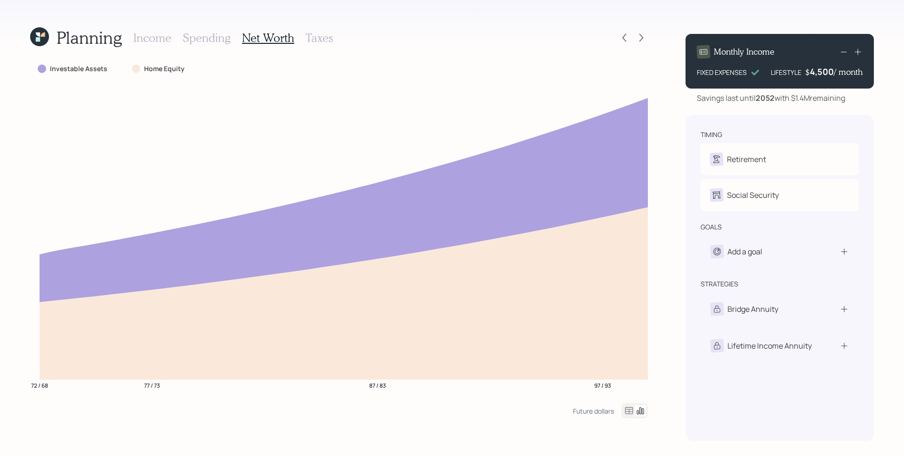
click at [323, 36] on h3 "Taxes" at bounding box center [318, 38] width 27 height 14
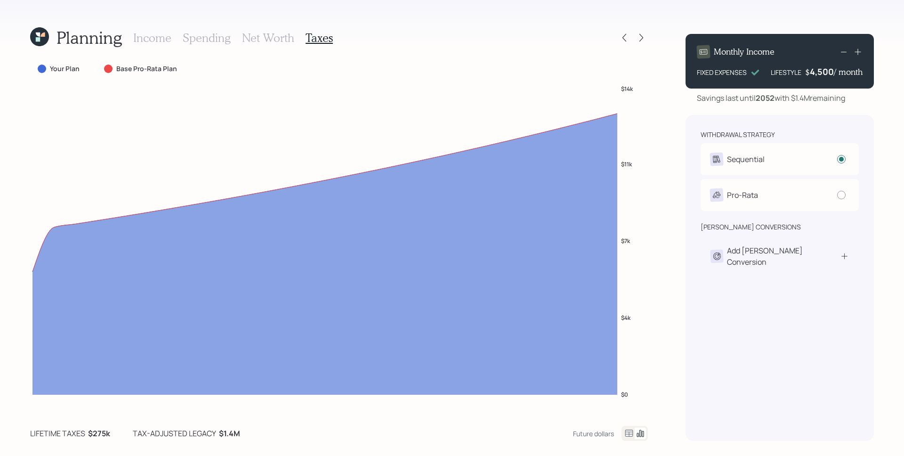
click at [202, 37] on h3 "Spending" at bounding box center [207, 38] width 48 height 14
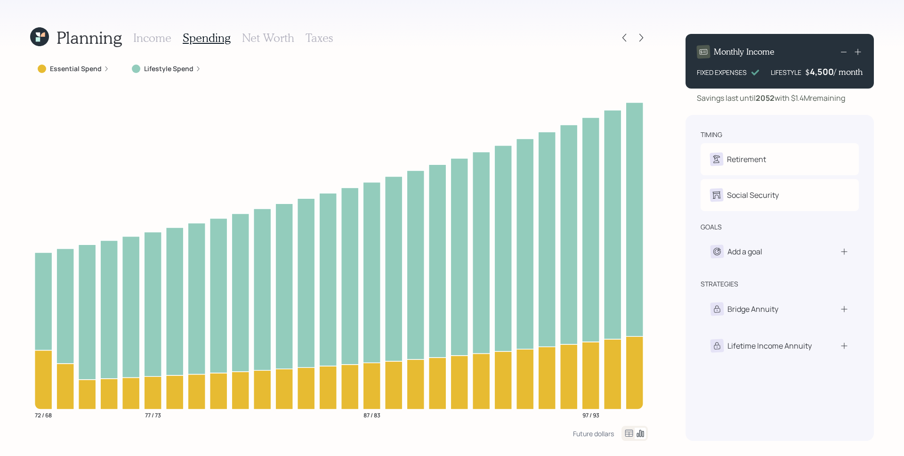
click at [143, 44] on h3 "Income" at bounding box center [152, 38] width 38 height 14
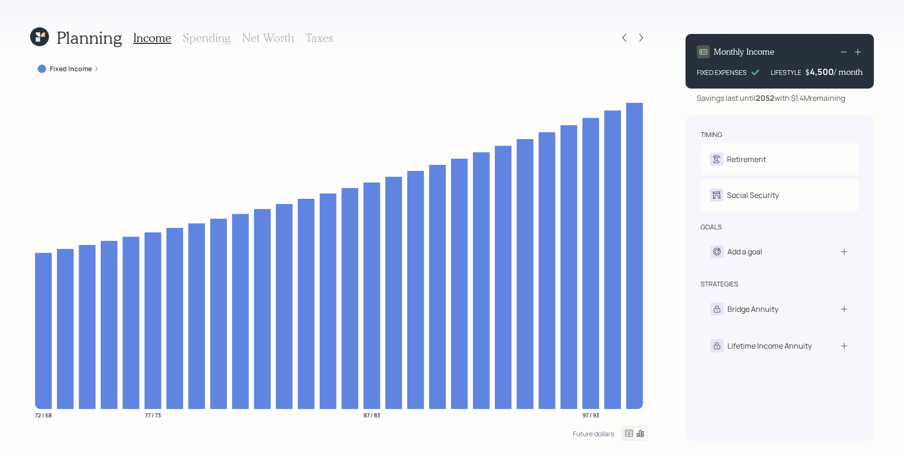
click at [613, 35] on div "Planning Income Spending Net Worth Taxes" at bounding box center [339, 37] width 618 height 23
click at [622, 38] on icon at bounding box center [623, 37] width 9 height 9
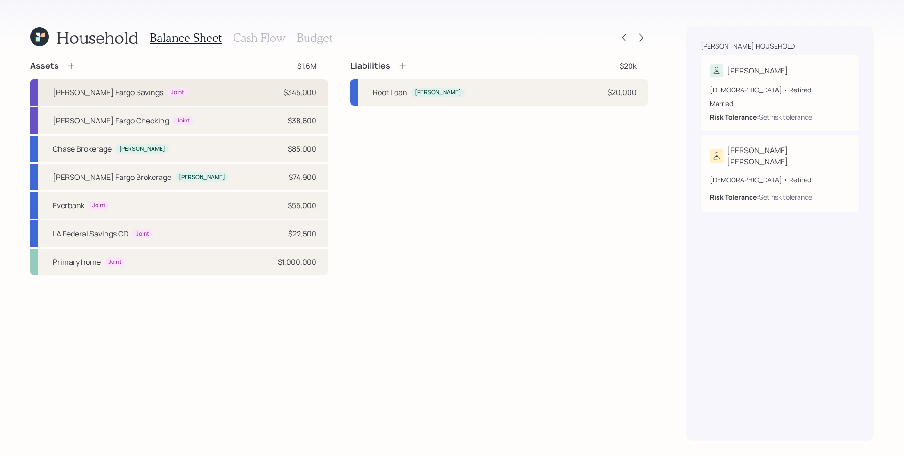
click at [296, 88] on div "$345,000" at bounding box center [299, 92] width 33 height 11
select select "cash"
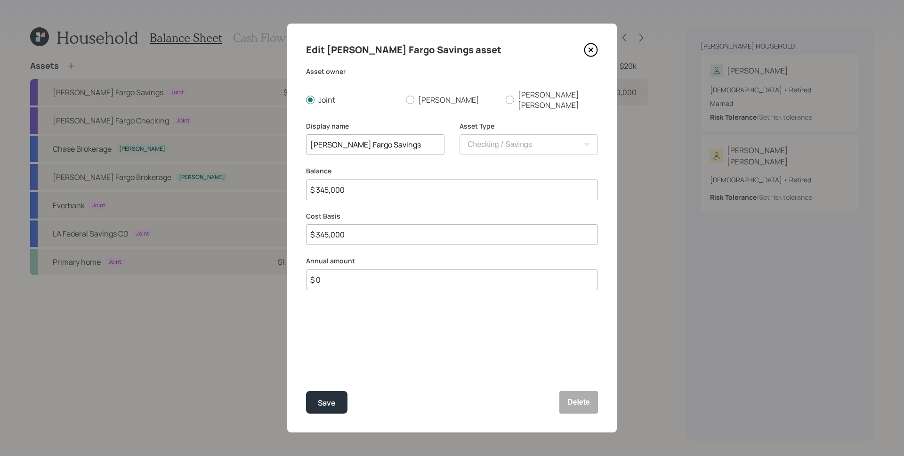
click at [376, 269] on input "$ 0" at bounding box center [452, 279] width 292 height 21
type input "$ 12,000"
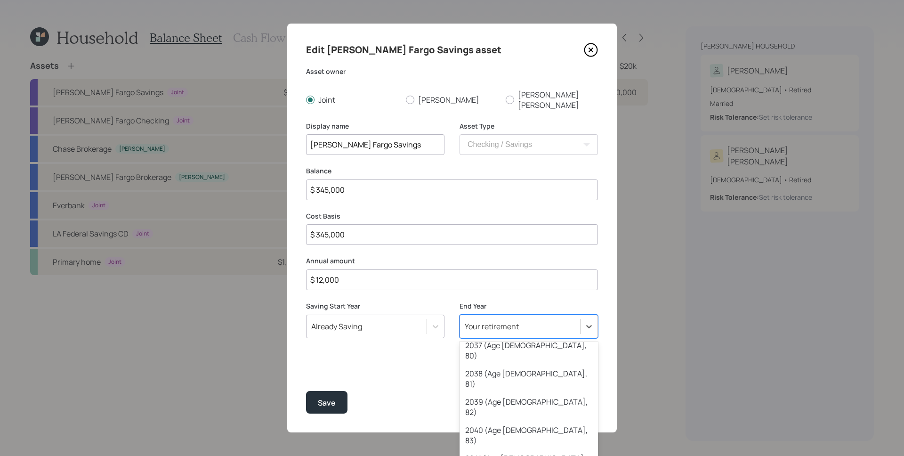
scroll to position [469, 0]
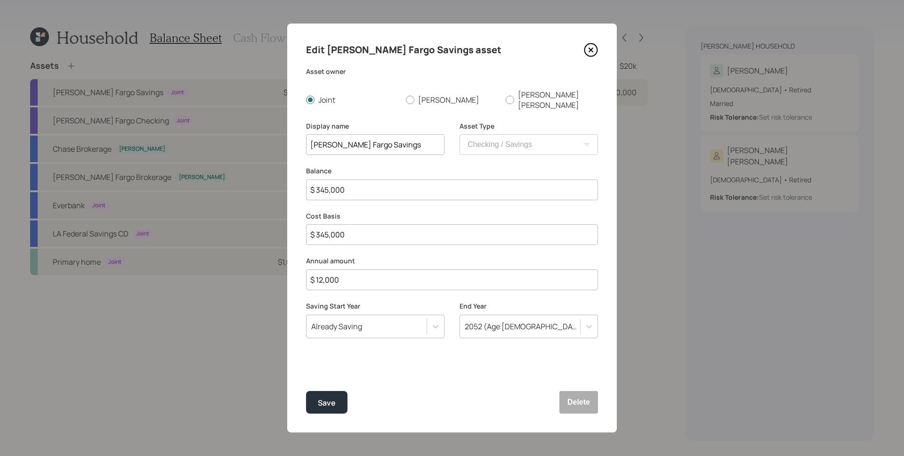
click at [387, 352] on div "Edit Wells Fargo Savings asset Asset owner Joint James Susie ann Display name W…" at bounding box center [452, 228] width 330 height 409
click at [328, 404] on div "Save" at bounding box center [327, 402] width 18 height 13
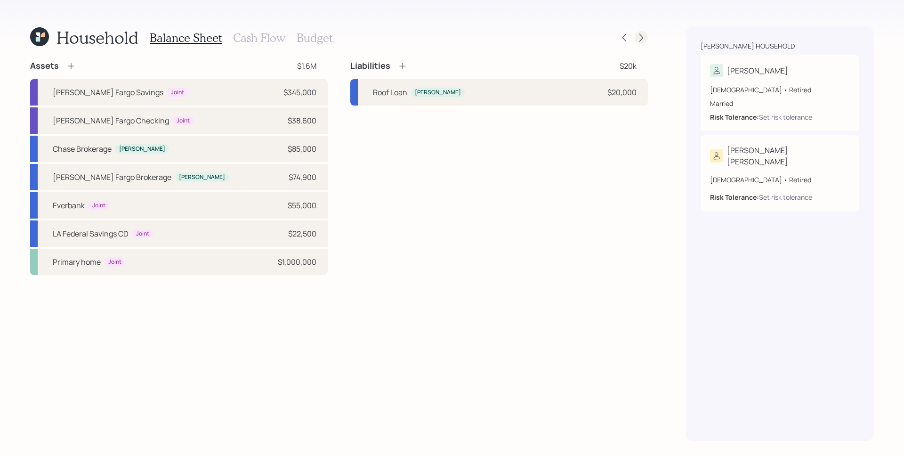
click at [645, 40] on icon at bounding box center [640, 37] width 9 height 9
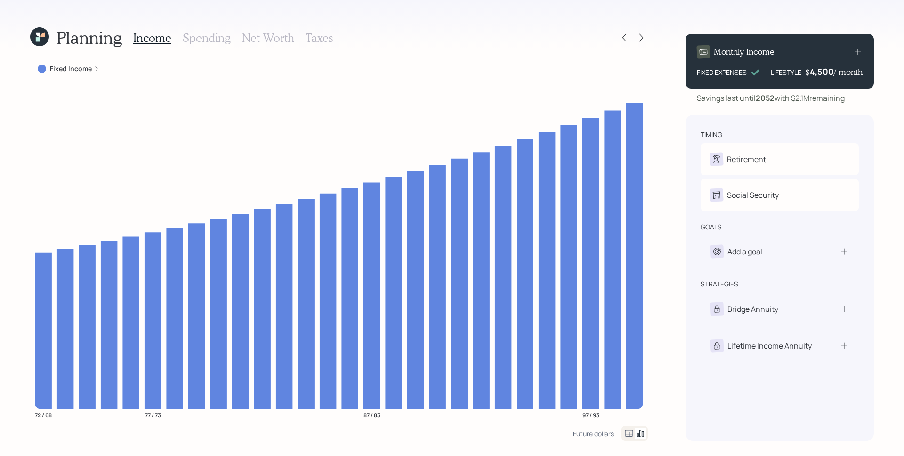
click at [279, 35] on h3 "Net Worth" at bounding box center [268, 38] width 52 height 14
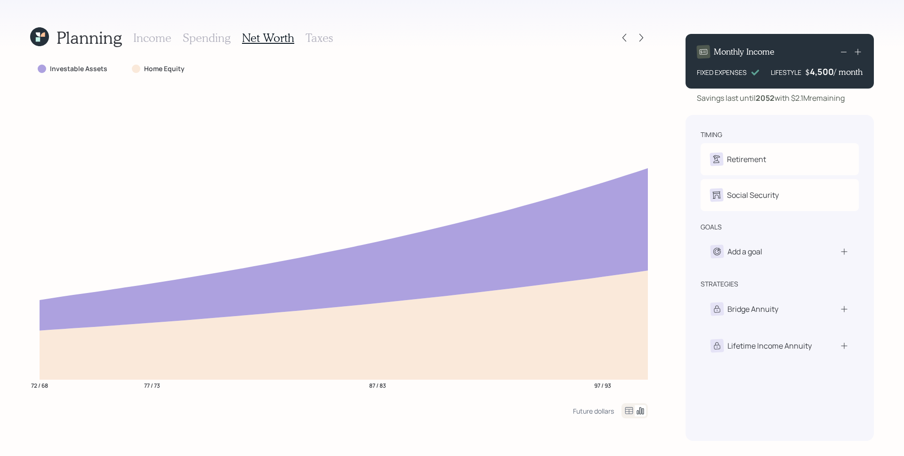
click at [627, 415] on icon at bounding box center [628, 410] width 11 height 11
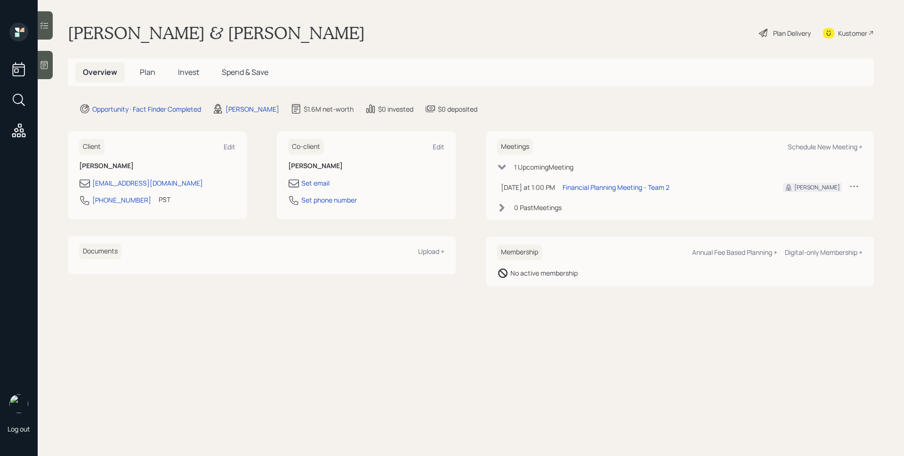
click at [573, 44] on main "James & Susie ann Smith Plan Delivery Kustomer Overview Plan Invest Spend & Sav…" at bounding box center [471, 228] width 866 height 456
drag, startPoint x: 643, startPoint y: 112, endPoint x: 751, endPoint y: 132, distance: 109.8
click at [643, 112] on div "Opportunity · Fact Finder Completed James DiStasi $1.6M net-worth $0 invested $…" at bounding box center [476, 108] width 795 height 11
click at [837, 151] on div "Schedule New Meeting +" at bounding box center [825, 146] width 75 height 9
select select "d946c976-65aa-4529-ac9d-02c4f1114fc0"
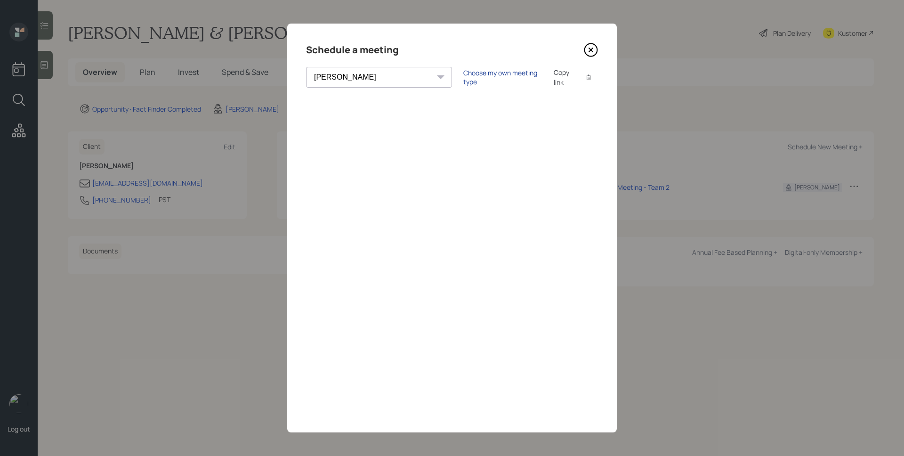
click at [463, 79] on div "Choose my own meeting type" at bounding box center [502, 77] width 79 height 18
click at [586, 47] on icon at bounding box center [591, 50] width 14 height 14
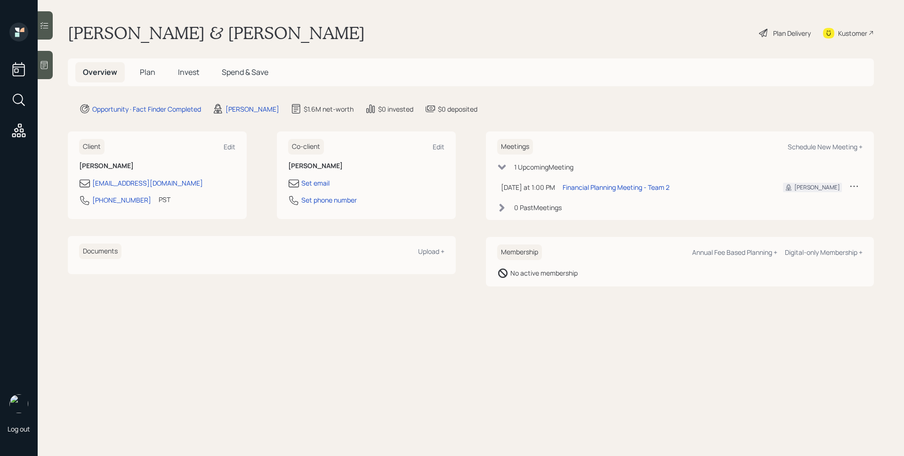
click at [151, 73] on span "Plan" at bounding box center [148, 72] width 16 height 10
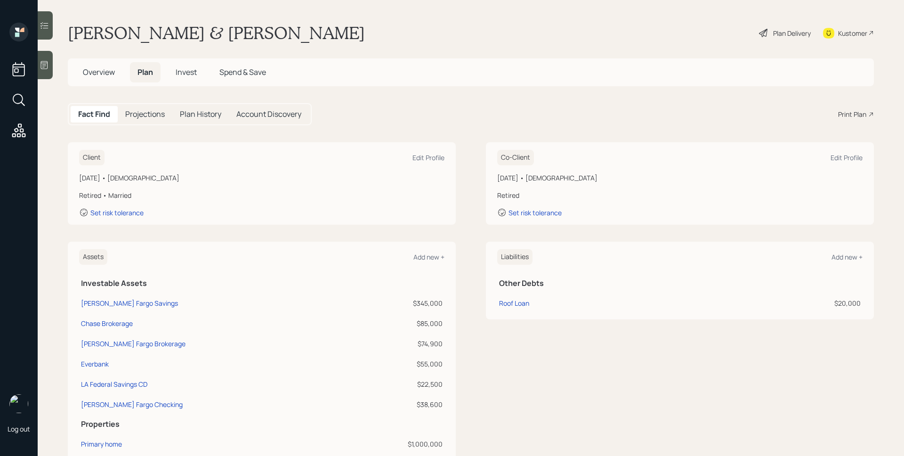
click at [843, 120] on div "Fact Find Projections Plan History Account Discovery Print Plan" at bounding box center [471, 114] width 806 height 22
click at [844, 117] on div "Print Plan" at bounding box center [852, 114] width 28 height 10
click at [90, 69] on span "Overview" at bounding box center [99, 72] width 32 height 10
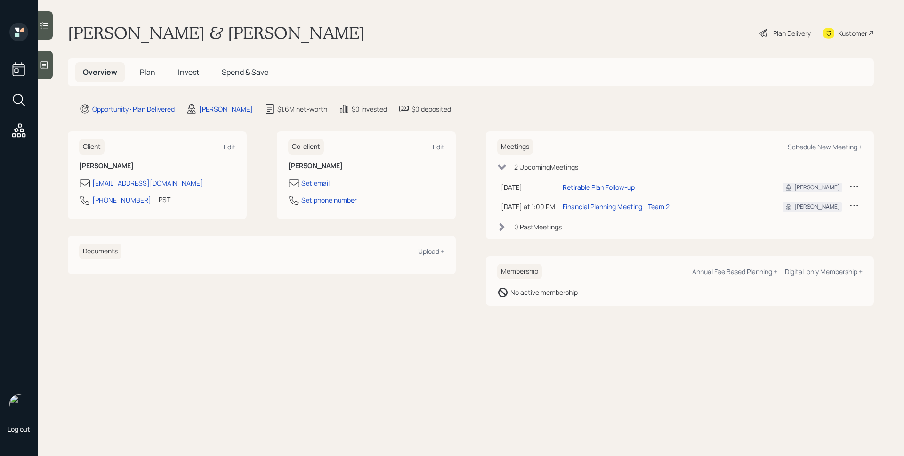
click at [849, 186] on icon at bounding box center [853, 185] width 9 height 9
click at [828, 204] on div "Reschedule" at bounding box center [825, 204] width 68 height 9
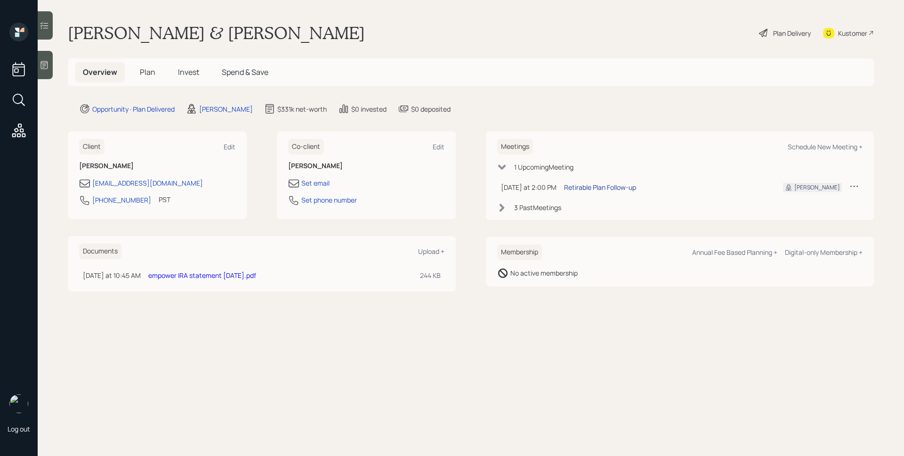
click at [588, 183] on div "Retirable Plan Follow-up" at bounding box center [600, 187] width 72 height 10
